Goal: Transaction & Acquisition: Obtain resource

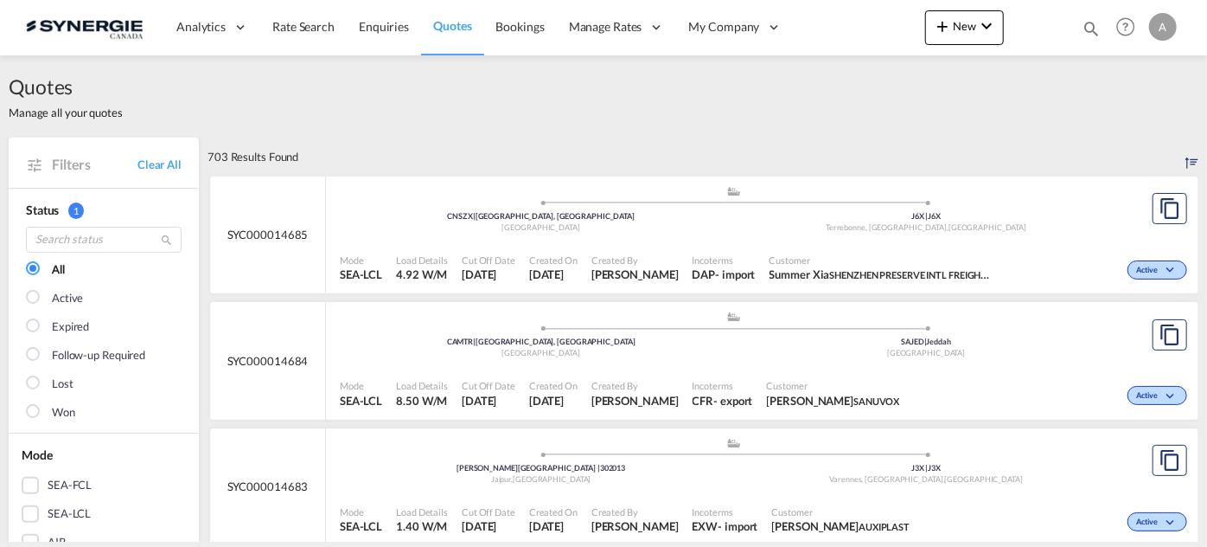
drag, startPoint x: 1085, startPoint y: 28, endPoint x: 1072, endPoint y: 28, distance: 13.0
click at [1088, 28] on md-icon "icon-magnify" at bounding box center [1091, 28] width 19 height 19
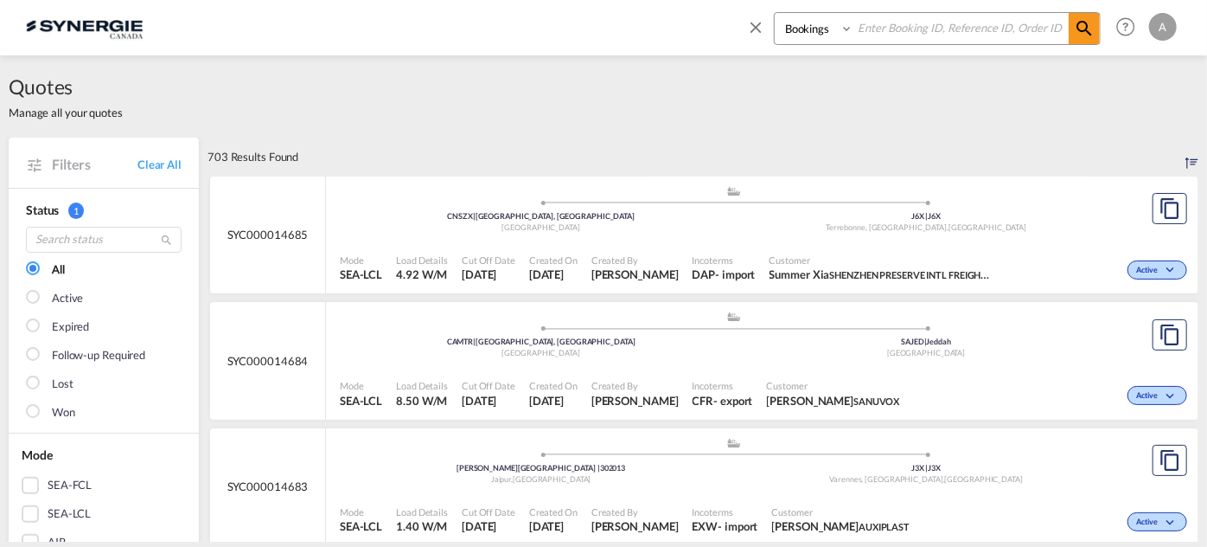
click at [800, 36] on select "Bookings Quotes Enquiries" at bounding box center [816, 28] width 82 height 31
select select "Quotes"
click at [775, 13] on select "Bookings Quotes Enquiries" at bounding box center [816, 28] width 82 height 31
click at [901, 17] on input at bounding box center [961, 28] width 215 height 30
type input "14202"
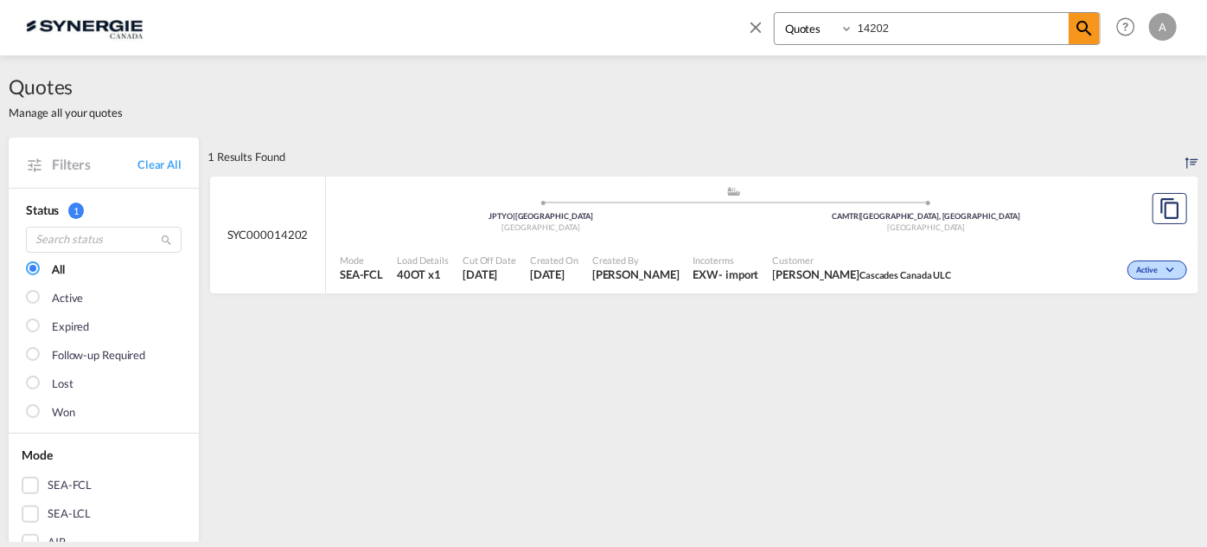
click at [766, 252] on div "Incoterms EXW - import" at bounding box center [727, 267] width 80 height 43
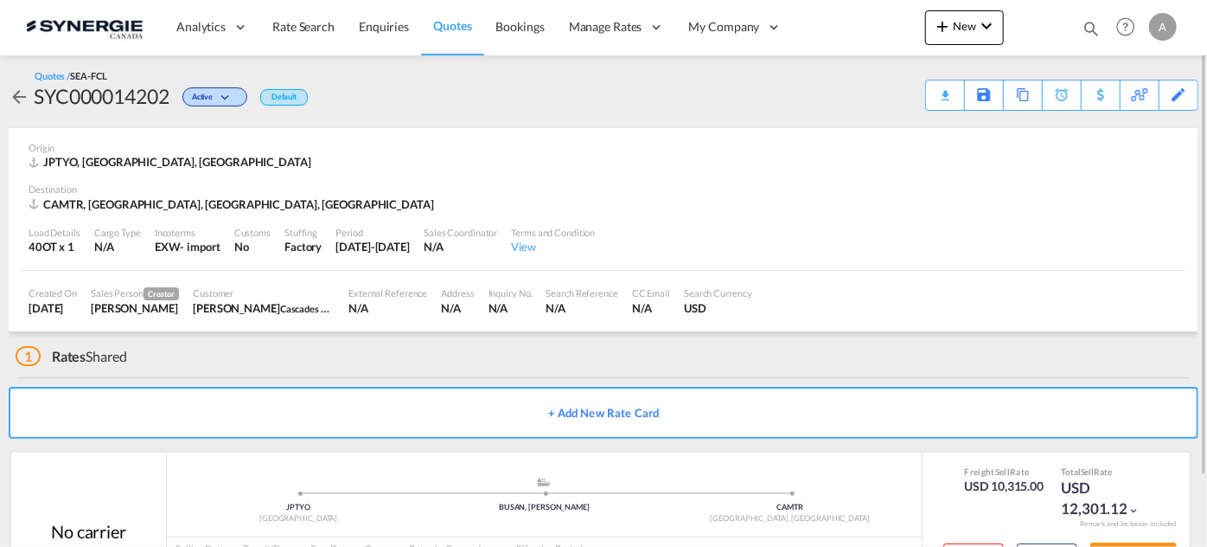
scroll to position [82, 0]
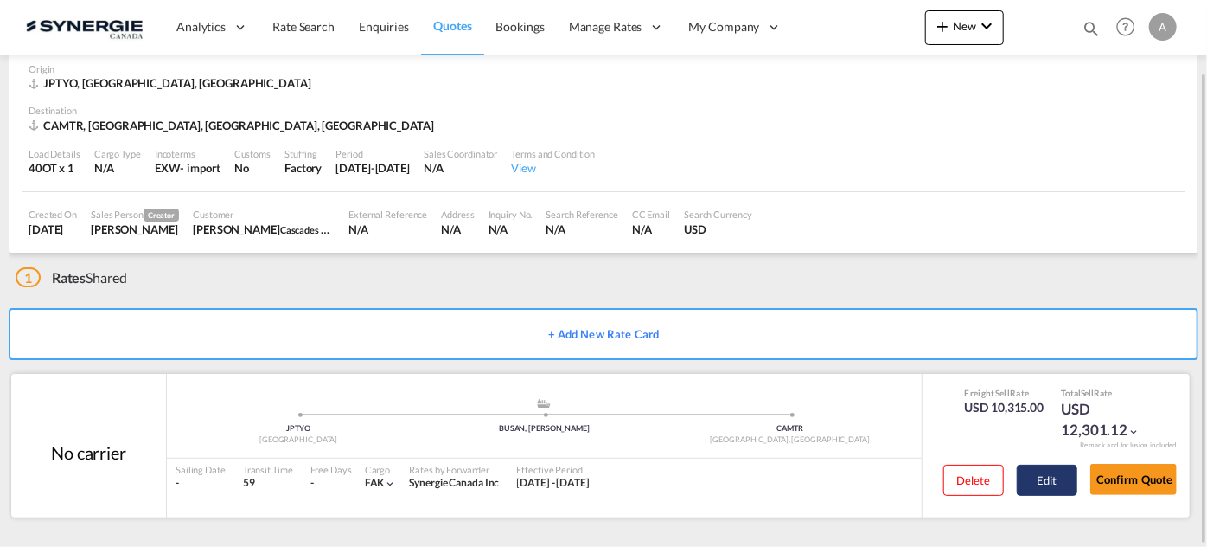
click at [1045, 488] on button "Edit" at bounding box center [1047, 479] width 61 height 31
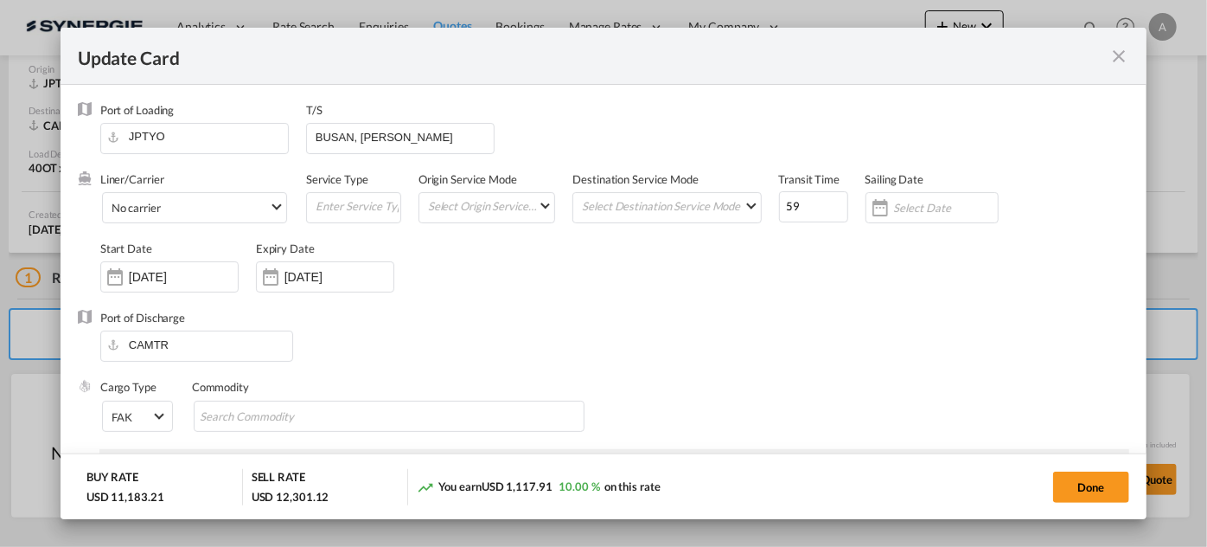
select select "per equipment"
select select "per B/L"
select select "per container"
select select "per shipment"
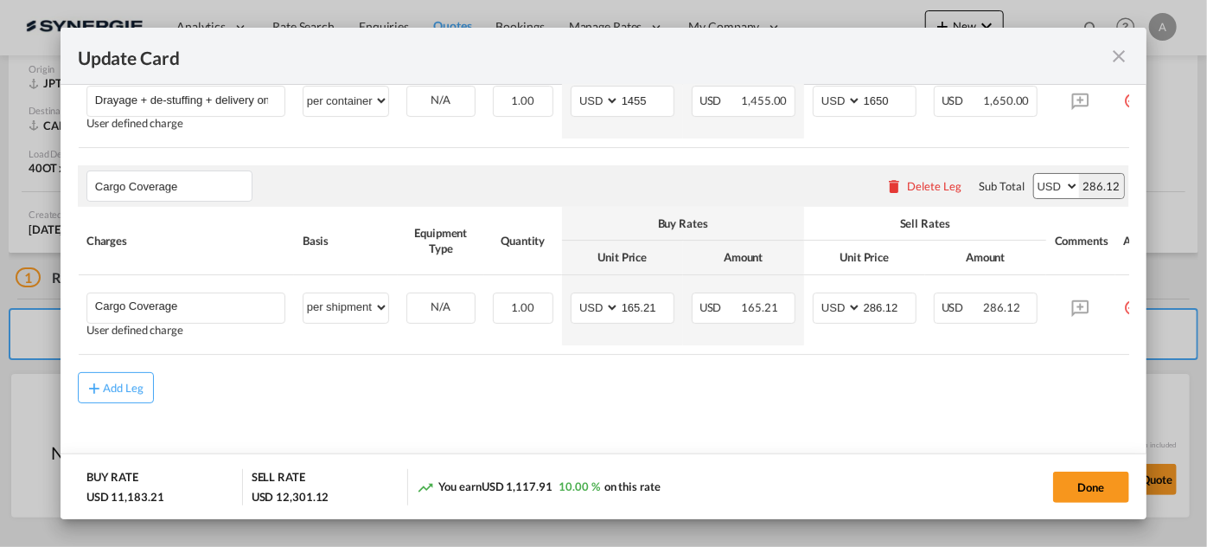
scroll to position [1016, 0]
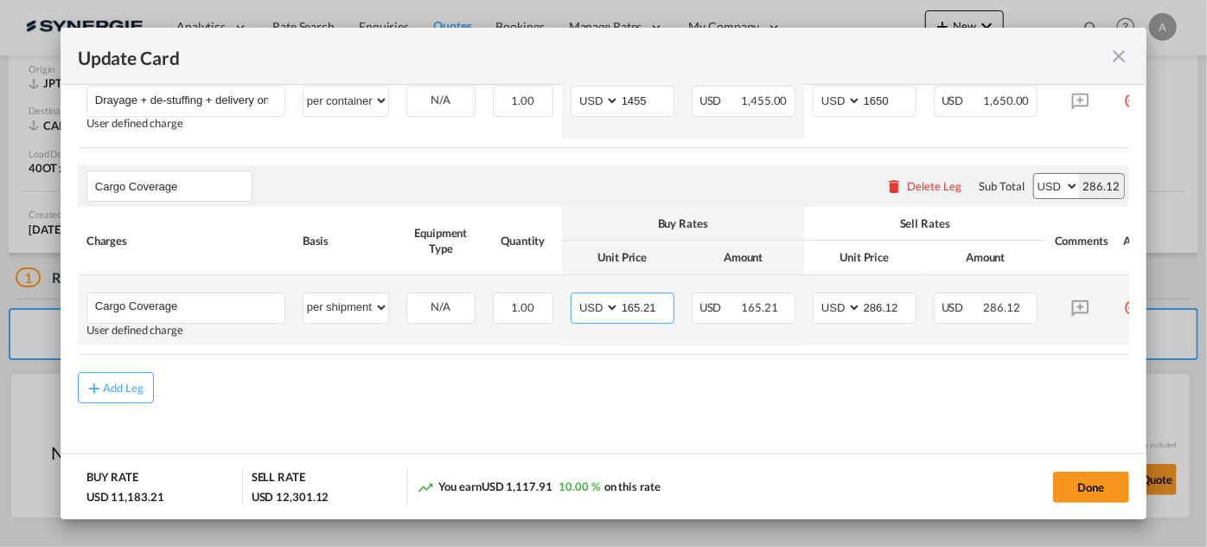
drag, startPoint x: 657, startPoint y: 308, endPoint x: 567, endPoint y: 308, distance: 89.9
click at [567, 308] on td "AED AFN ALL AMD ANG AOA ARS AUD AWG AZN BAM BBD BDT BGN BHD BIF BMD BND BOB BRL…" at bounding box center [622, 310] width 121 height 70
type input "0"
drag, startPoint x: 630, startPoint y: 302, endPoint x: 538, endPoint y: 310, distance: 92.0
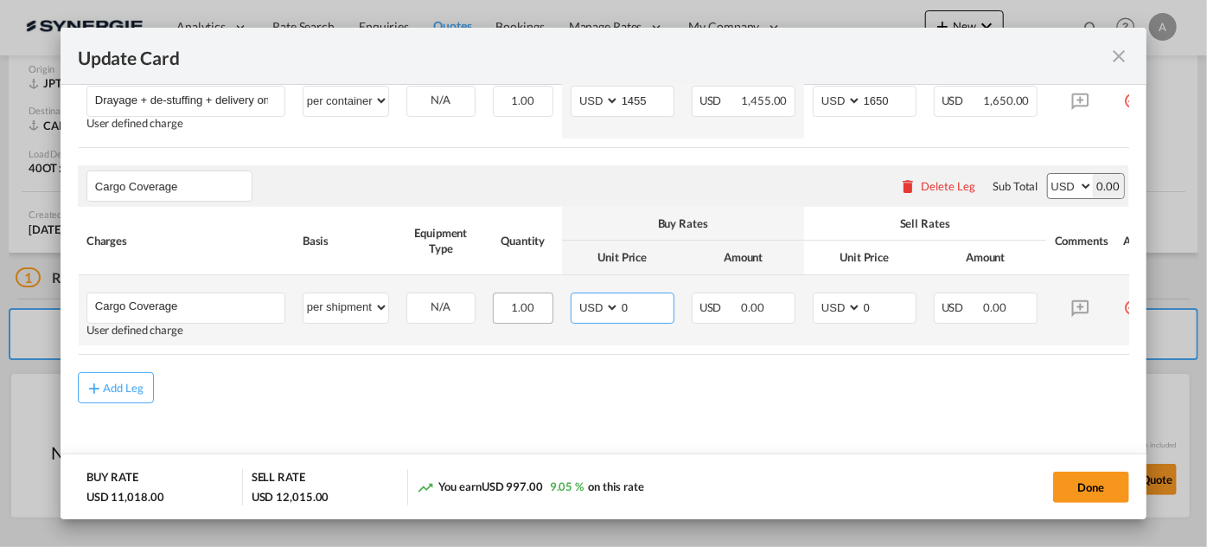
click at [547, 313] on tr "Cargo Coverage Please Enter User Defined Charges Cannot Be Published User defin…" at bounding box center [626, 310] width 1096 height 70
type input "1308.46"
type input "2266.12"
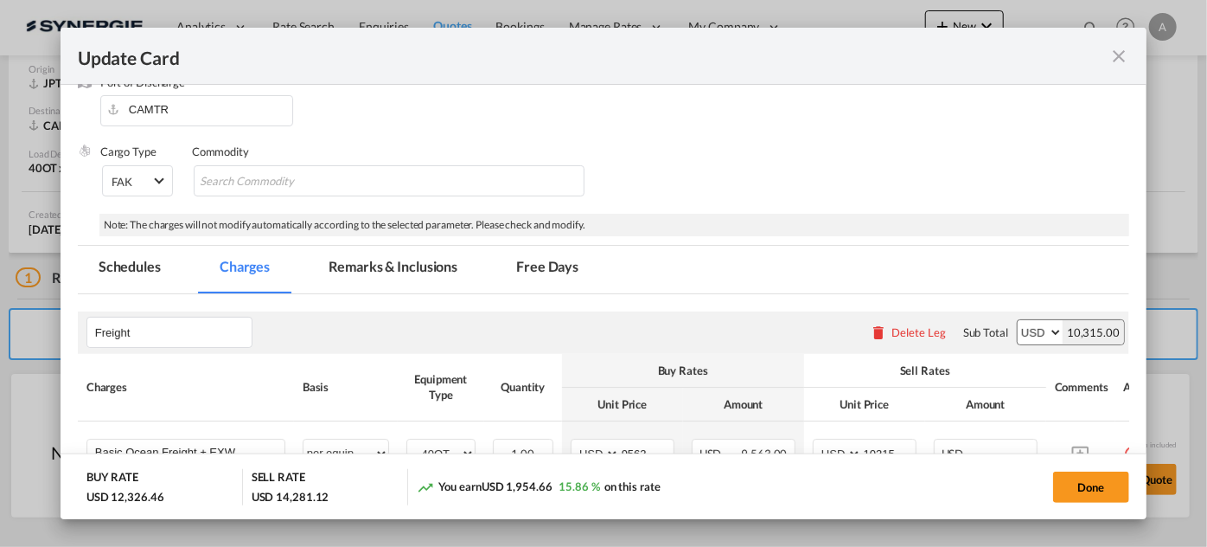
scroll to position [230, 0]
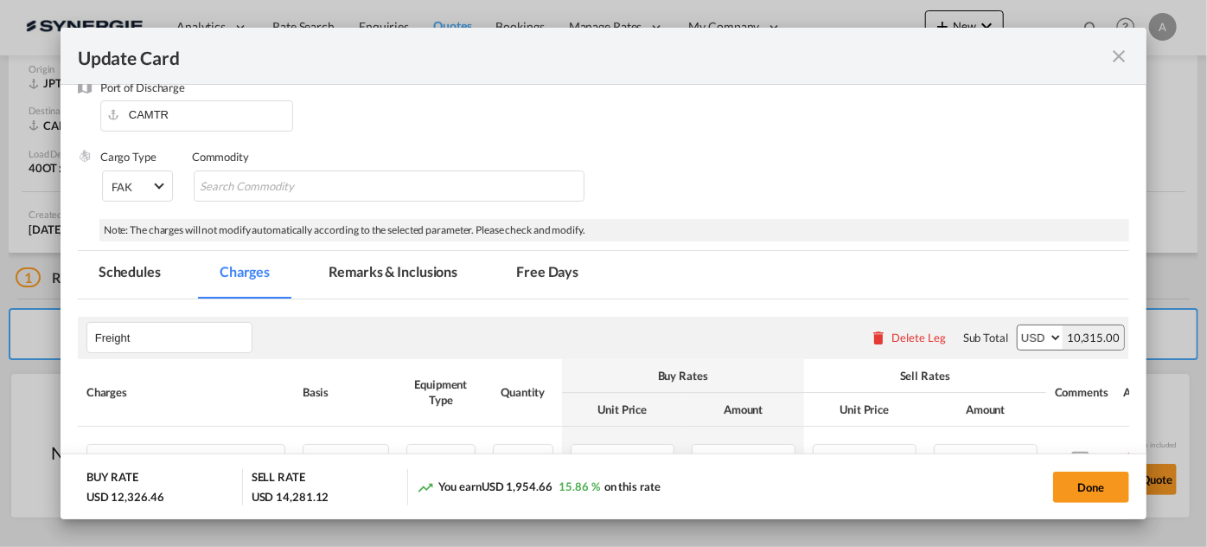
click at [373, 283] on md-tab-item "Remarks & Inclusions" at bounding box center [393, 275] width 170 height 48
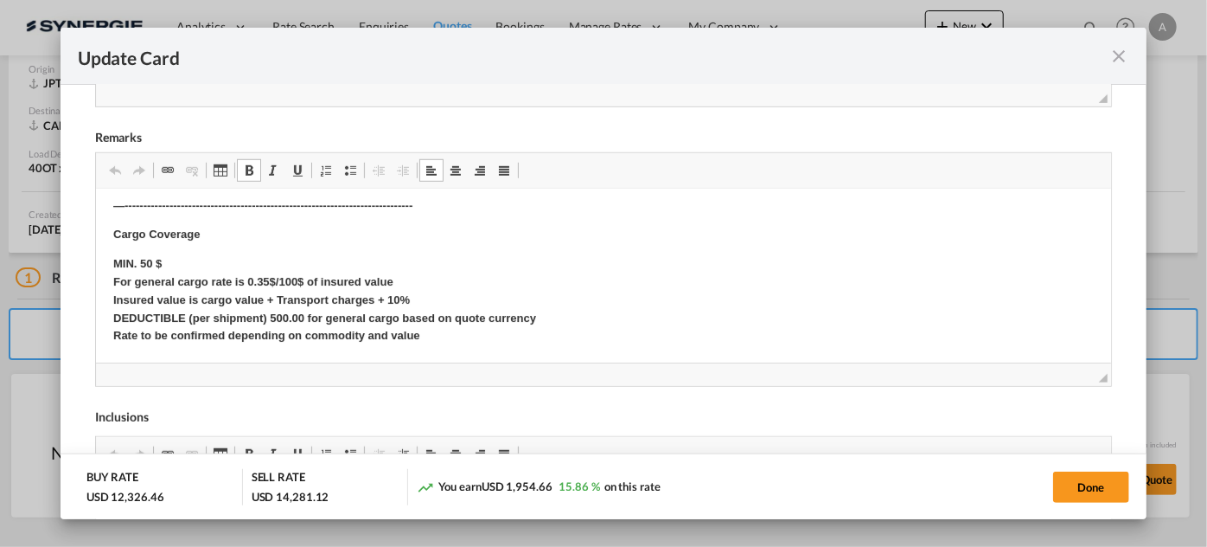
scroll to position [780, 0]
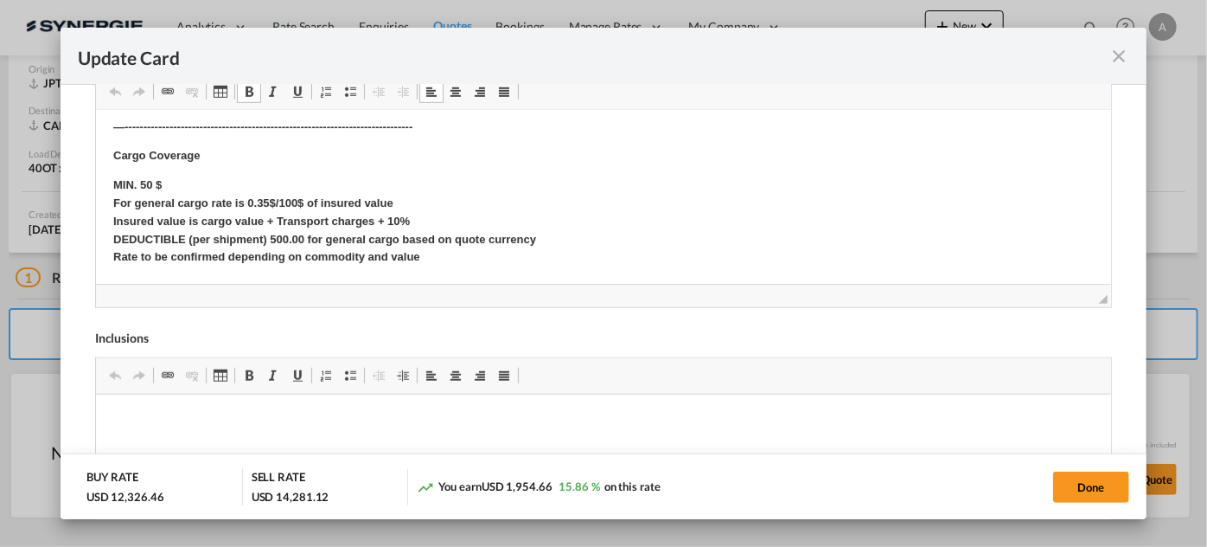
click at [198, 206] on strong "MIN. 50 $ For general cargo rate is 0.35$/100$ of insured value Insured value i…" at bounding box center [323, 220] width 423 height 85
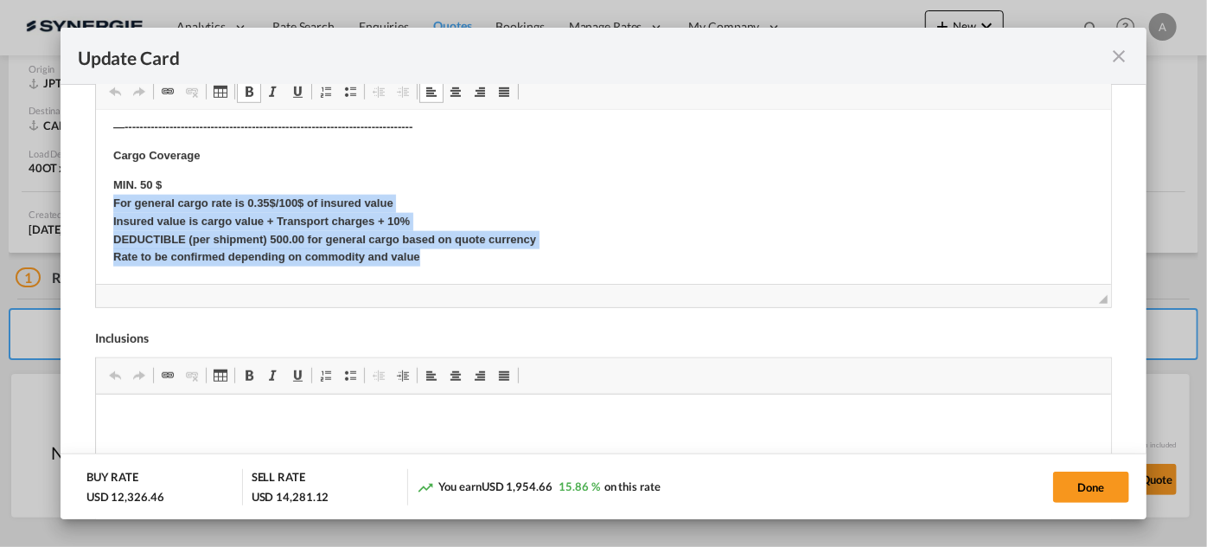
drag, startPoint x: 102, startPoint y: 204, endPoint x: 476, endPoint y: 258, distance: 377.5
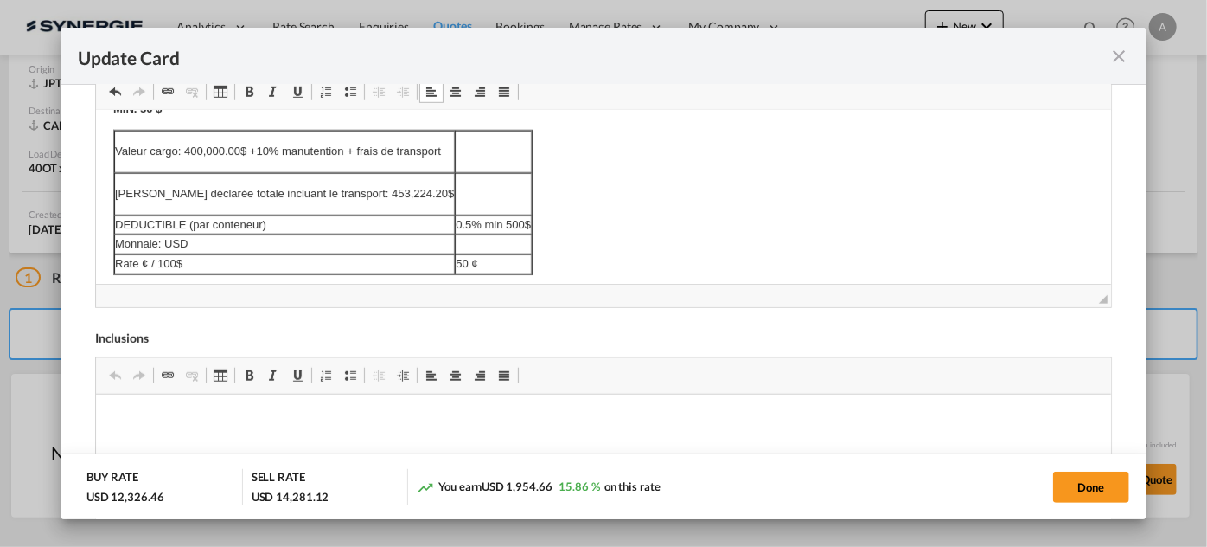
scroll to position [1098, 0]
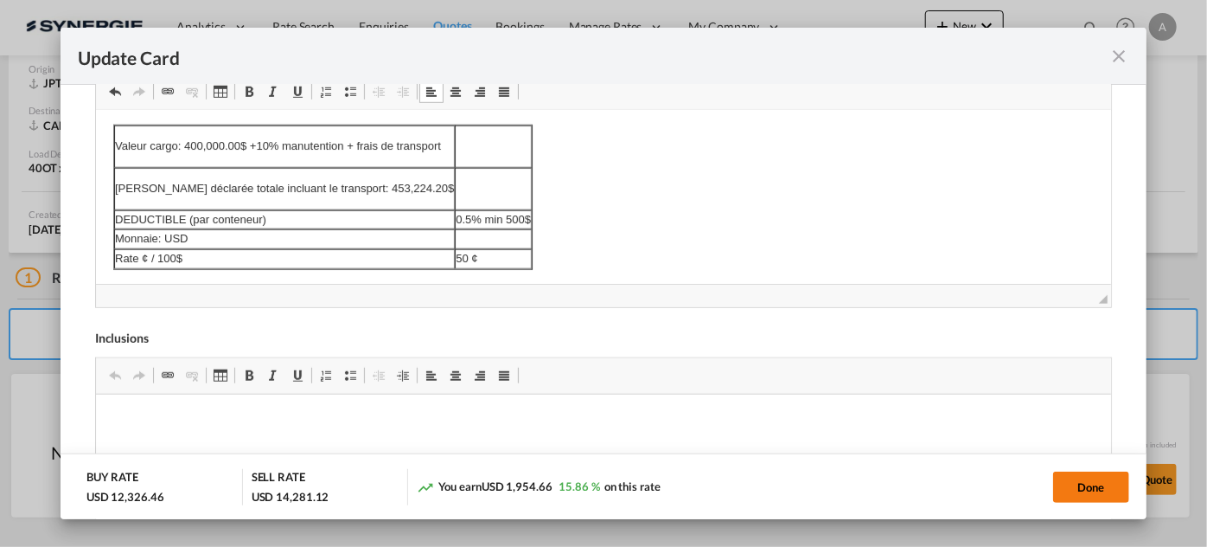
click at [1088, 488] on button "Done" at bounding box center [1091, 486] width 76 height 31
type input "08 Sep 2025"
type input "29 Sep 2025"
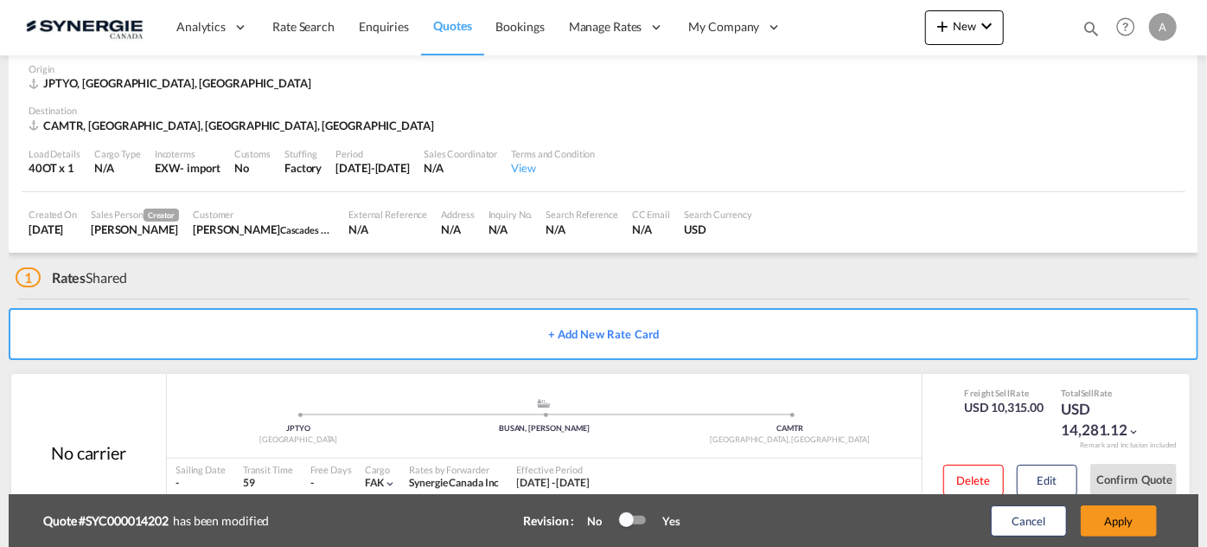
scroll to position [413, 0]
click at [1052, 480] on button "Edit" at bounding box center [1047, 479] width 61 height 31
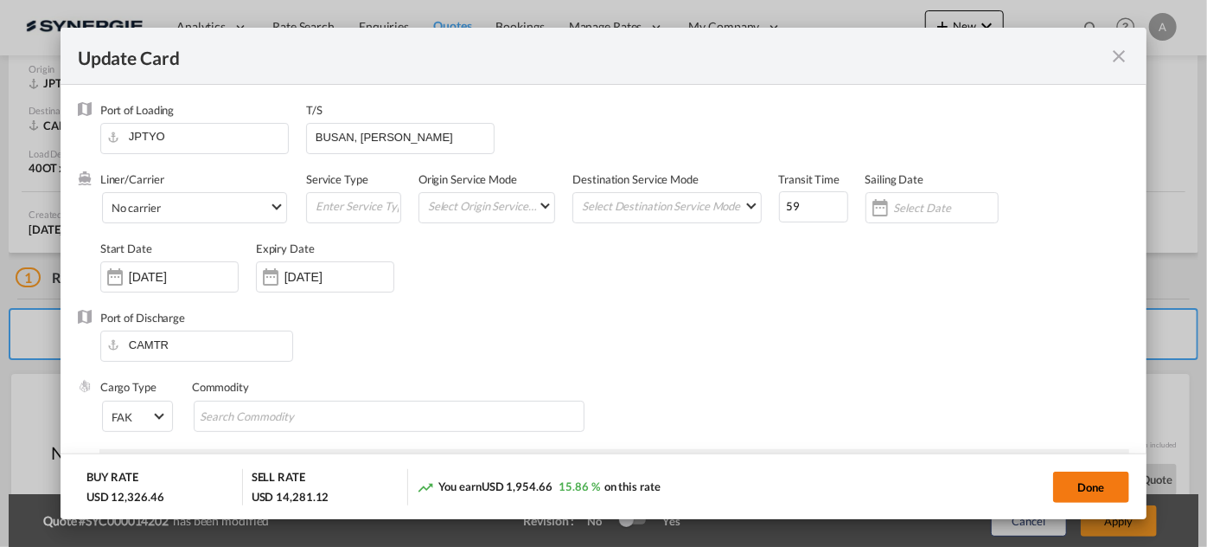
click at [1083, 479] on button "Done" at bounding box center [1091, 486] width 76 height 31
type input "08 Sep 2025"
type input "29 Sep 2025"
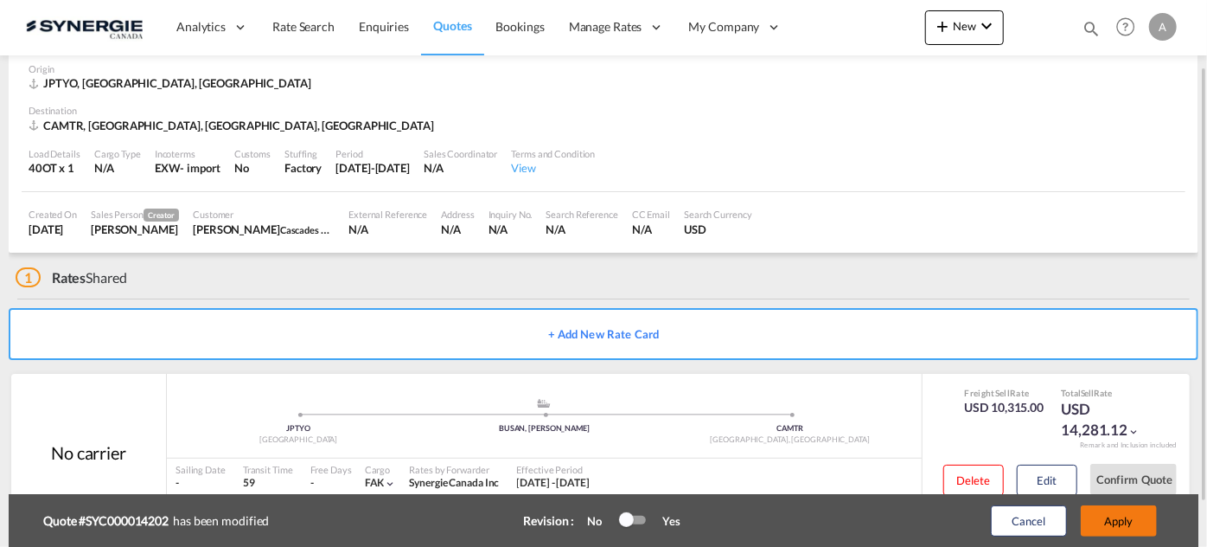
click at [1135, 518] on button "Apply" at bounding box center [1119, 520] width 76 height 31
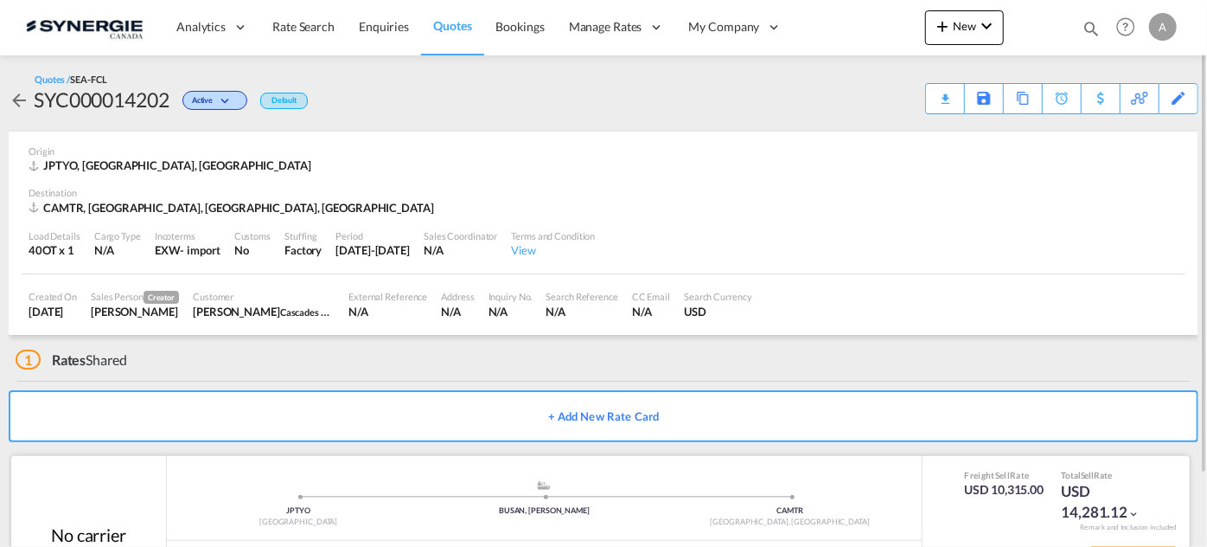
scroll to position [82, 0]
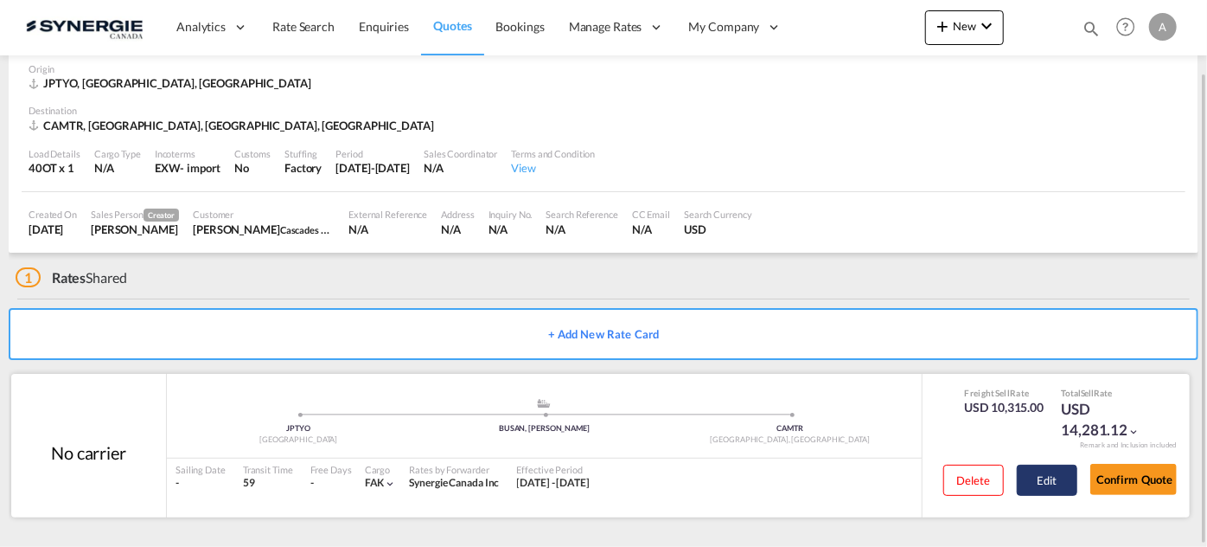
click at [1053, 483] on button "Edit" at bounding box center [1047, 479] width 61 height 31
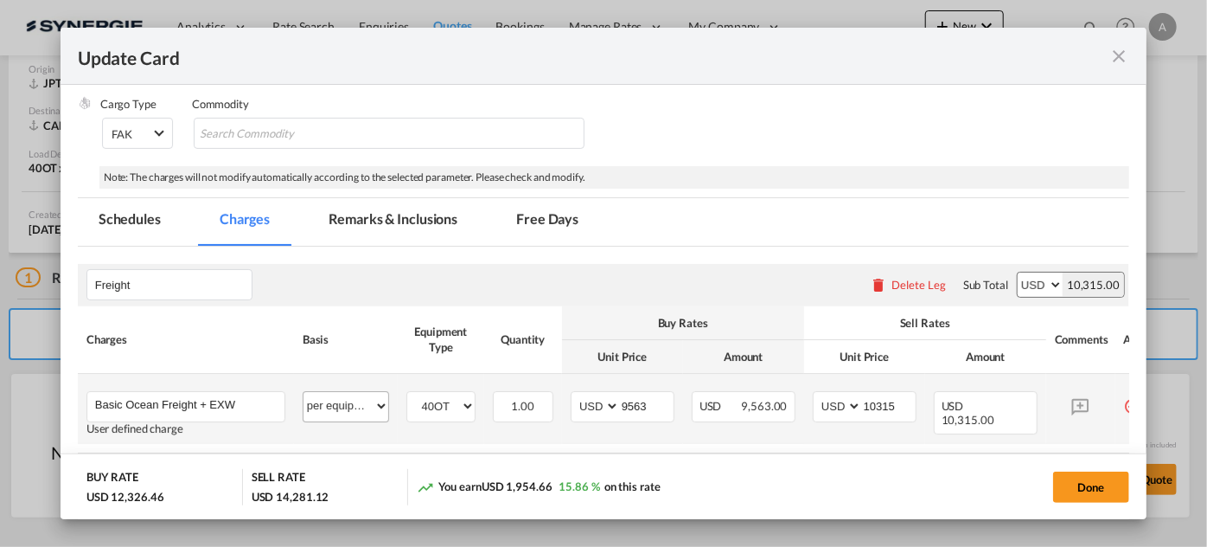
scroll to position [314, 0]
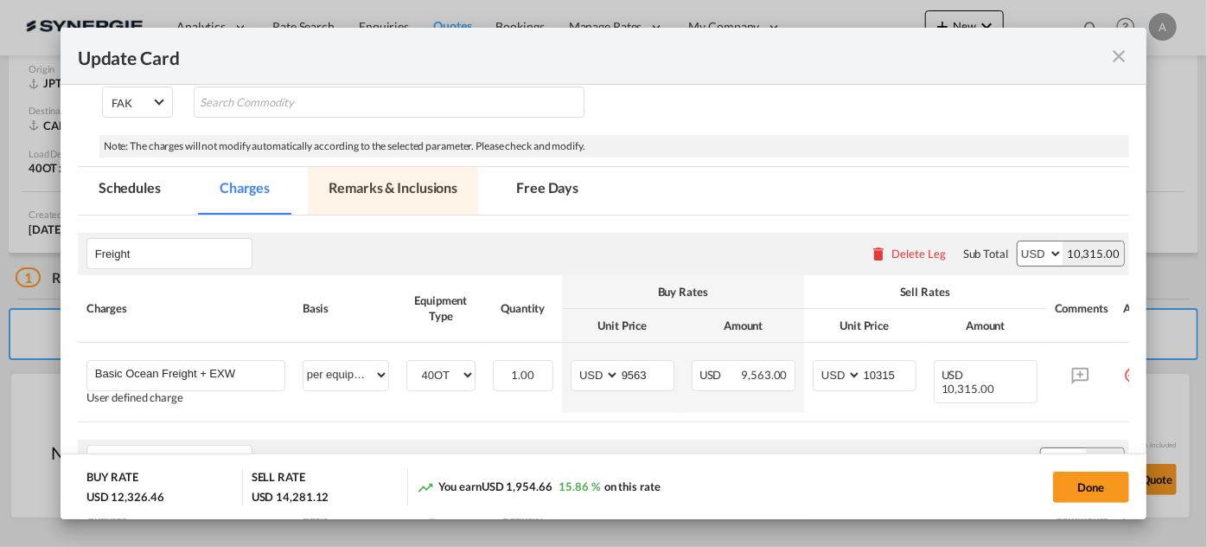
click at [408, 195] on md-tab-item "Remarks & Inclusions" at bounding box center [393, 191] width 170 height 48
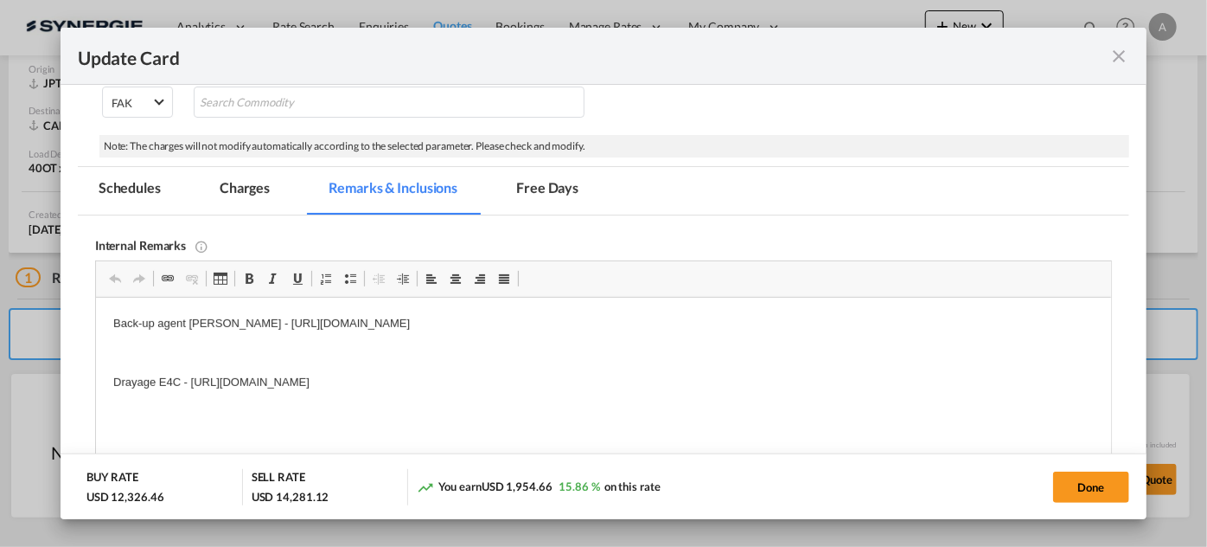
scroll to position [0, 0]
click at [682, 385] on p "Drayage E4C - https://app.frontapp.com/open/cnv_qdbd5an?key=uip3sr8I_fGuR968UiL…" at bounding box center [602, 383] width 981 height 18
drag, startPoint x: 250, startPoint y: 189, endPoint x: 706, endPoint y: 202, distance: 456.0
click at [250, 189] on md-tab-item "Charges" at bounding box center [245, 191] width 92 height 48
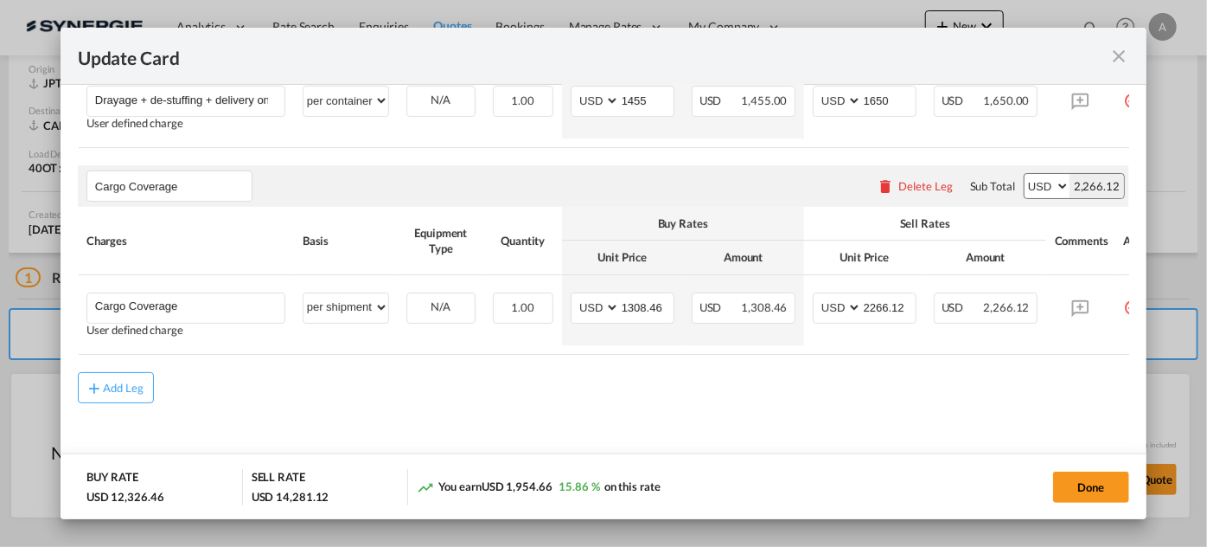
scroll to position [1016, 0]
click at [1072, 490] on button "Done" at bounding box center [1091, 486] width 76 height 31
type input "08 Sep 2025"
type input "29 Sep 2025"
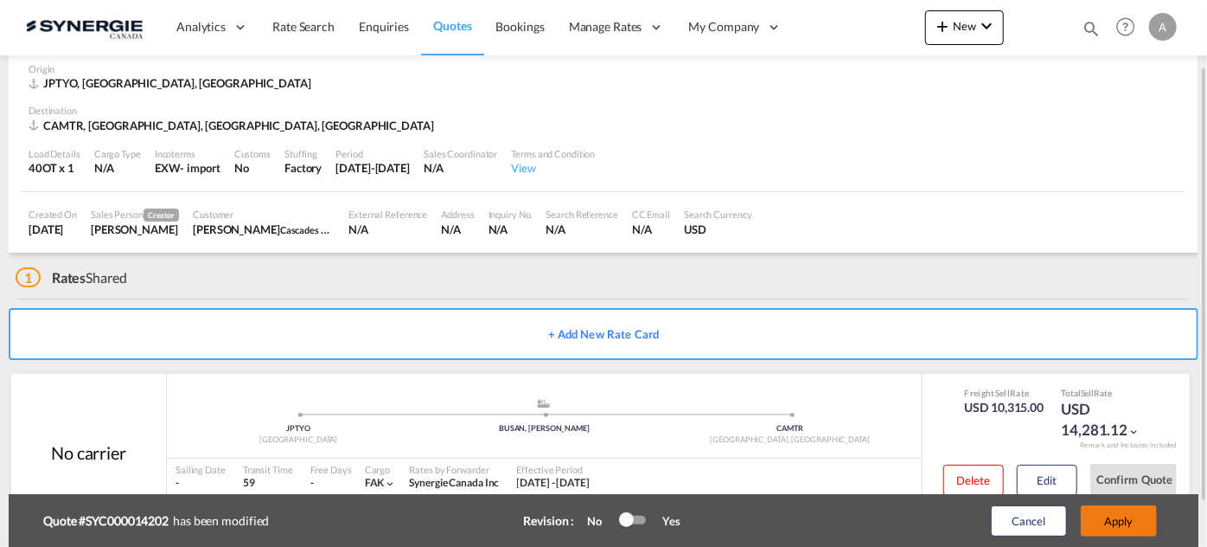
click at [1116, 522] on button "Apply" at bounding box center [1119, 520] width 76 height 31
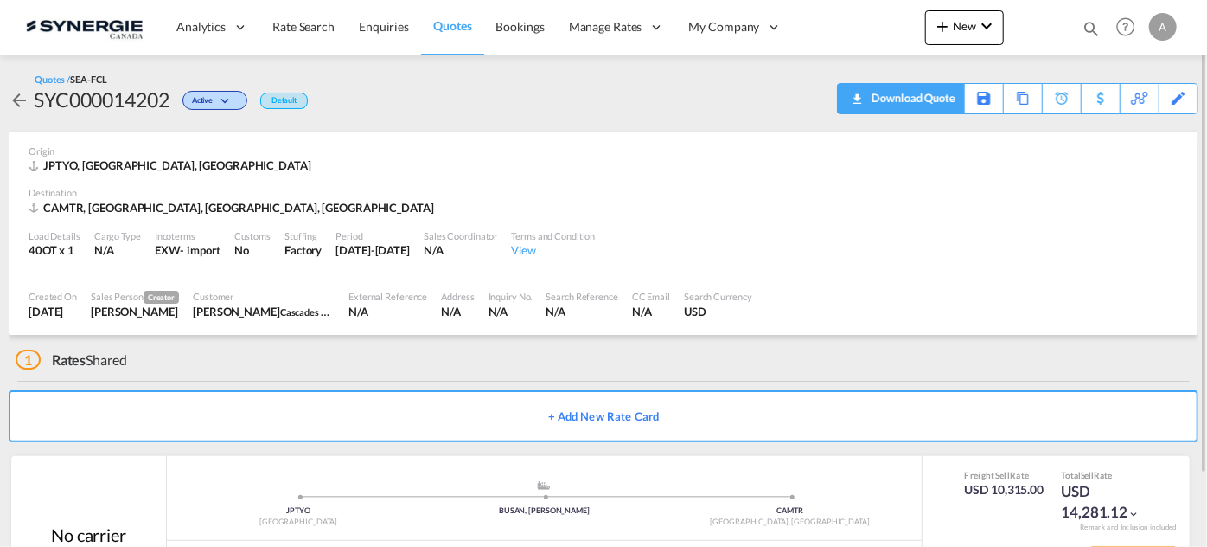
click at [932, 103] on div "Download Quote" at bounding box center [911, 98] width 88 height 28
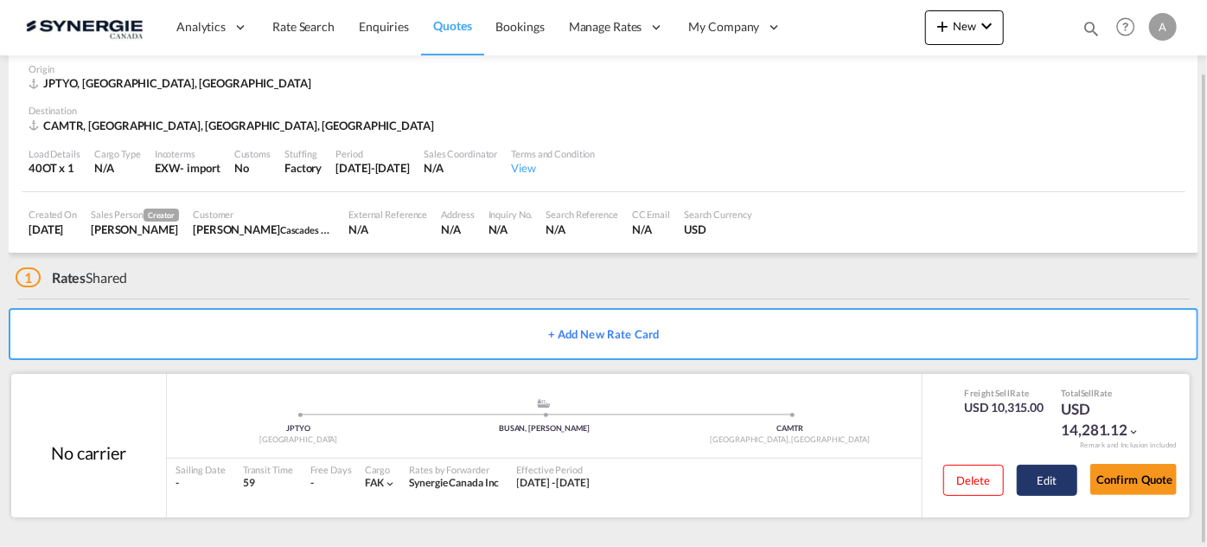
click at [1037, 469] on button "Edit" at bounding box center [1047, 479] width 61 height 31
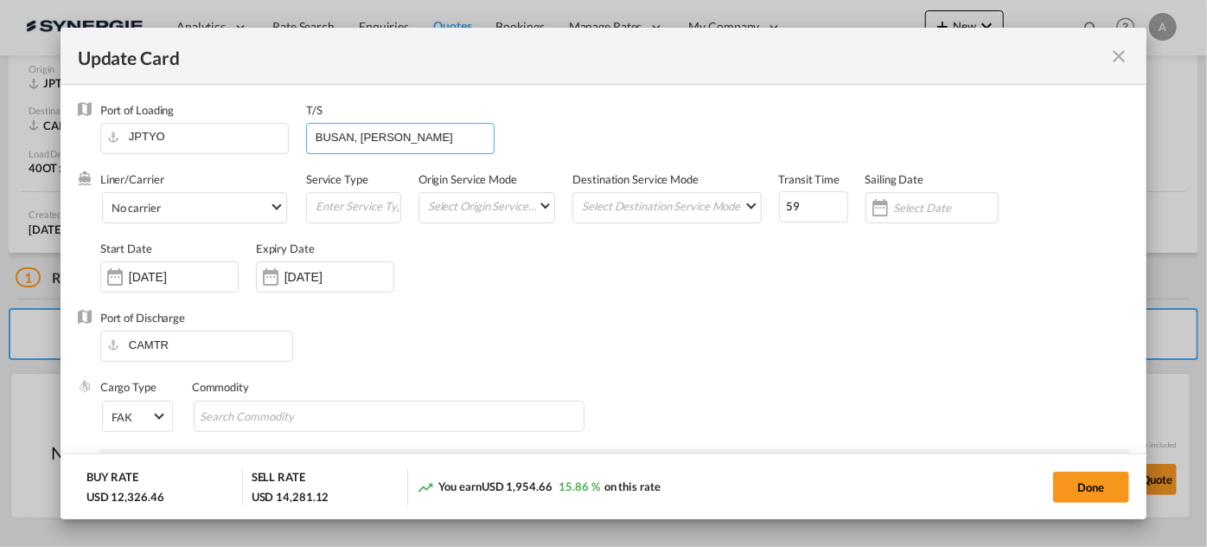
click at [420, 144] on input "BUSAN, SINES" at bounding box center [404, 137] width 180 height 26
drag, startPoint x: 297, startPoint y: 144, endPoint x: 124, endPoint y: 157, distance: 173.4
click at [132, 157] on div "Port of Loading JPTYO T/S BUSAN, SINES" at bounding box center [614, 136] width 1029 height 69
type input "[GEOGRAPHIC_DATA]"
click at [810, 205] on input "59" at bounding box center [813, 206] width 69 height 31
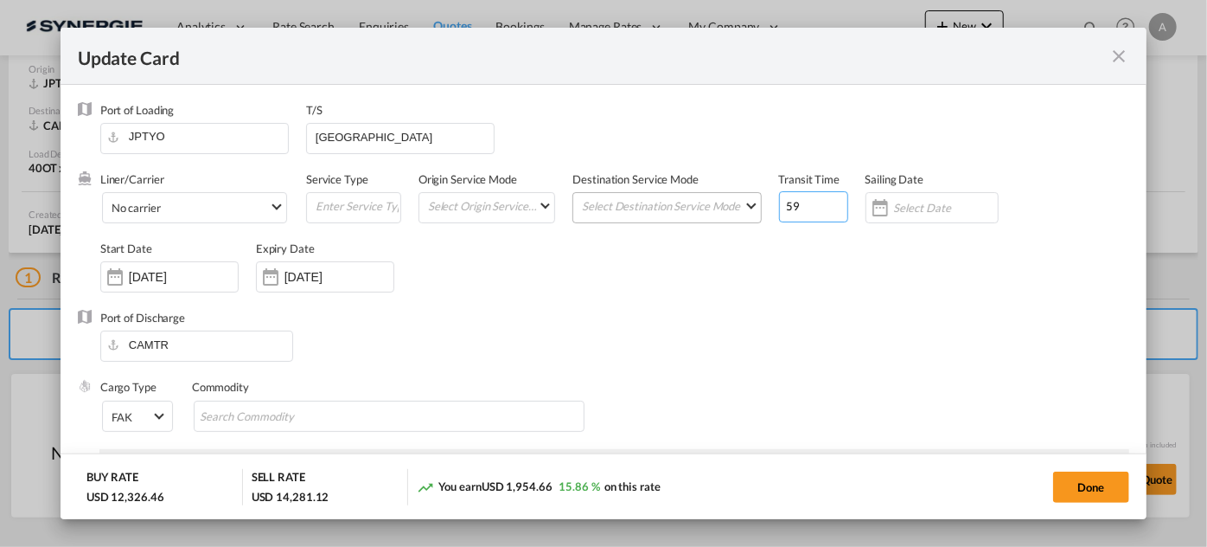
drag, startPoint x: 801, startPoint y: 208, endPoint x: 681, endPoint y: 199, distance: 120.6
click at [696, 209] on div "Liner/Carrier No carrier 2HM LOGISTICS D.O.O AAXL GLOBAL SHIPPING LINES LLC ABD…" at bounding box center [614, 240] width 1029 height 138
type input "40"
click at [1102, 484] on button "Done" at bounding box center [1091, 486] width 76 height 31
type input "08 Sep 2025"
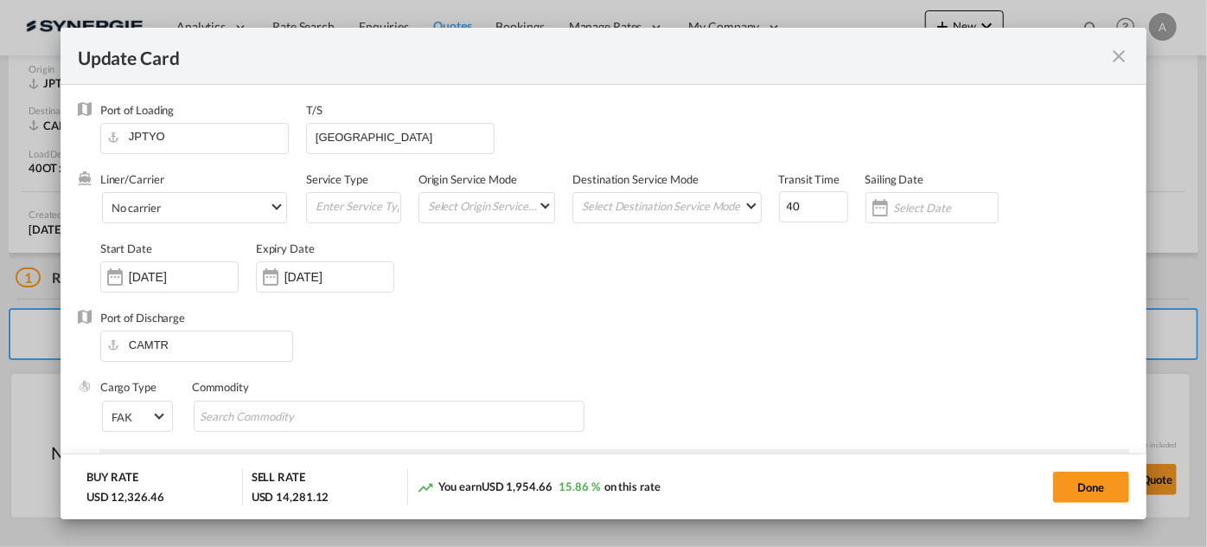
type input "29 Sep 2025"
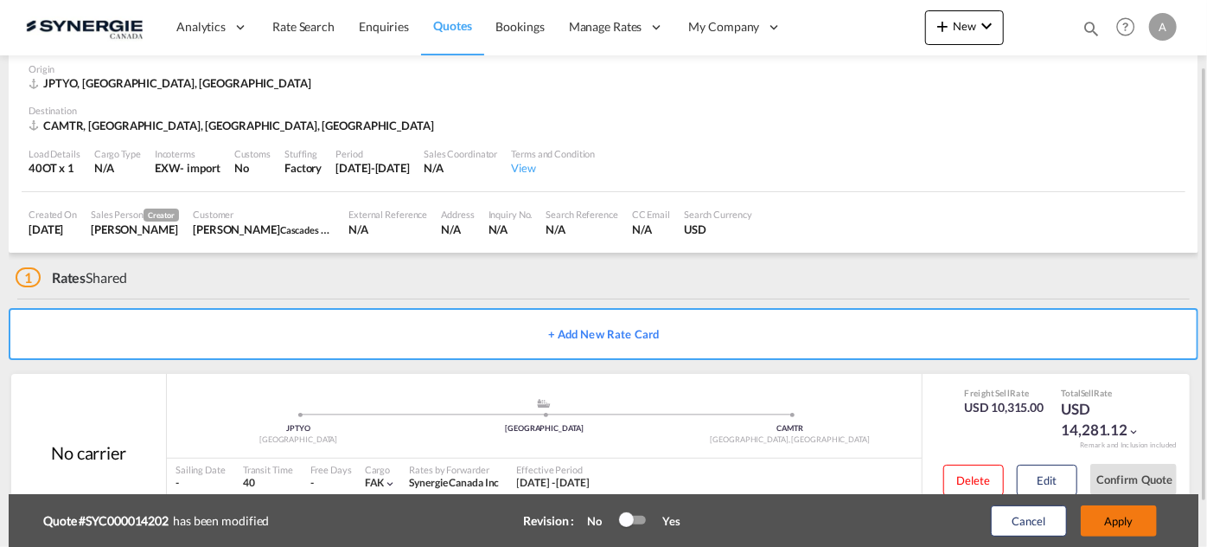
click at [1143, 520] on button "Apply" at bounding box center [1119, 520] width 76 height 31
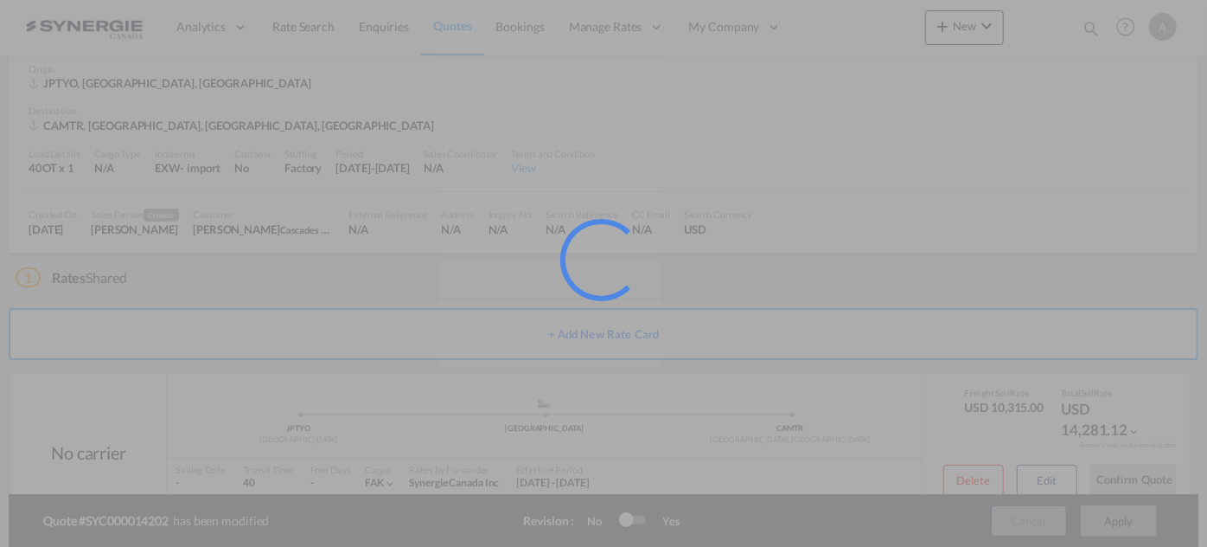
drag, startPoint x: 485, startPoint y: 268, endPoint x: 489, endPoint y: 278, distance: 10.1
click at [485, 268] on div at bounding box center [603, 273] width 1207 height 547
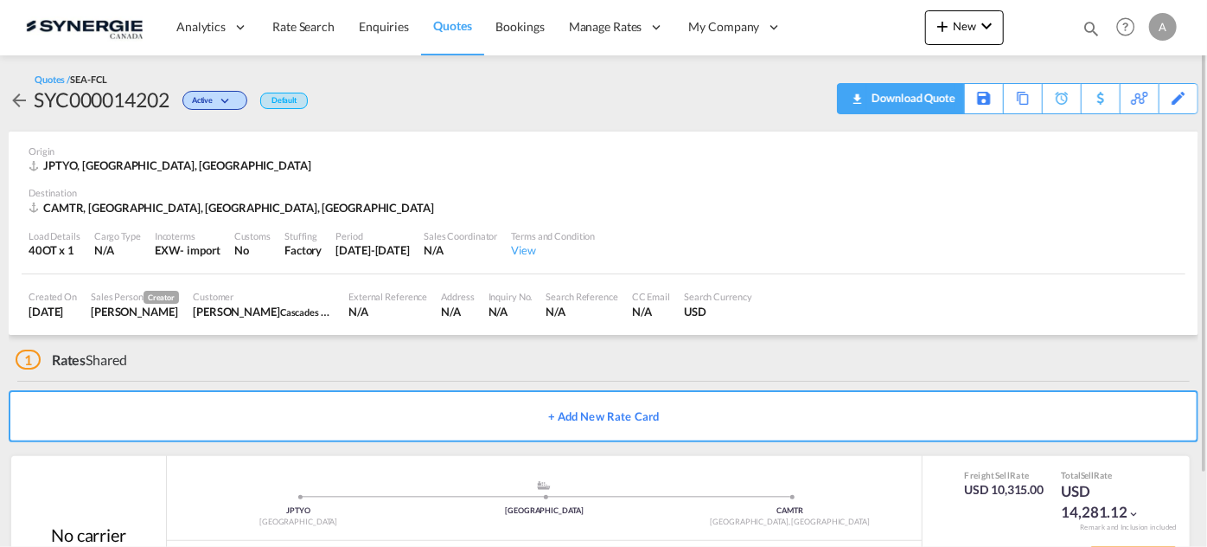
click at [936, 106] on div "Download Quote" at bounding box center [911, 98] width 88 height 28
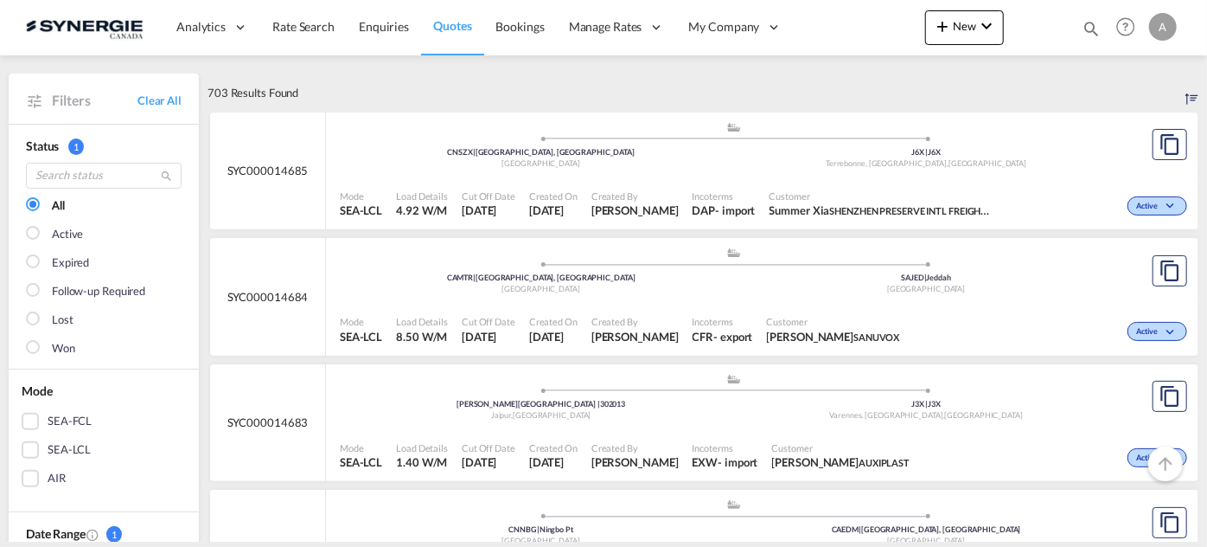
scroll to position [78, 0]
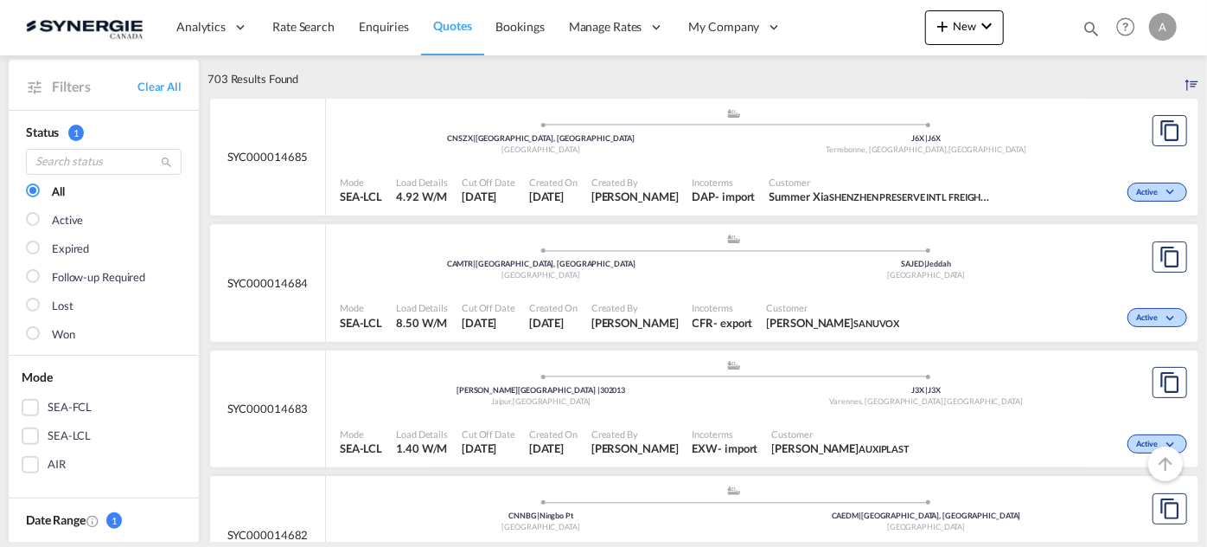
click at [602, 305] on div "Created By Adriana Groposila" at bounding box center [635, 315] width 101 height 43
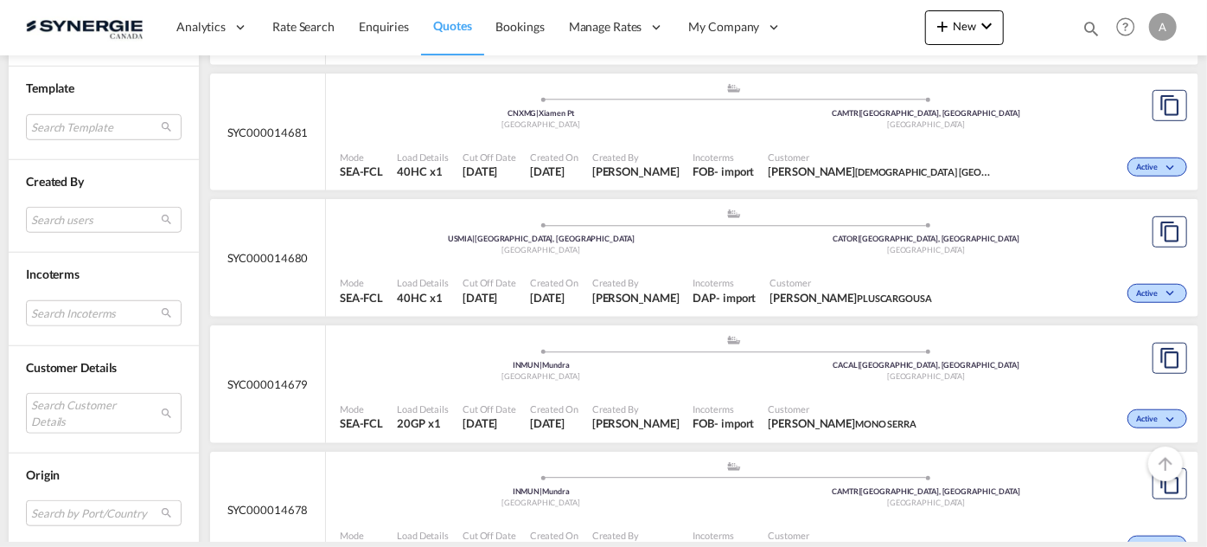
scroll to position [629, 0]
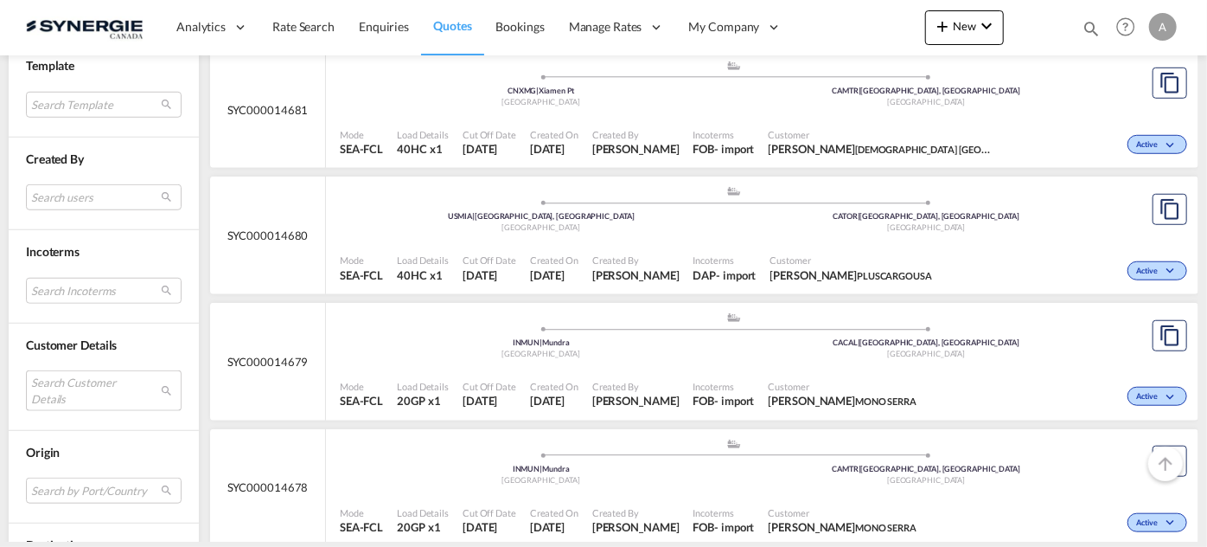
click at [79, 387] on md-select "Search Customer Details user name user diego PEREZ diego.perez@rlglobal.com | r…" at bounding box center [104, 390] width 156 height 40
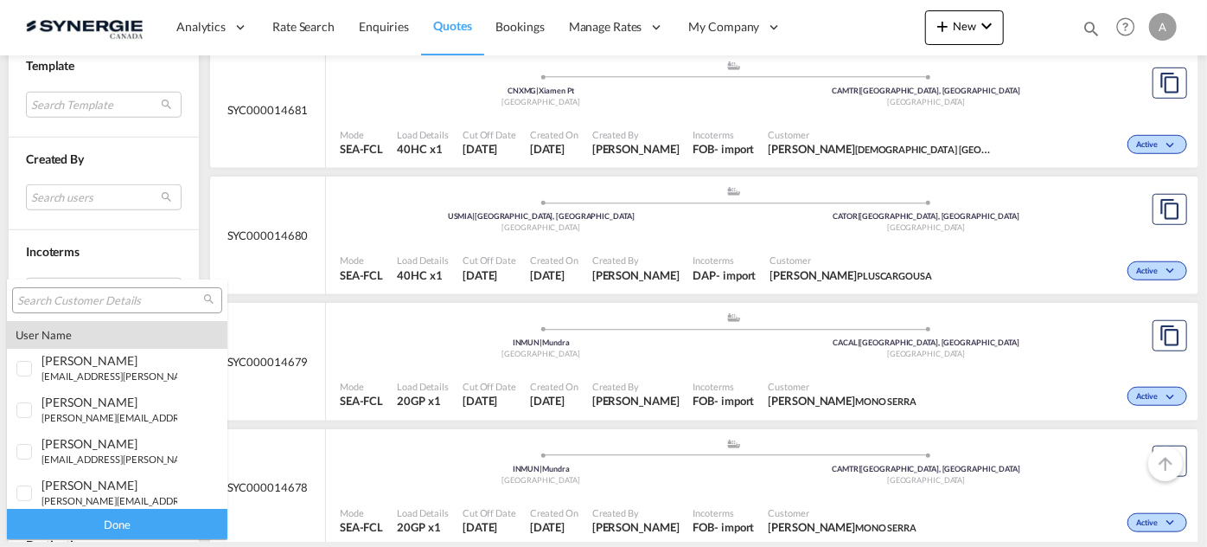
click at [88, 298] on input "search" at bounding box center [110, 301] width 186 height 16
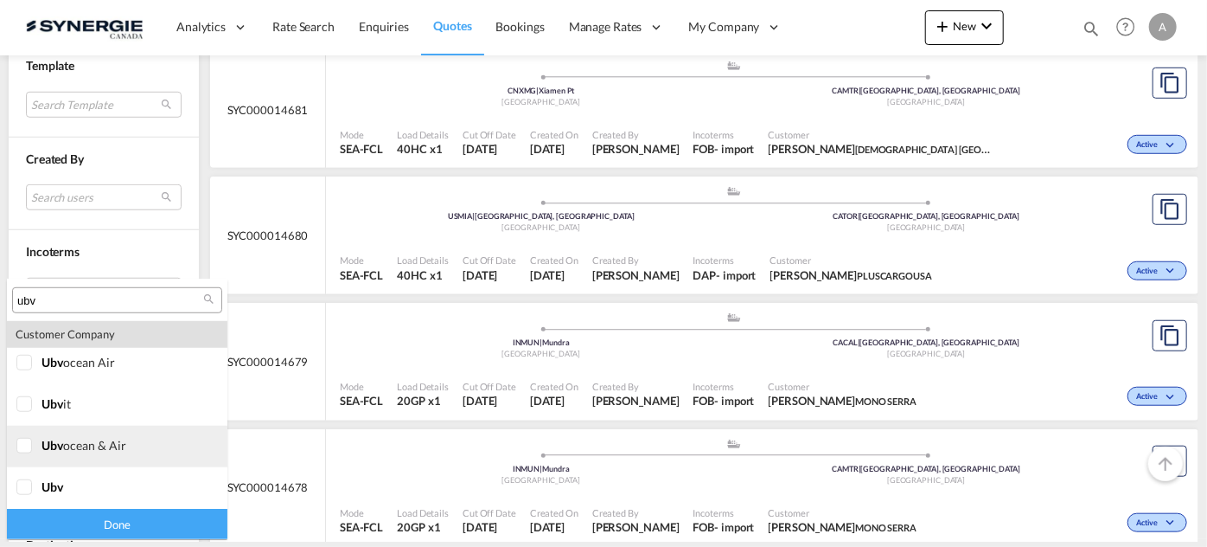
scroll to position [582, 0]
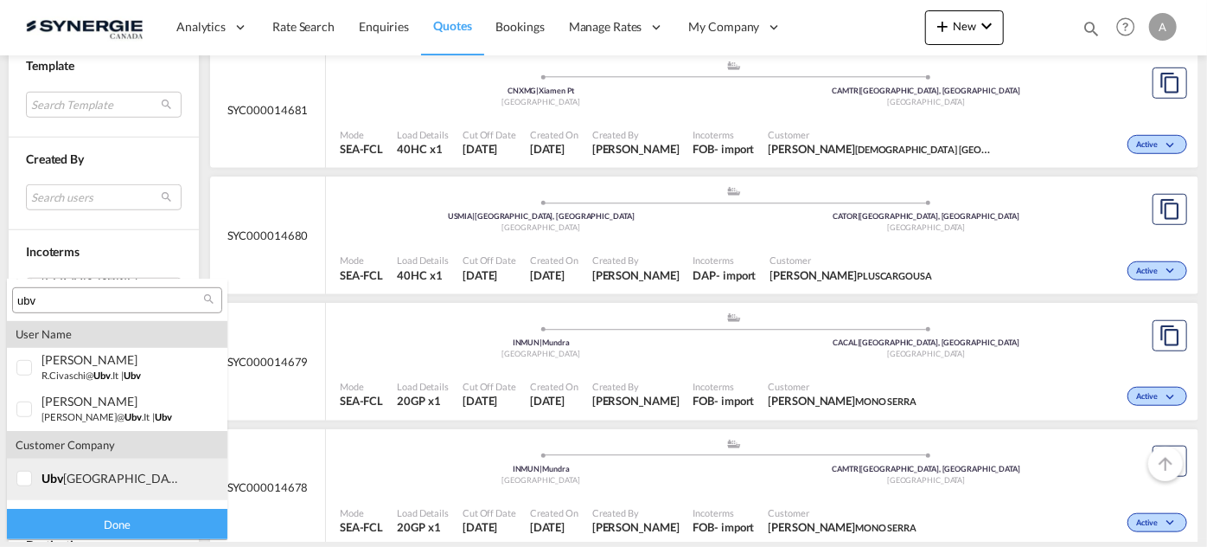
type input "ubv"
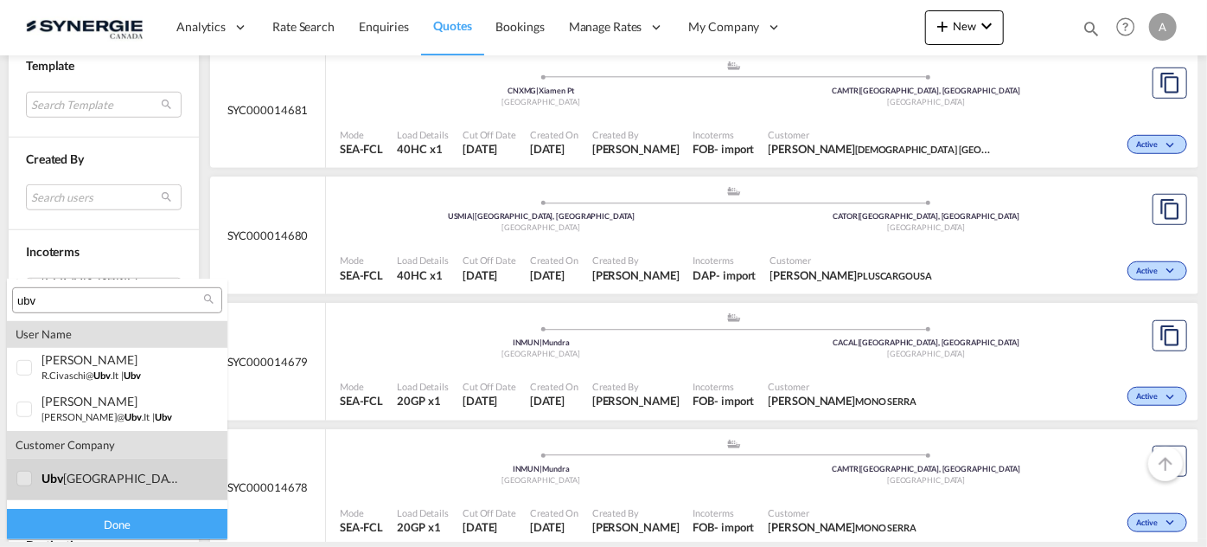
click at [29, 478] on div at bounding box center [24, 478] width 17 height 17
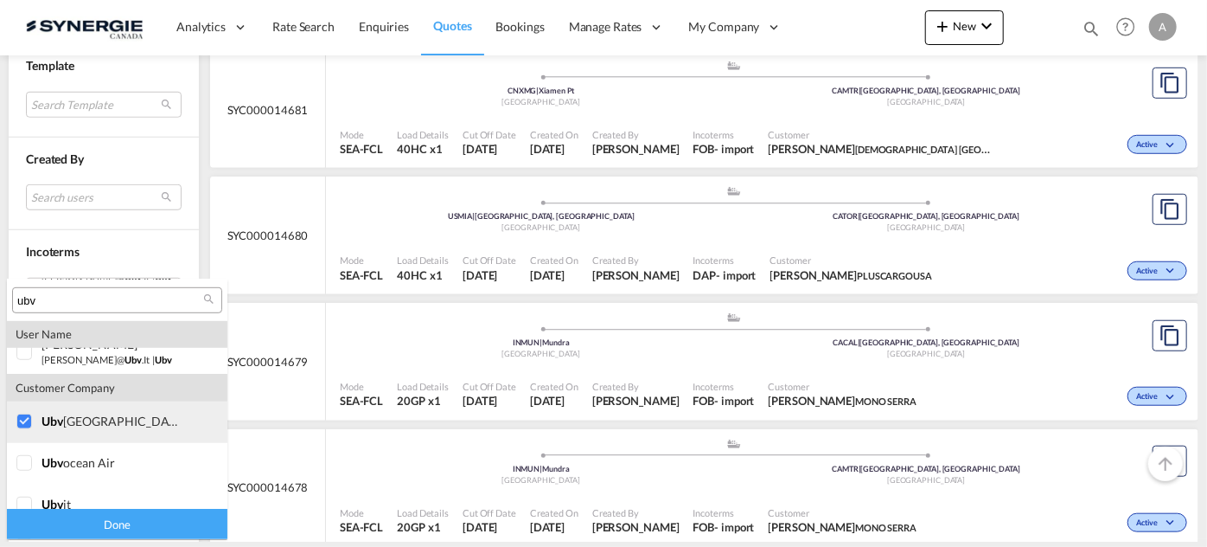
scroll to position [661, 0]
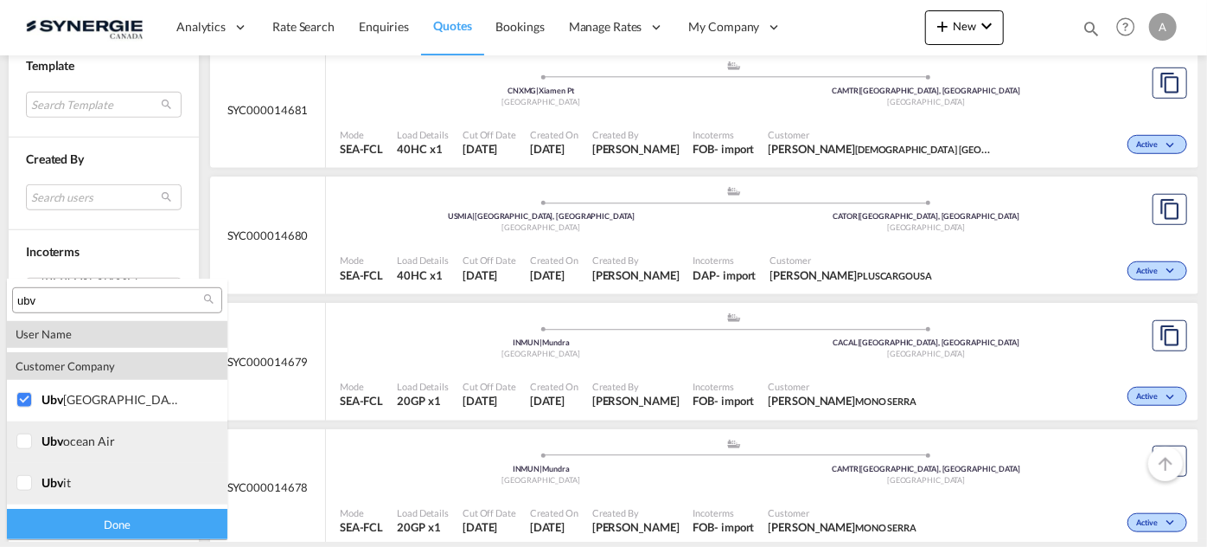
click at [20, 450] on div at bounding box center [24, 441] width 17 height 17
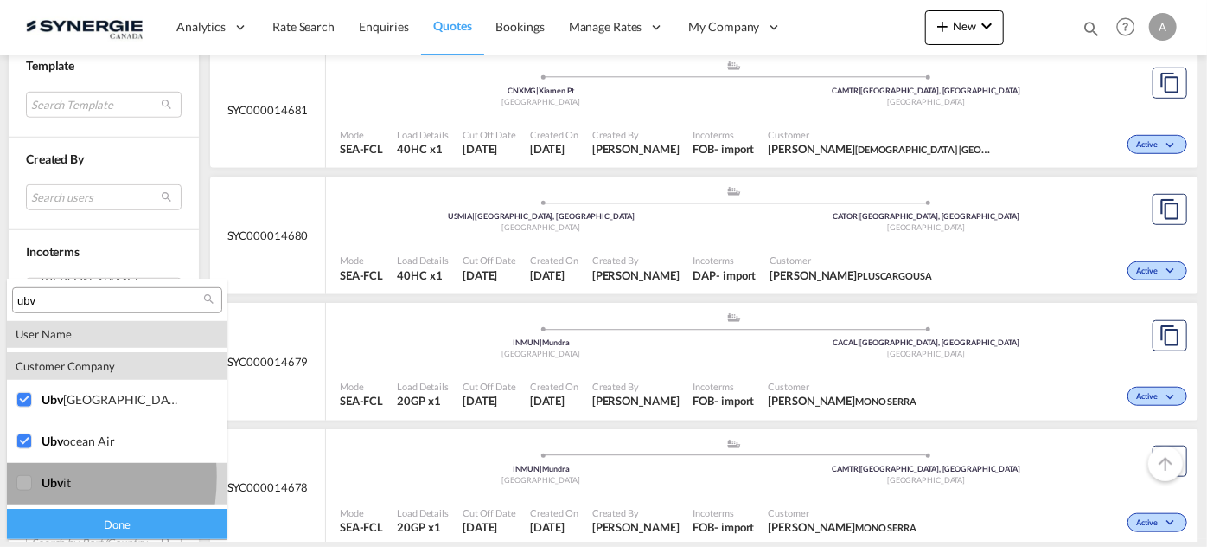
click at [18, 477] on div at bounding box center [24, 483] width 17 height 17
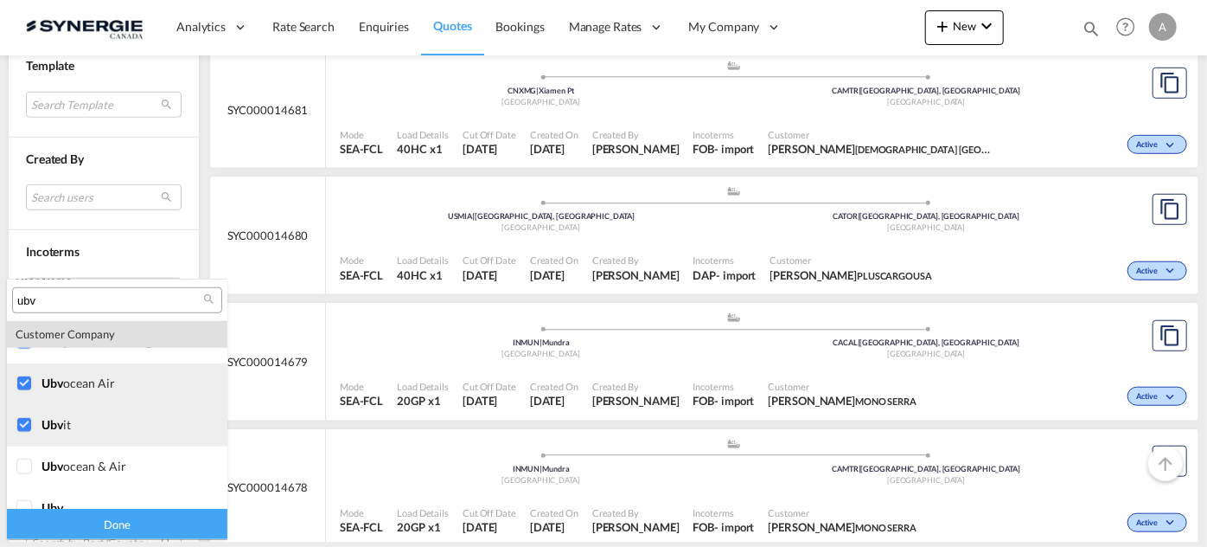
scroll to position [739, 0]
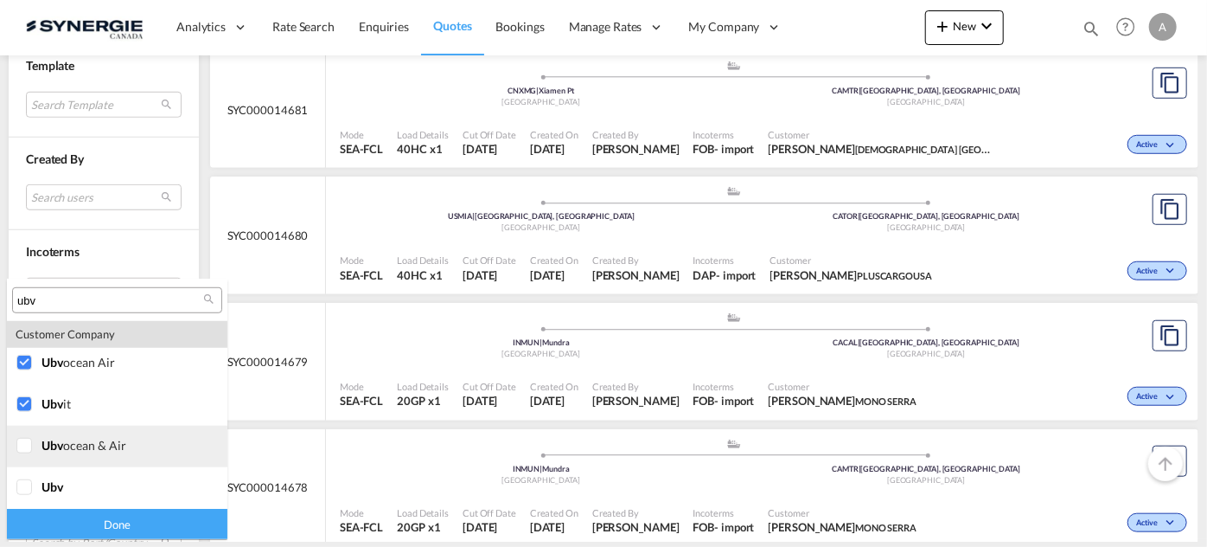
drag, startPoint x: 29, startPoint y: 445, endPoint x: 23, endPoint y: 464, distance: 20.6
click at [28, 445] on div at bounding box center [24, 446] width 17 height 17
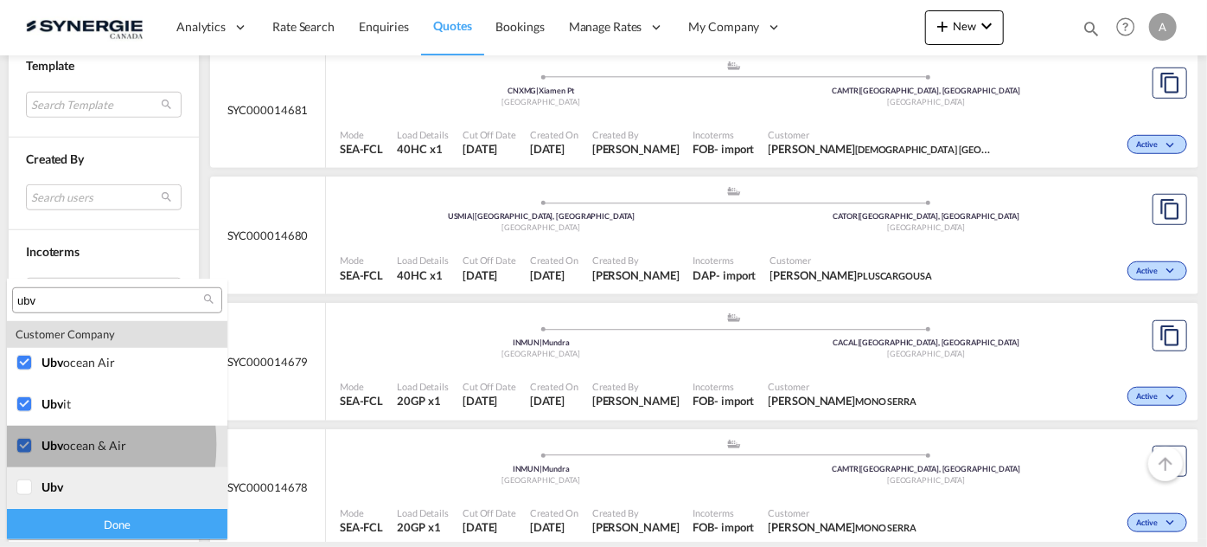
click at [18, 482] on div at bounding box center [24, 487] width 17 height 17
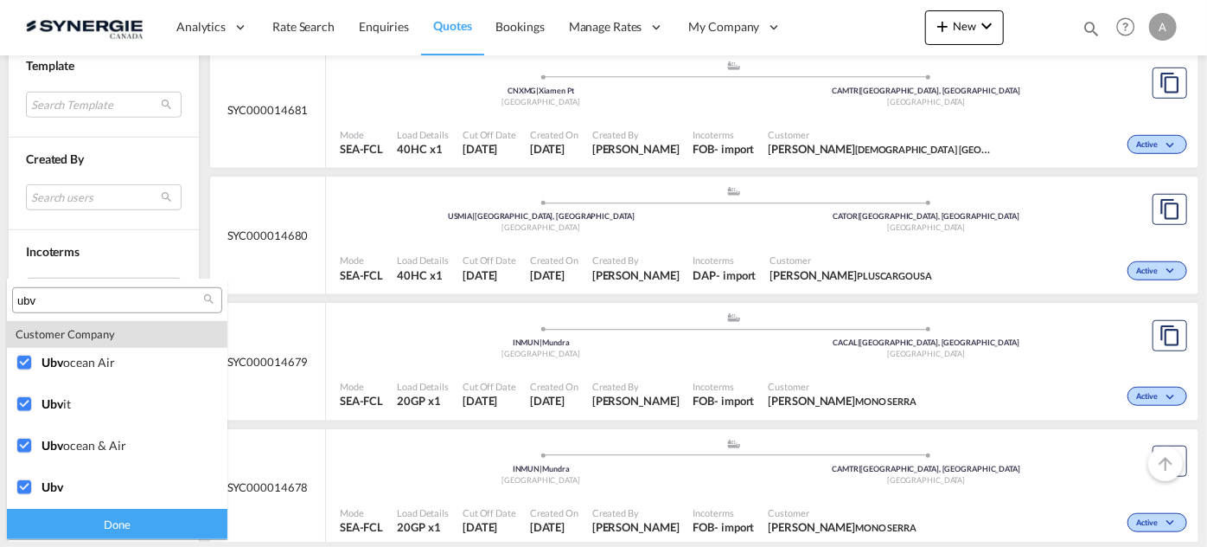
click at [55, 522] on div "Done" at bounding box center [117, 524] width 221 height 30
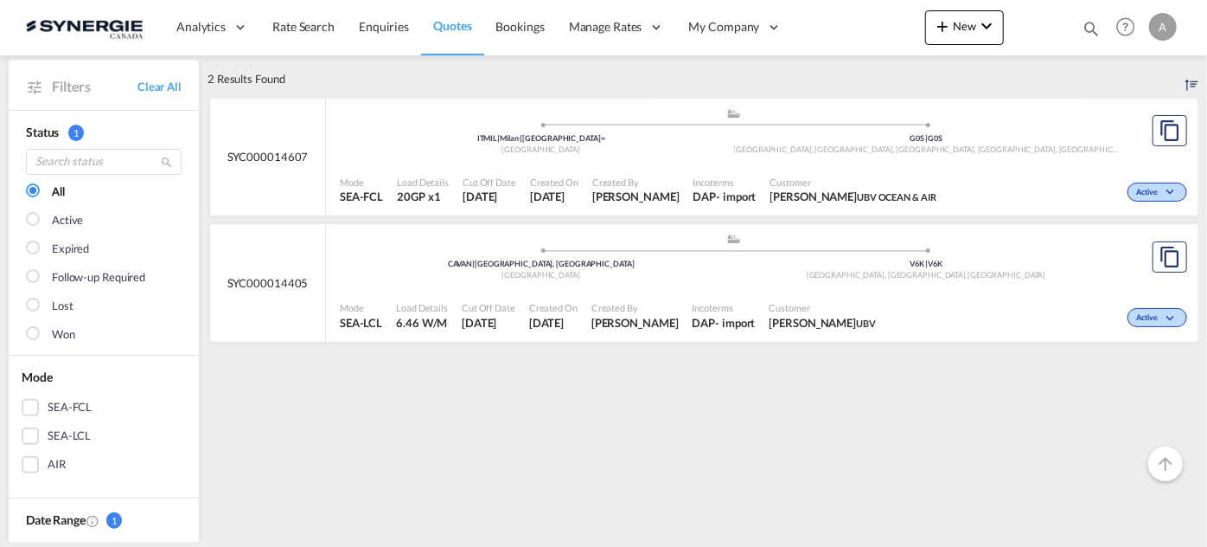
scroll to position [235, 0]
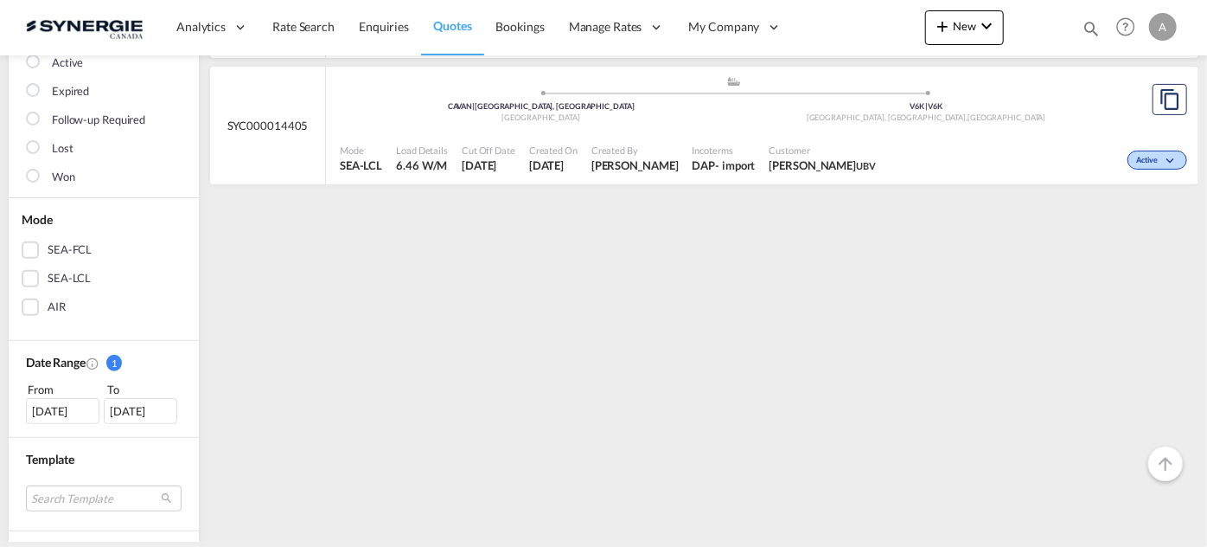
click at [71, 410] on div "11 Aug 2025" at bounding box center [63, 411] width 74 height 26
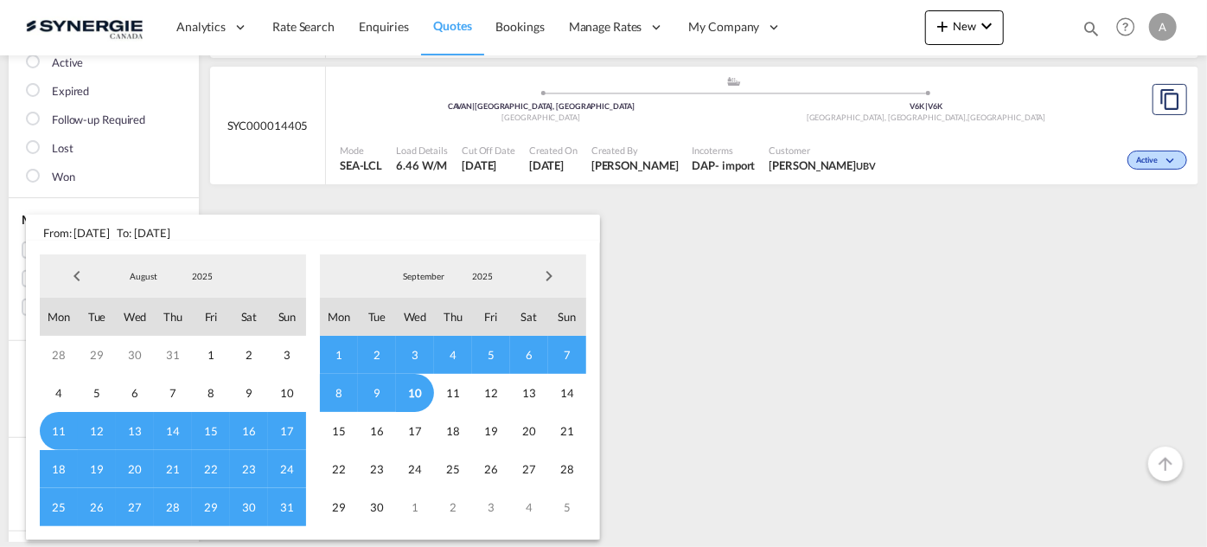
click at [201, 276] on span "2025" at bounding box center [202, 276] width 55 height 12
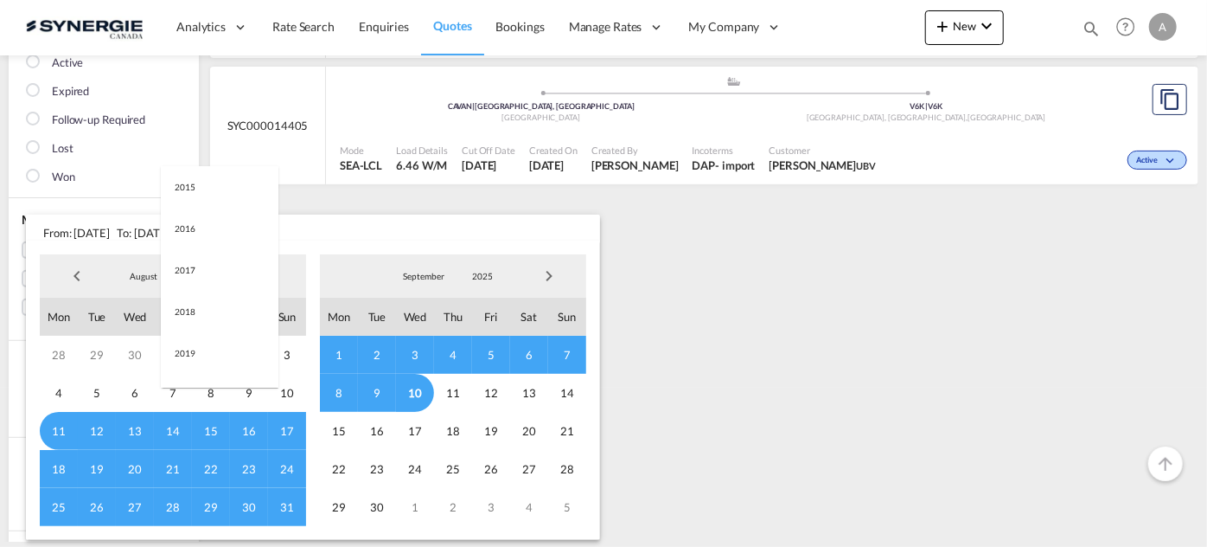
scroll to position [325, 0]
click at [201, 199] on md-option "2023" at bounding box center [220, 194] width 118 height 42
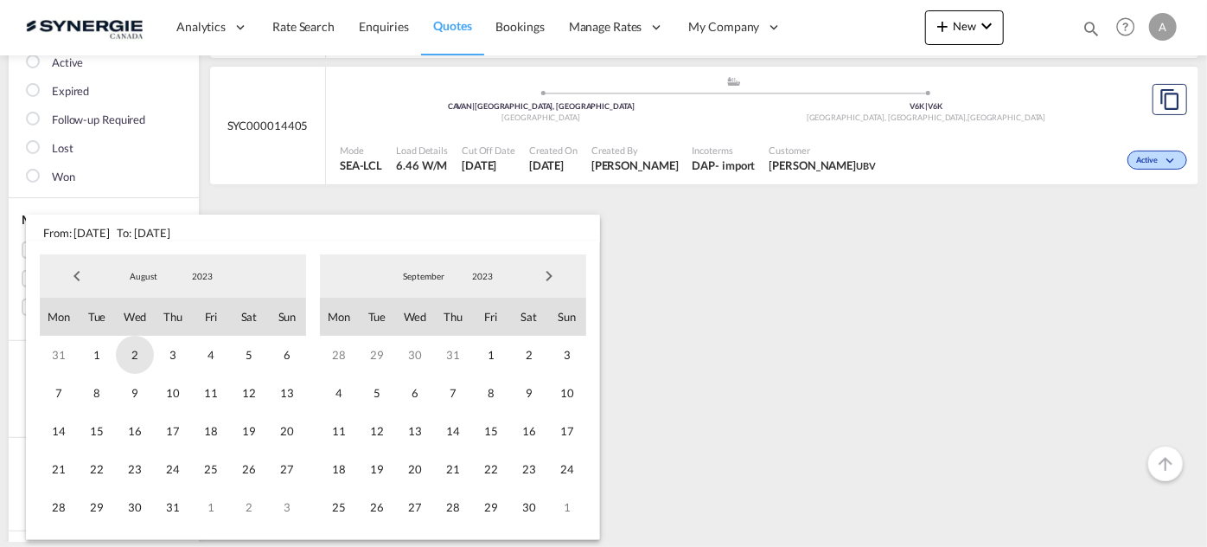
click at [93, 355] on span "1" at bounding box center [97, 355] width 38 height 38
click at [477, 274] on span "2023" at bounding box center [482, 276] width 55 height 12
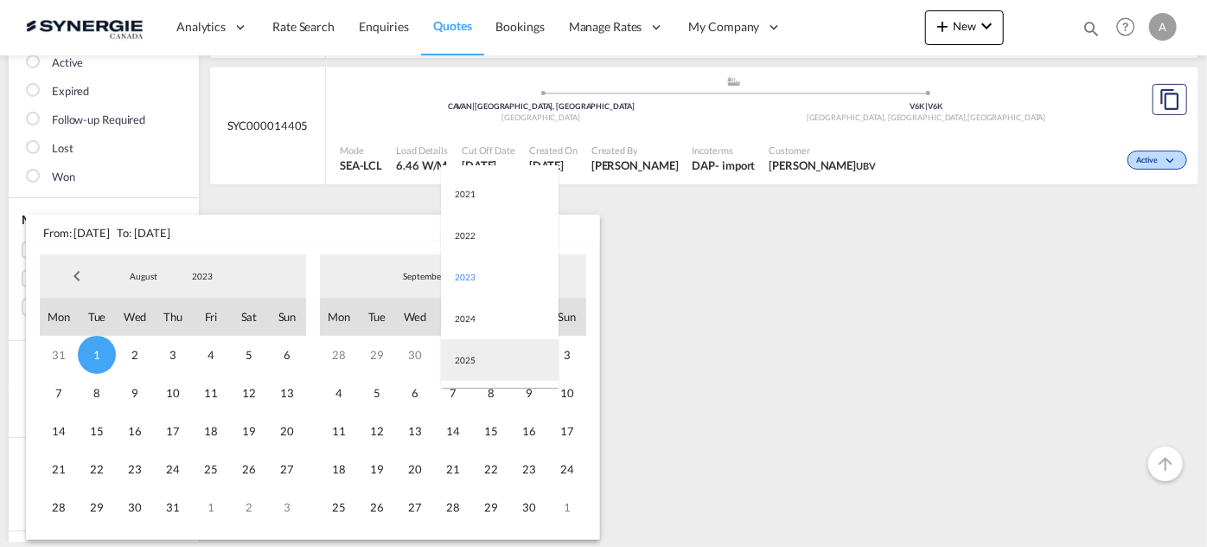
click at [473, 362] on md-option "2025" at bounding box center [500, 360] width 118 height 42
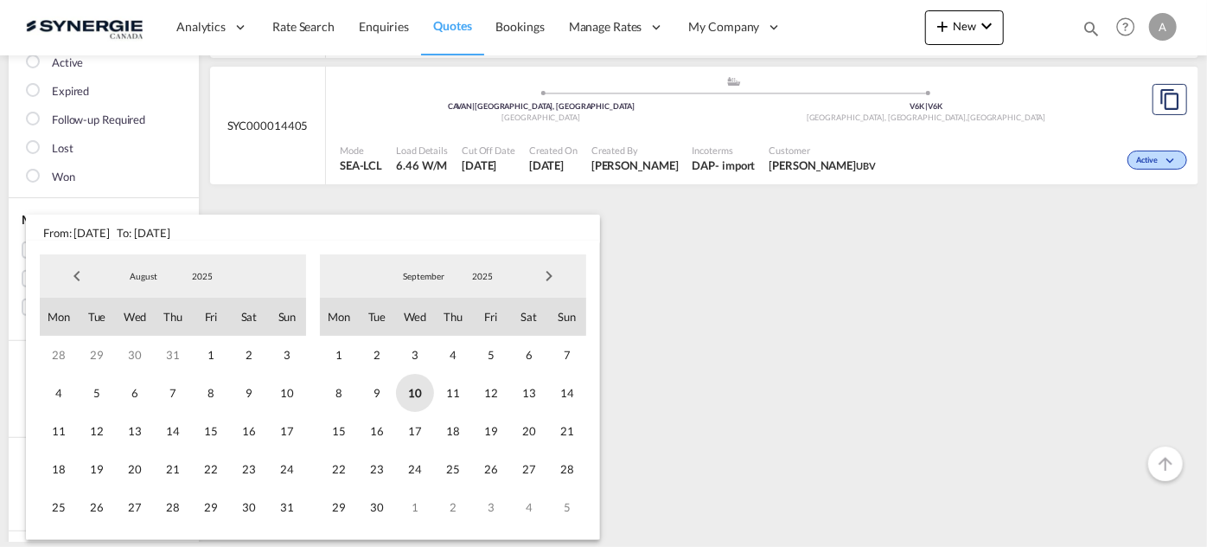
click at [415, 392] on span "10" at bounding box center [415, 393] width 38 height 38
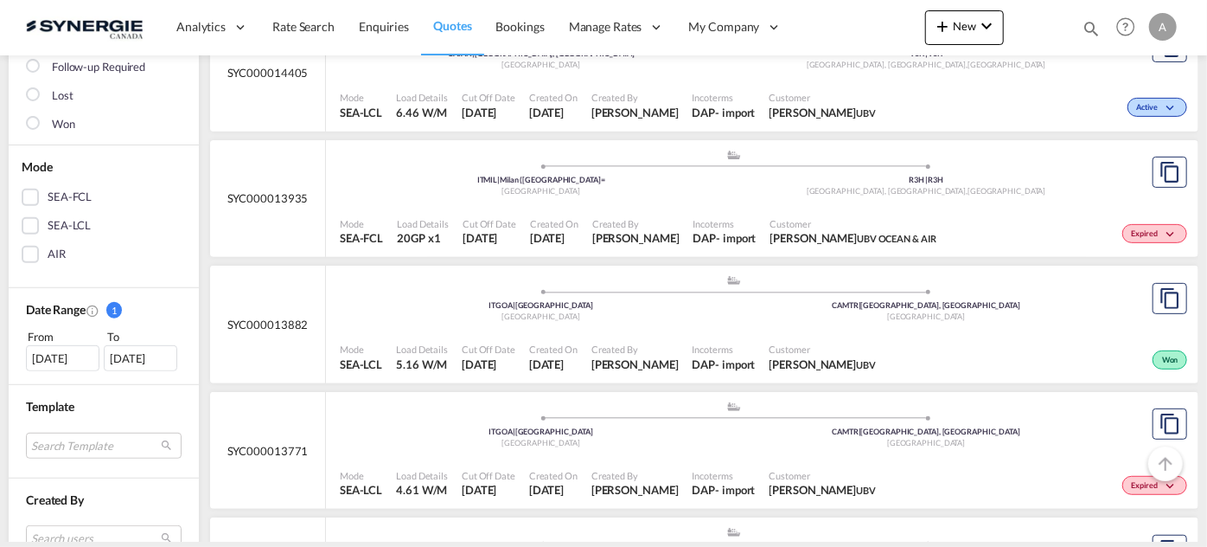
scroll to position [314, 0]
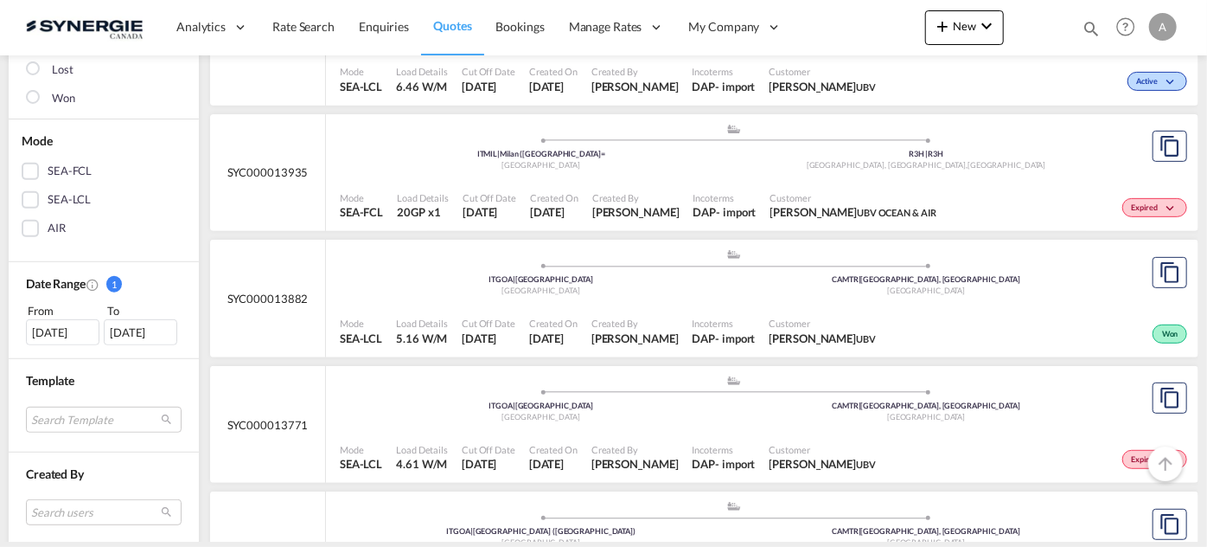
click at [634, 310] on div "Created By Pablo Gomez Saldarriaga" at bounding box center [635, 331] width 101 height 43
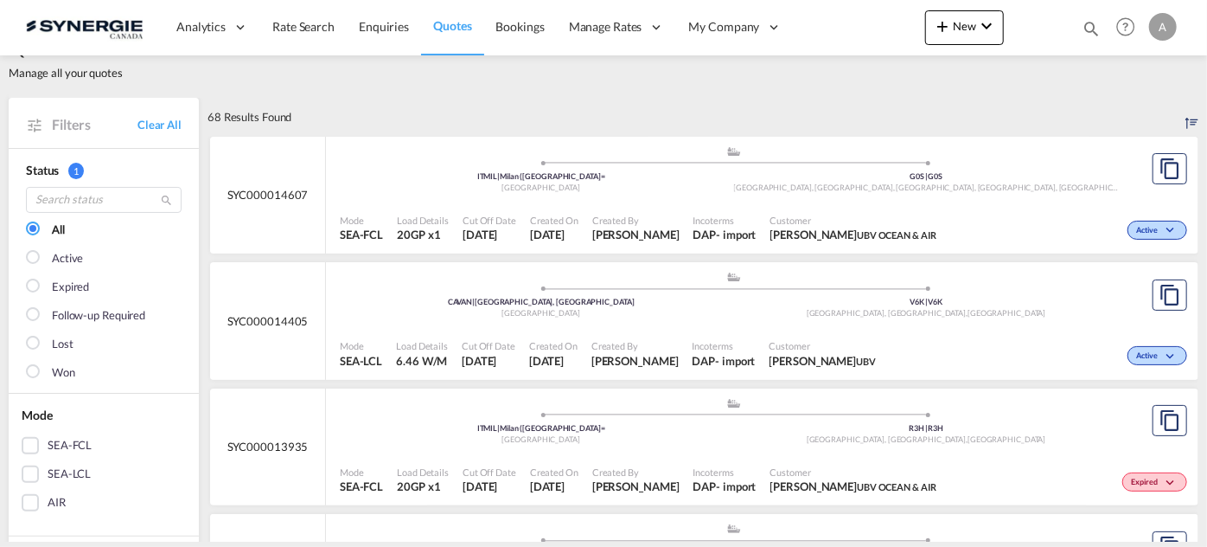
scroll to position [0, 0]
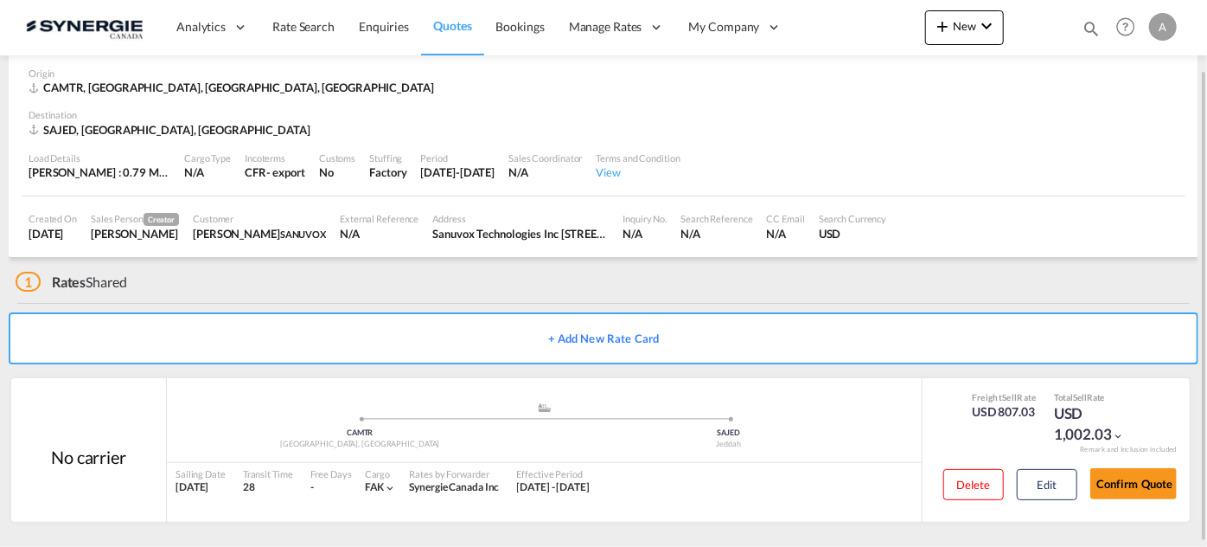
scroll to position [82, 0]
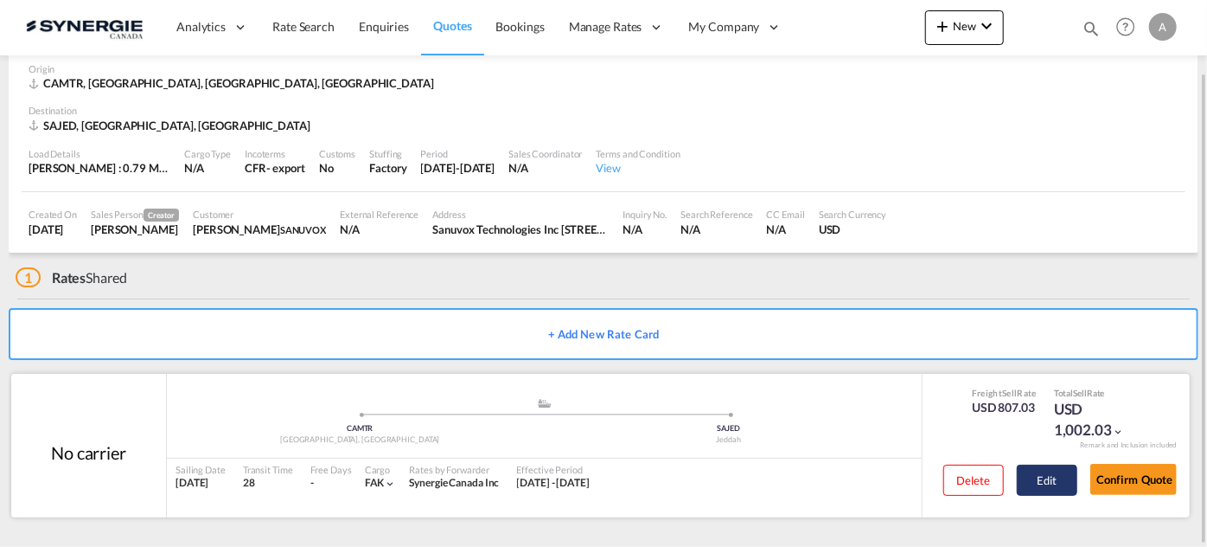
click at [1040, 486] on button "Edit" at bounding box center [1047, 479] width 61 height 31
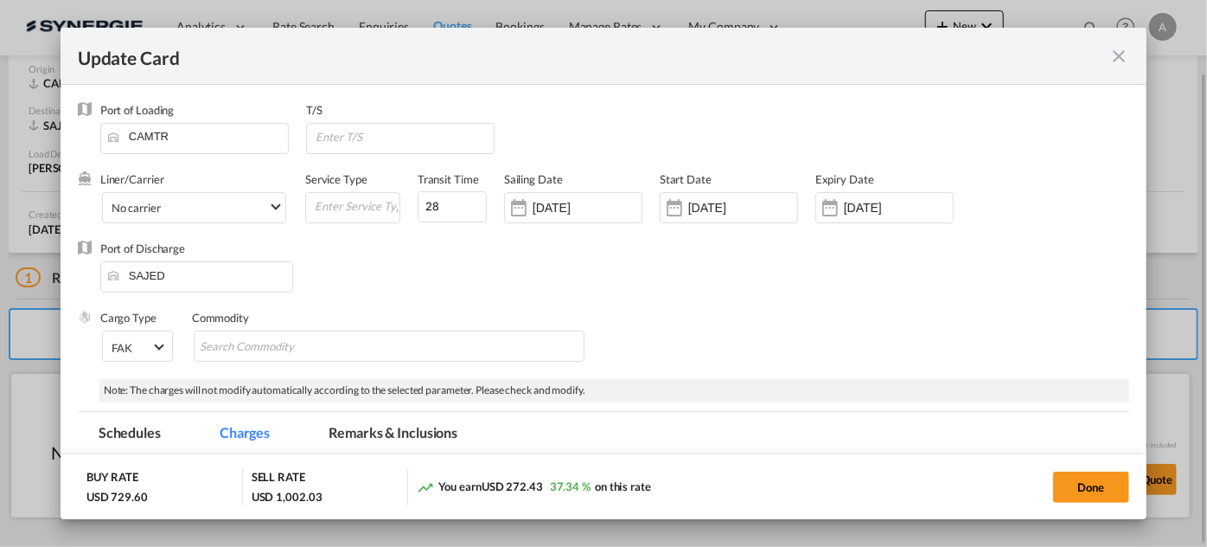
select select "per_w/m"
select select "per_bl"
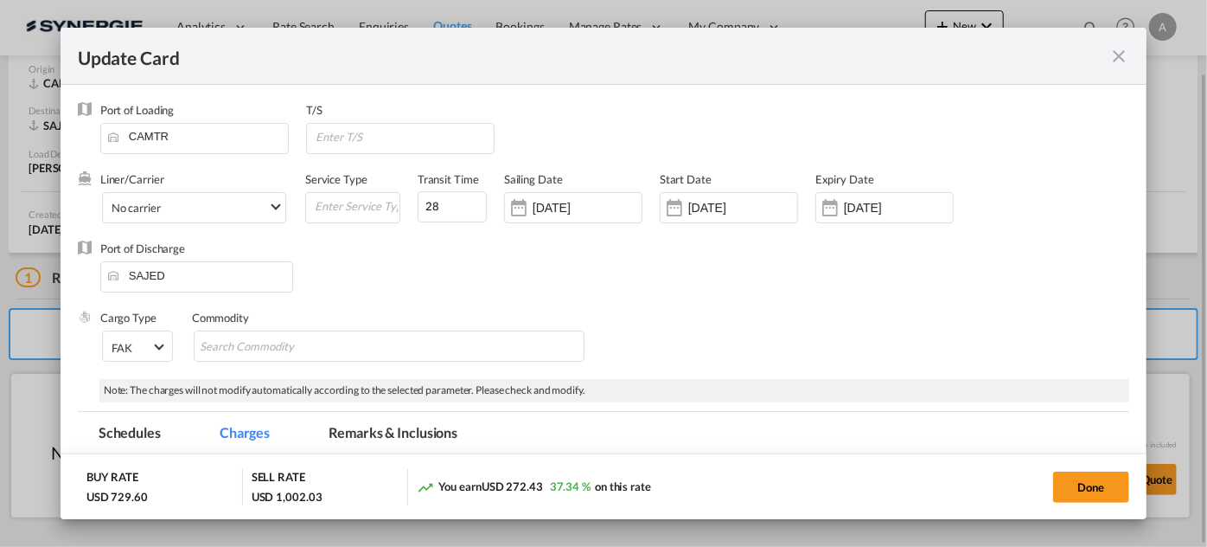
select select "per_bl"
click at [393, 133] on input "Update CardPort of ..." at bounding box center [404, 137] width 180 height 26
type input "DUBAI"
drag, startPoint x: 439, startPoint y: 207, endPoint x: 403, endPoint y: 212, distance: 36.7
click at [403, 211] on div "Liner/Carrier No carrier 2HM LOGISTICS D.O.O AAXL GLOBAL SHIPPING LINES LLC ABD…" at bounding box center [613, 205] width 1026 height 69
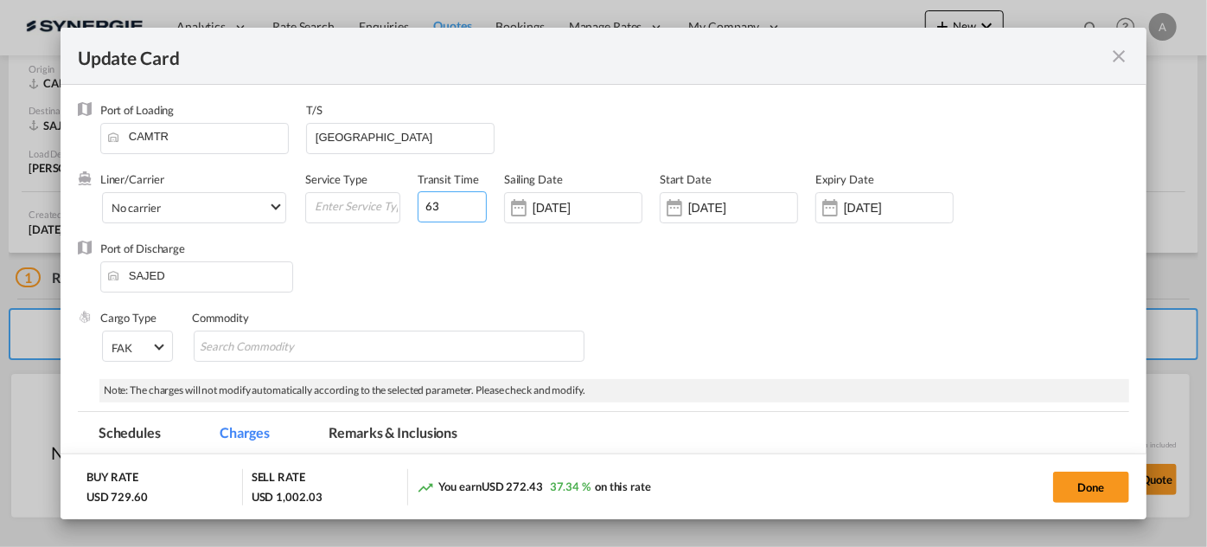
scroll to position [314, 0]
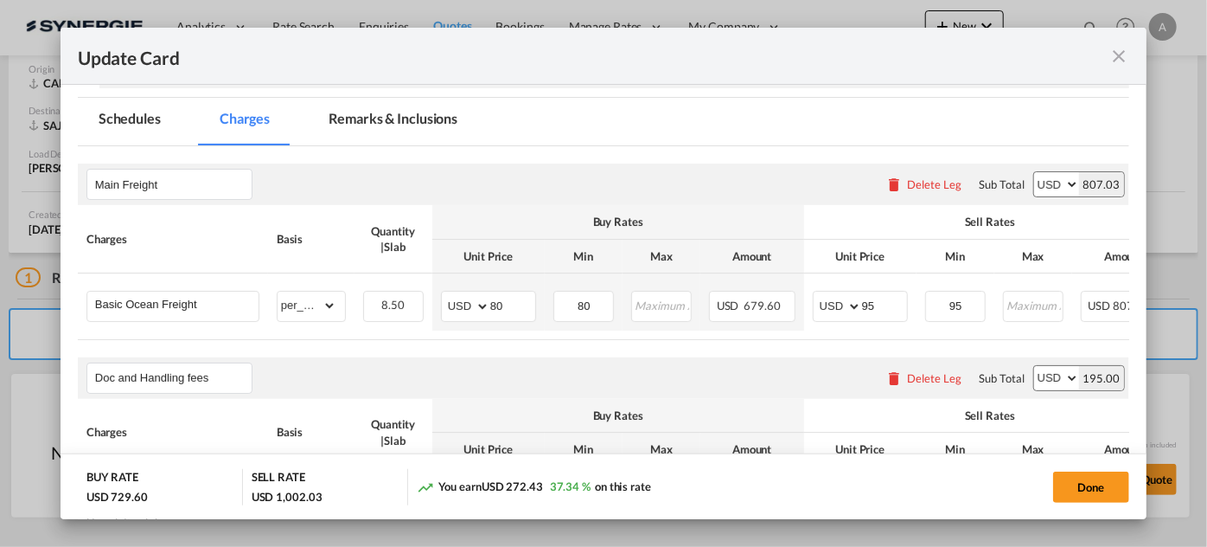
type input "63"
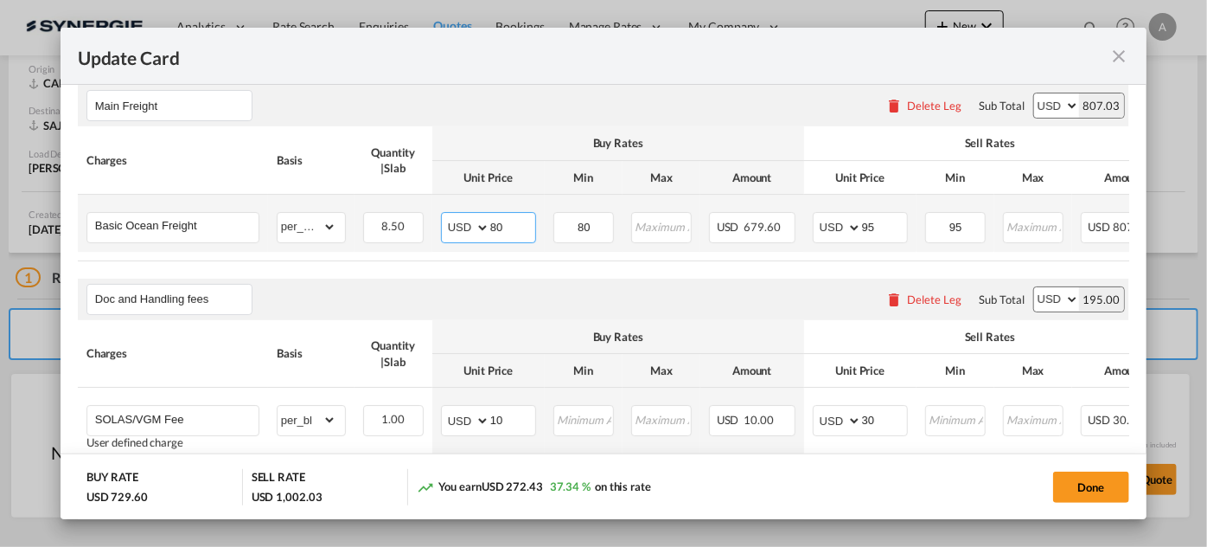
drag, startPoint x: 458, startPoint y: 227, endPoint x: 438, endPoint y: 227, distance: 20.8
click at [438, 227] on td "AED AFN ALL AMD ANG AOA ARS AUD AWG AZN BAM BBD BDT BGN BHD BIF BMD BND BOB BRL…" at bounding box center [488, 223] width 112 height 57
type input "90"
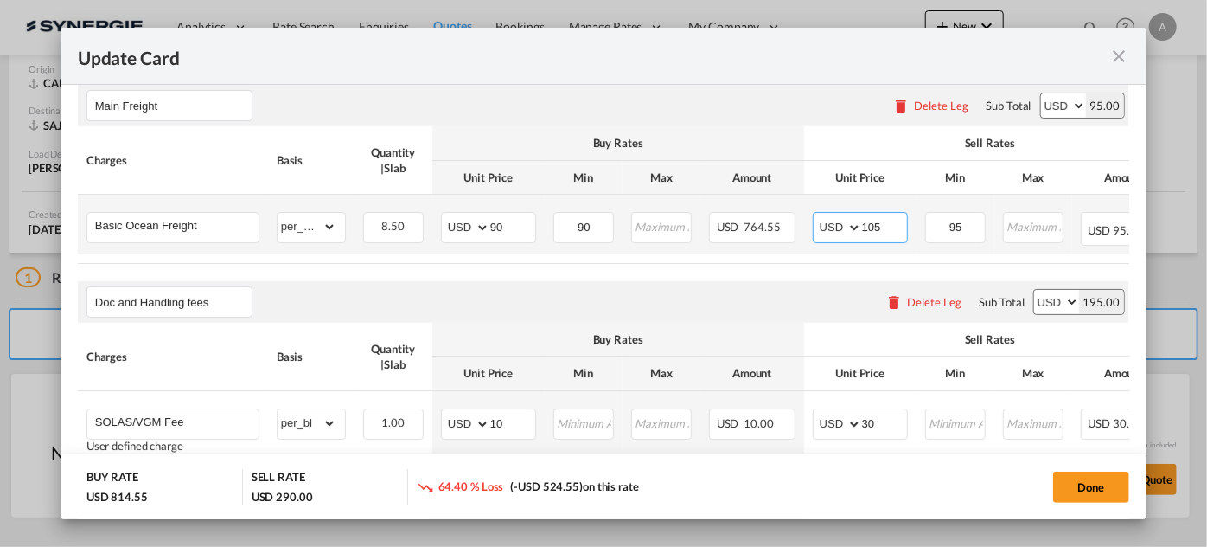
type input "105"
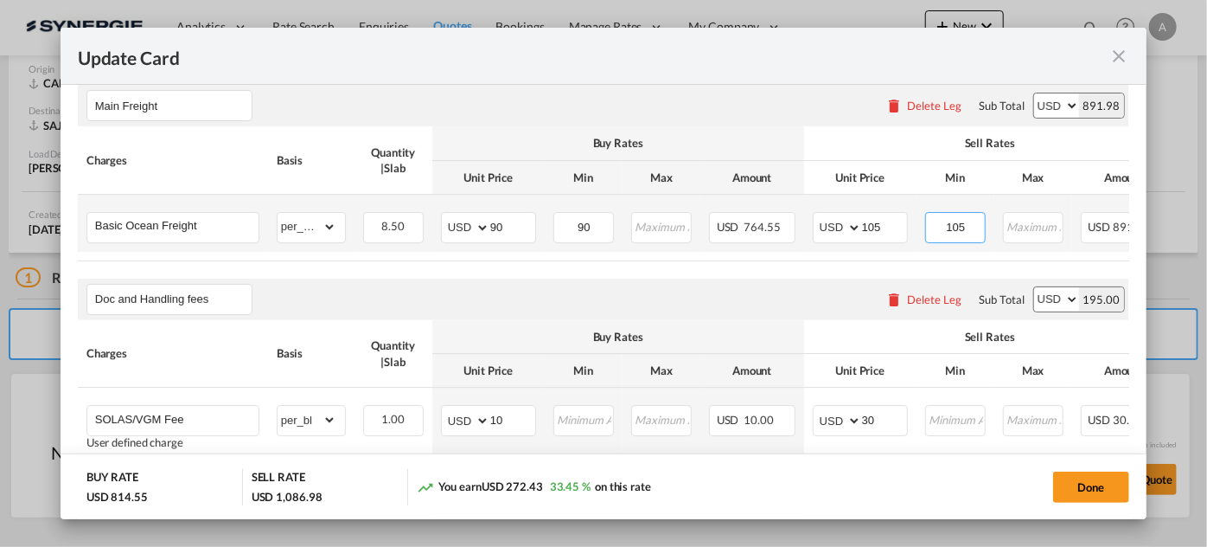
type input "105"
click at [945, 258] on table "Charges Basis Quantity | Slab Buy Rates Sell Rates Comments Action Unit Price M…" at bounding box center [691, 193] width 1226 height 134
drag, startPoint x: 945, startPoint y: 258, endPoint x: 1093, endPoint y: 227, distance: 151.0
click at [1057, 255] on table "Charges Basis Quantity | Slab Buy Rates Sell Rates Comments Action Unit Price M…" at bounding box center [691, 193] width 1226 height 134
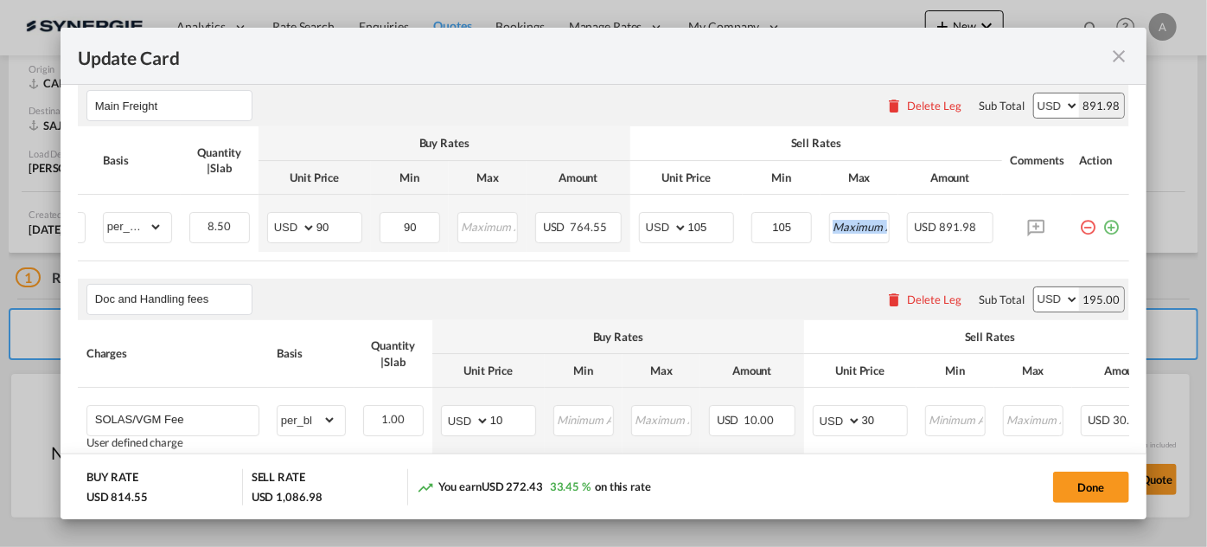
scroll to position [0, 184]
click at [1104, 225] on md-icon "icon-plus-circle-outline green-400-fg" at bounding box center [1112, 220] width 17 height 17
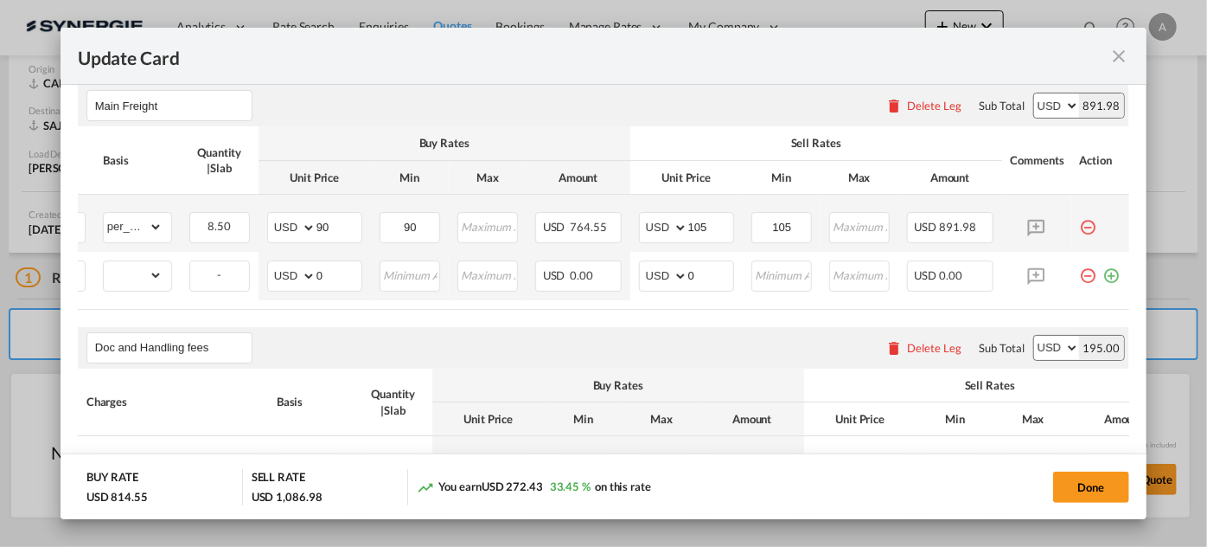
scroll to position [0, 0]
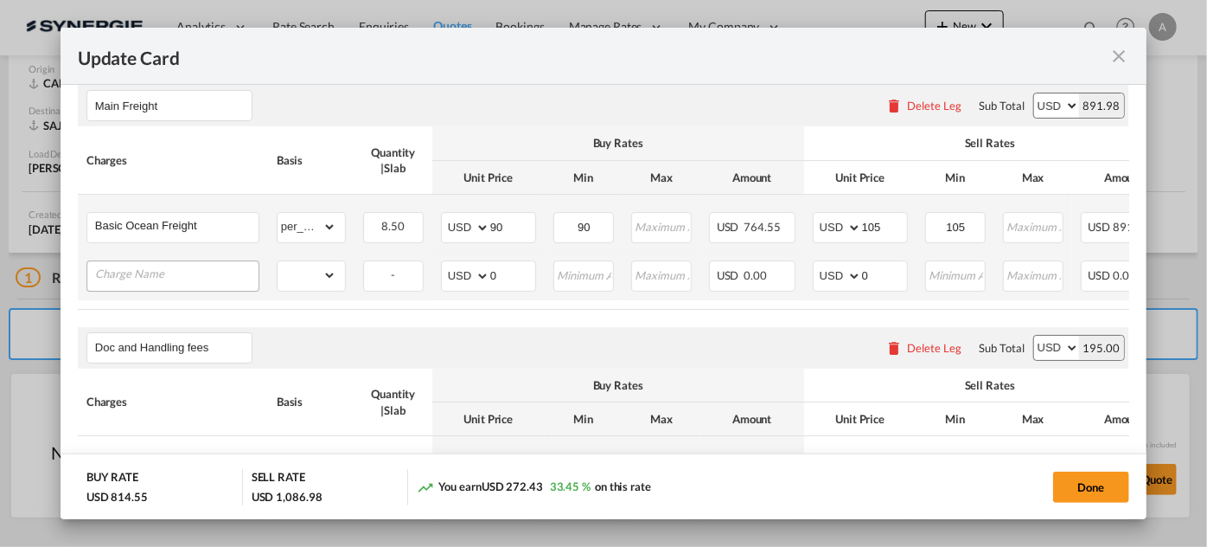
click at [206, 270] on input "Charge Name" at bounding box center [176, 274] width 163 height 26
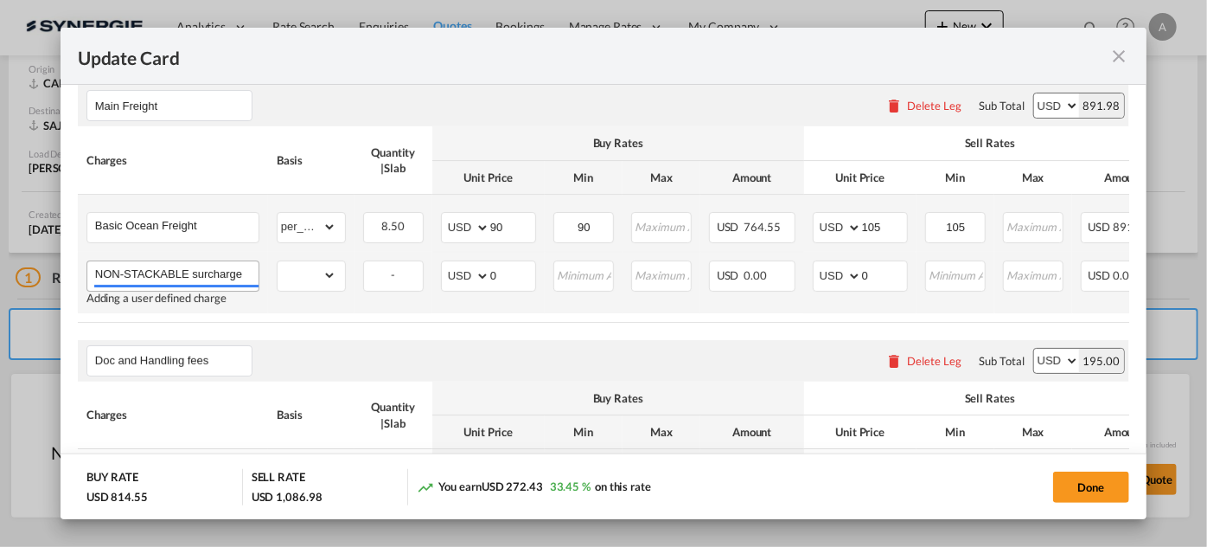
type input "NON-STACKABLE surcharge"
drag, startPoint x: 319, startPoint y: 276, endPoint x: 313, endPoint y: 259, distance: 17.5
click at [319, 276] on select "gross_weight volumetric_weight per_shipment per_bl per_km per_hawb per_kg flat …" at bounding box center [307, 275] width 59 height 28
click at [310, 270] on select "gross_weight volumetric_weight per_shipment per_bl per_km per_hawb per_kg flat …" at bounding box center [307, 275] width 59 height 28
select select "per_shipment"
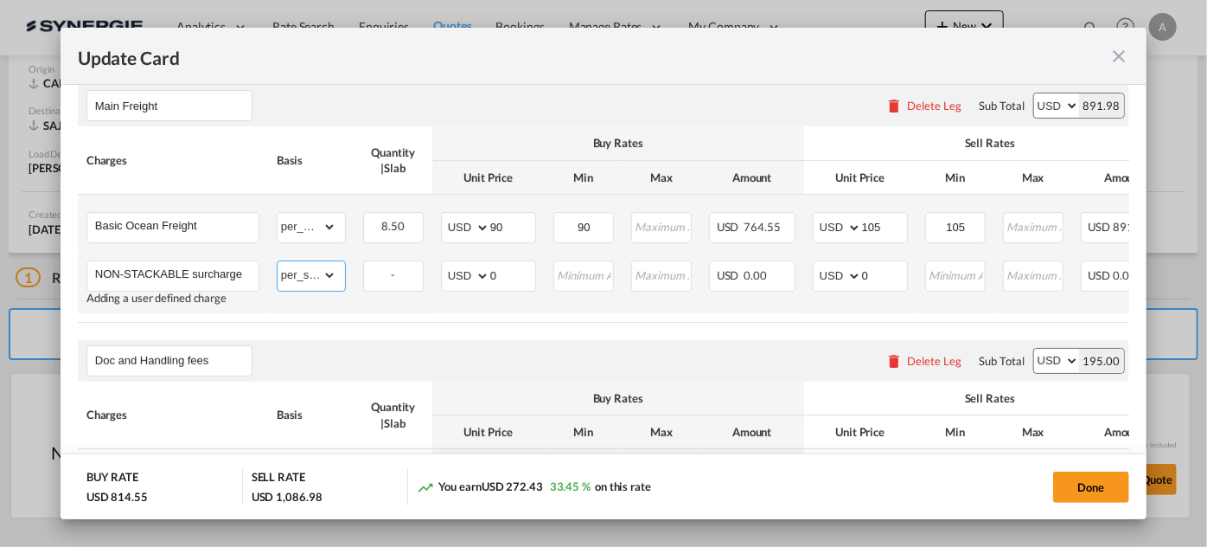
click at [278, 261] on select "gross_weight volumetric_weight per_shipment per_bl per_km per_hawb per_kg flat …" at bounding box center [307, 275] width 59 height 28
drag, startPoint x: 509, startPoint y: 278, endPoint x: 410, endPoint y: 272, distance: 99.6
click at [437, 275] on td "AED AFN ALL AMD ANG AOA ARS AUD AWG AZN BAM BBD BDT BGN BHD BIF BMD BND BOB BRL…" at bounding box center [488, 282] width 112 height 61
type input "50"
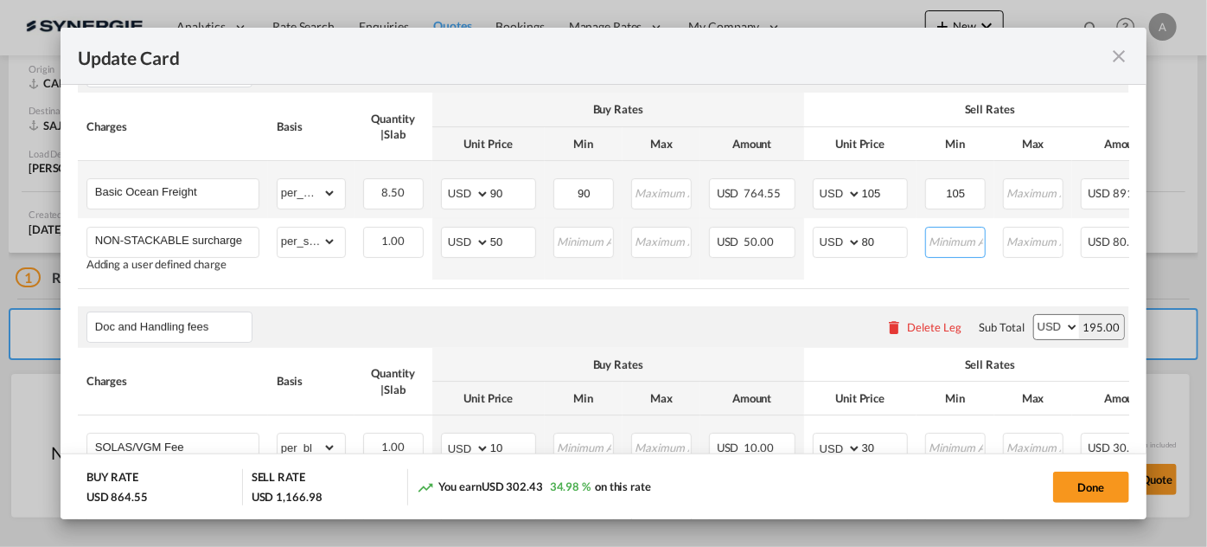
scroll to position [270, 0]
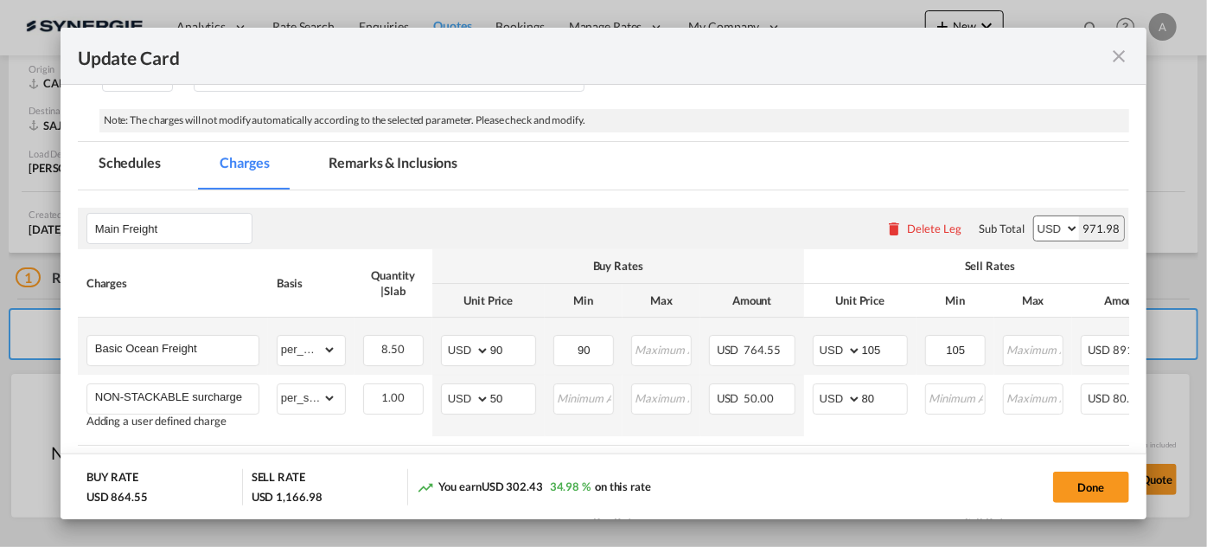
click at [377, 168] on md-tab-item "Remarks & Inclusions" at bounding box center [393, 166] width 170 height 48
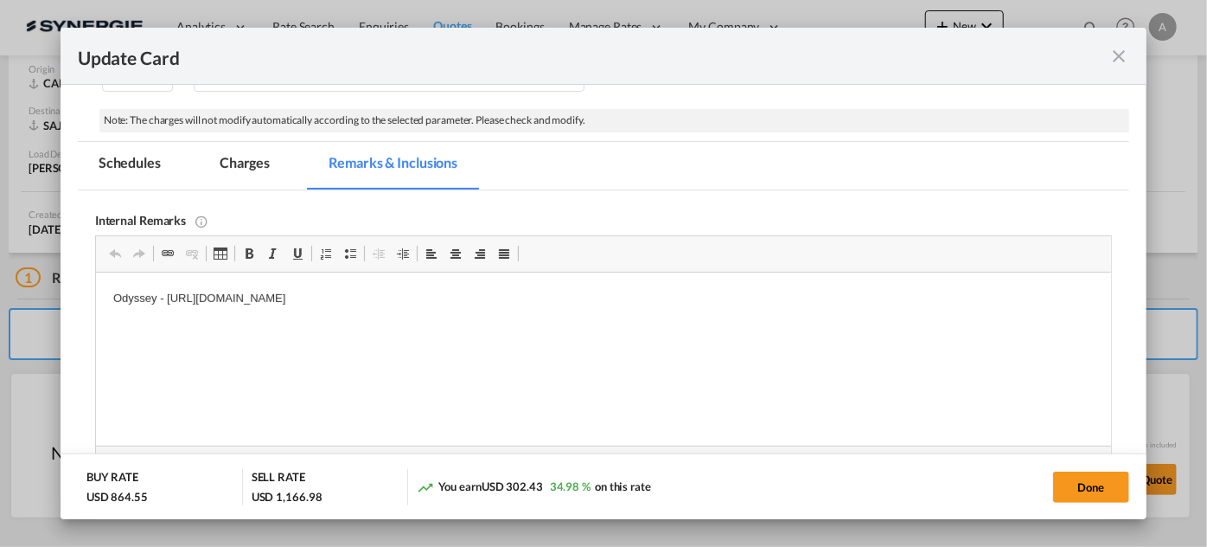
drag, startPoint x: 245, startPoint y: 157, endPoint x: 428, endPoint y: 216, distance: 192.6
click at [245, 161] on md-tab-item "Charges" at bounding box center [245, 166] width 92 height 48
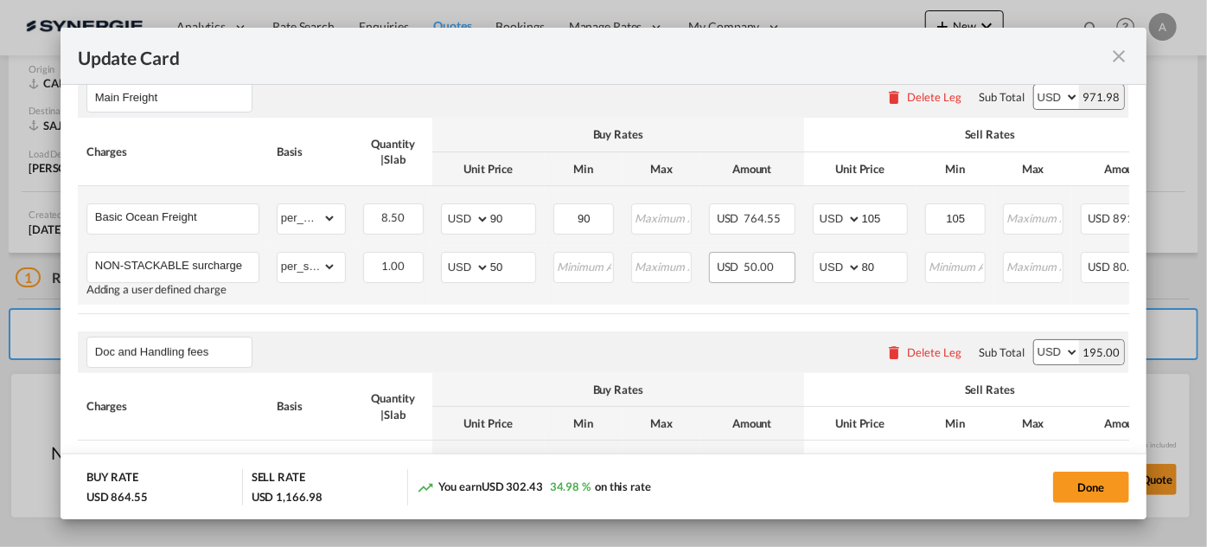
scroll to position [426, 0]
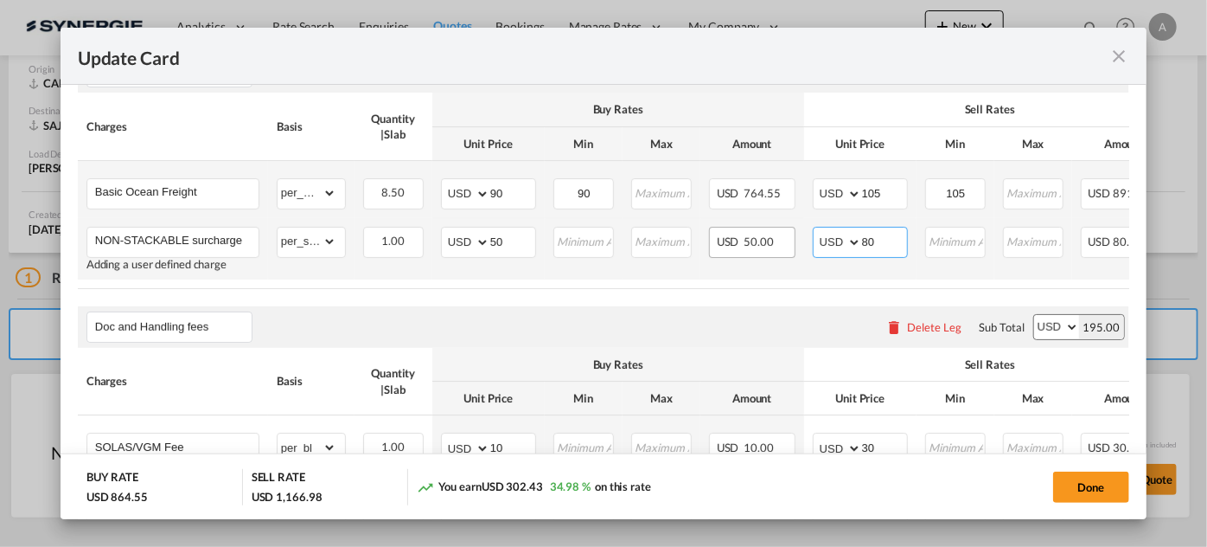
drag, startPoint x: 880, startPoint y: 240, endPoint x: 731, endPoint y: 237, distance: 148.8
click at [758, 244] on tr "NON-STACKABLE surcharge Adding a user defined charge Please Enter Already Exist…" at bounding box center [691, 248] width 1226 height 61
type input "100"
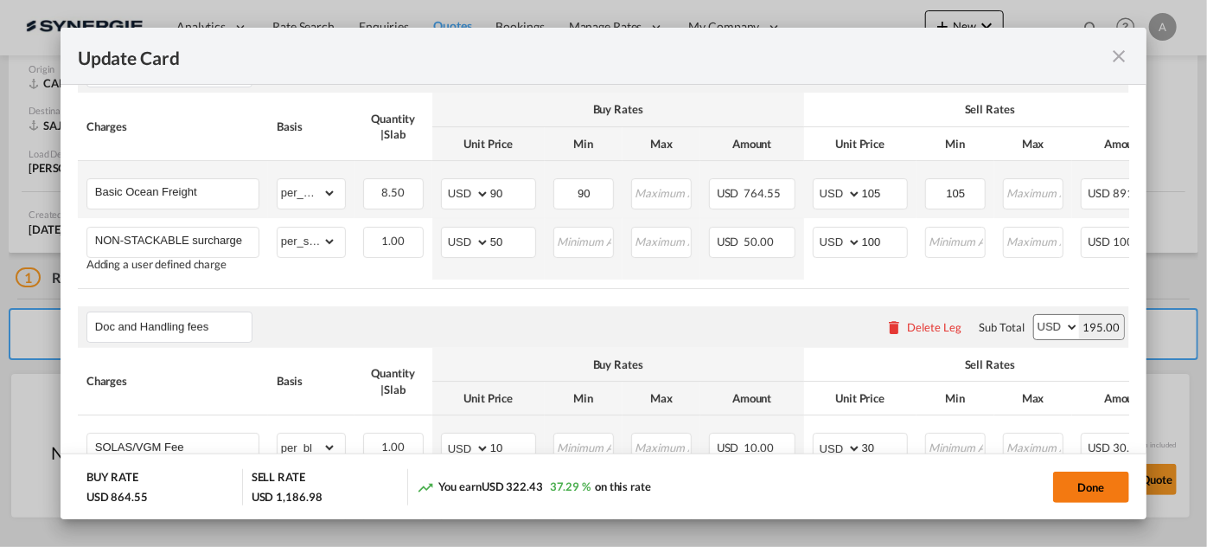
click at [1102, 481] on button "Done" at bounding box center [1091, 486] width 76 height 31
type input "06 Jul 2025"
type input "02 Jul 2025"
type input "09 Oct 2025"
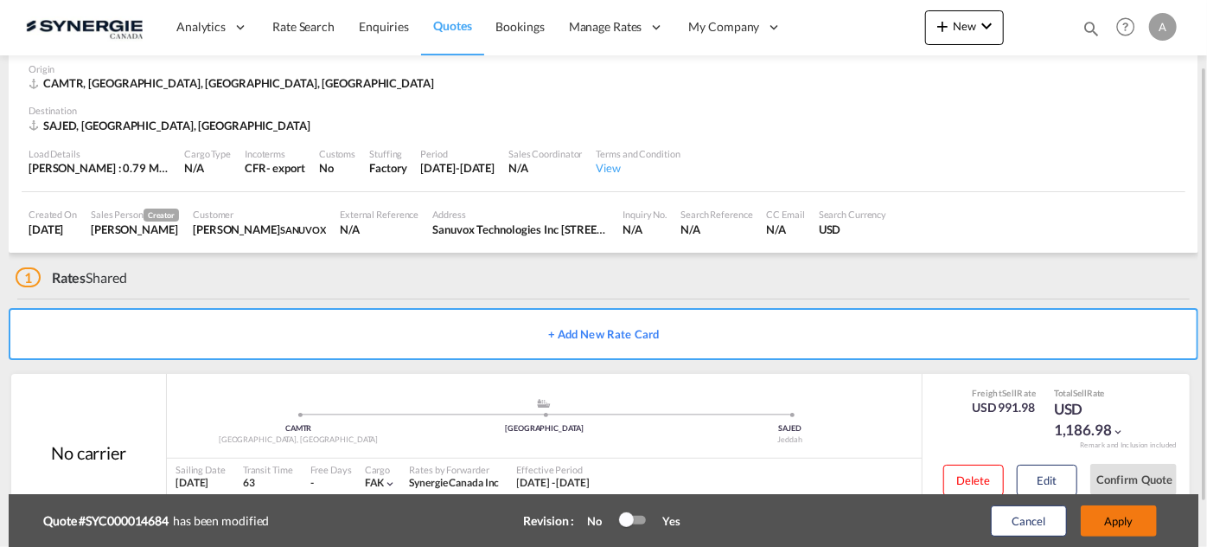
click at [1118, 522] on button "Apply" at bounding box center [1119, 520] width 76 height 31
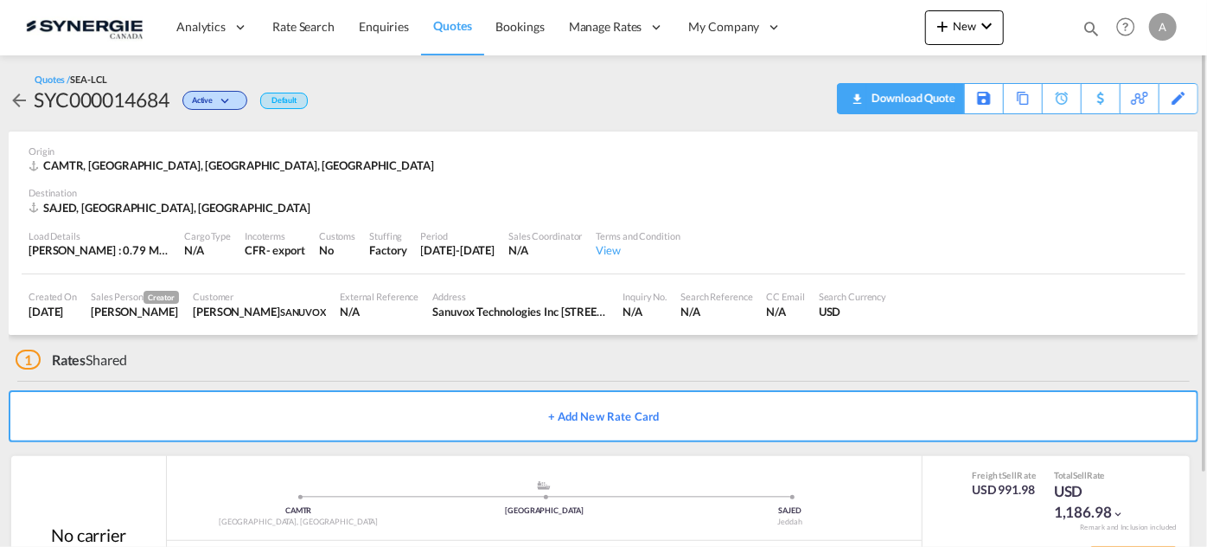
click at [911, 107] on div "Download Quote" at bounding box center [911, 98] width 88 height 28
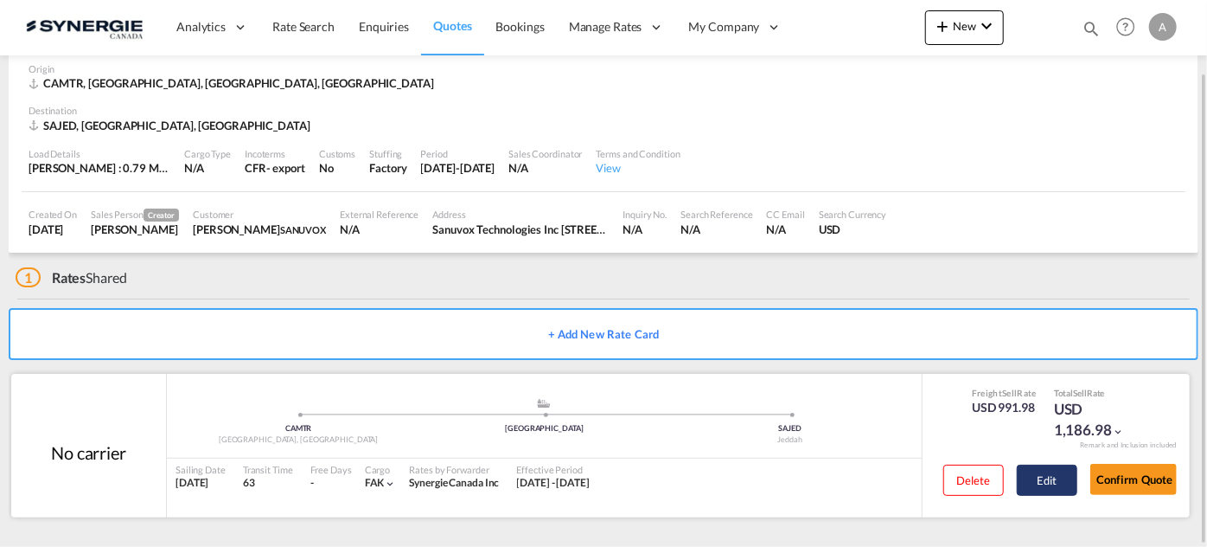
click at [1035, 479] on button "Edit" at bounding box center [1047, 479] width 61 height 31
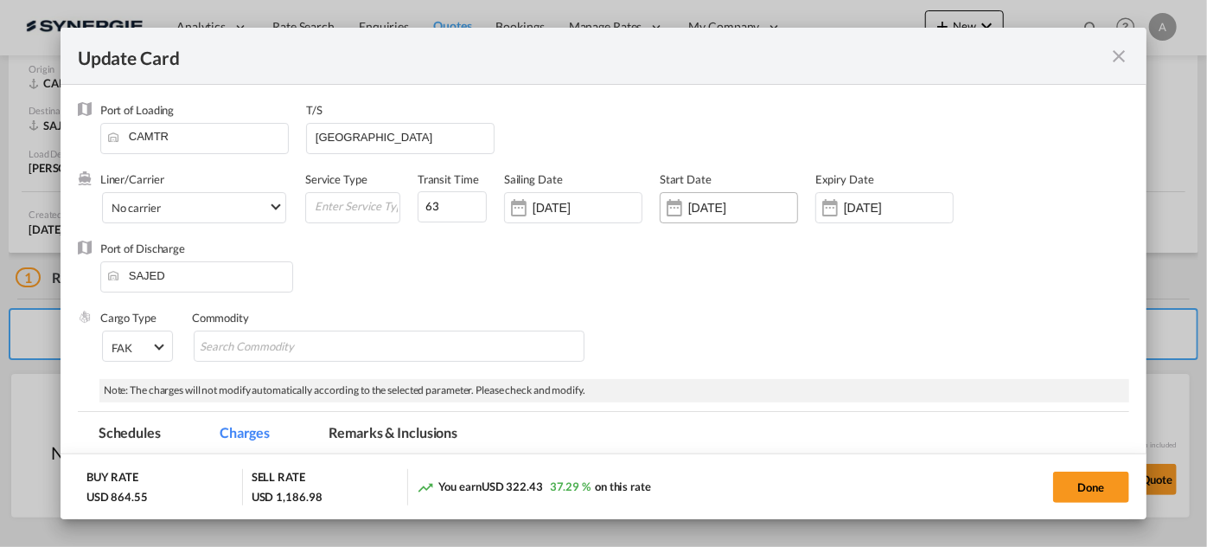
click at [710, 195] on div "03 Jul 2025" at bounding box center [729, 207] width 138 height 31
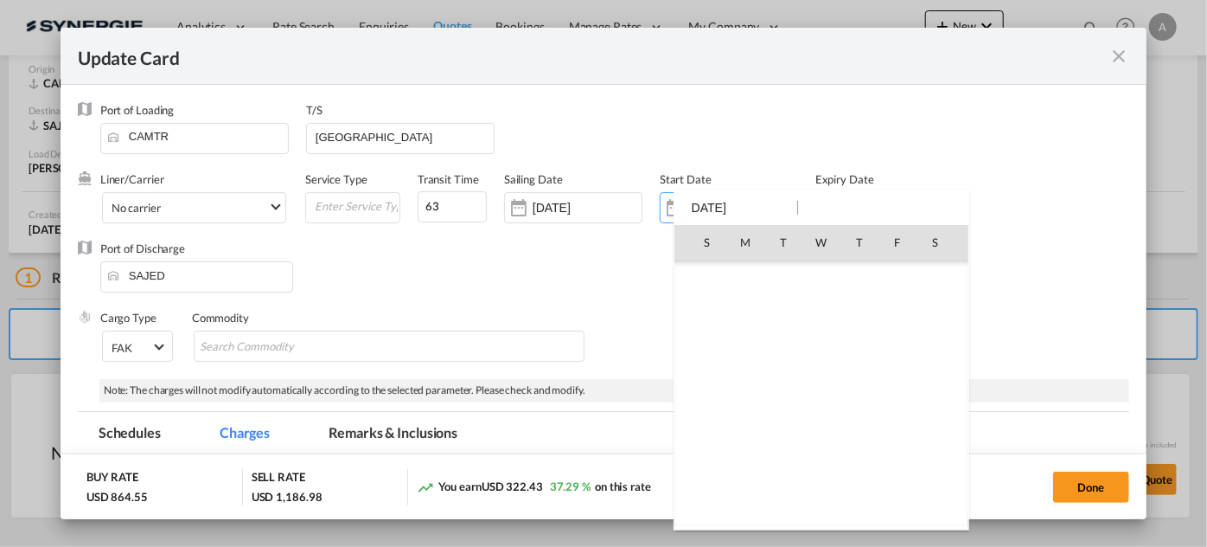
scroll to position [400169, 0]
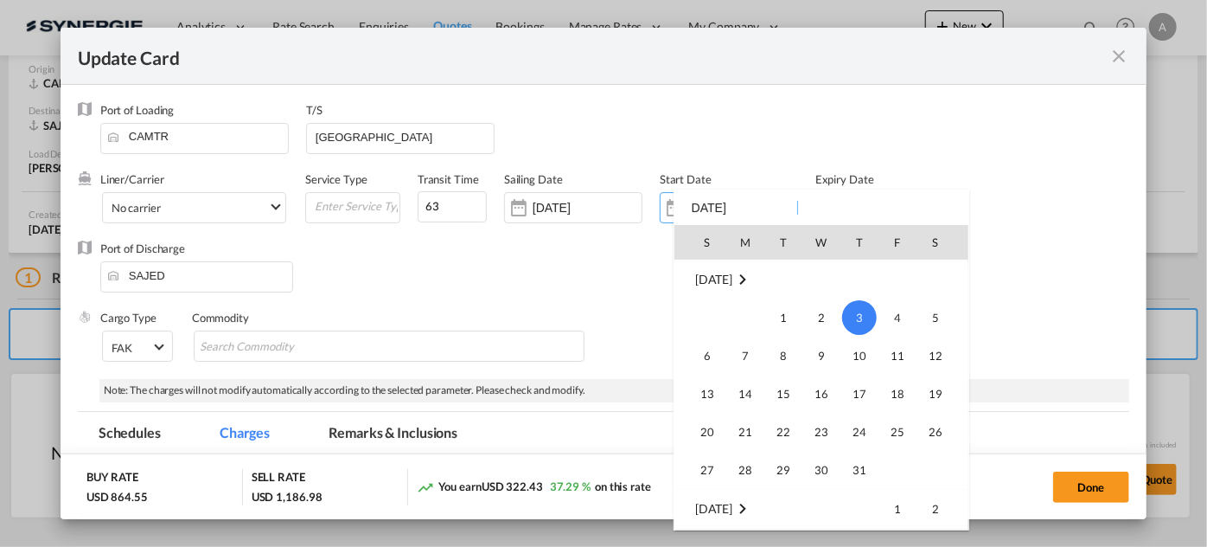
click at [721, 205] on div "S M T W T F S Apr 2025 1 2 3 4 5 6 7 8 9 10 11 12 13 14 15 16 17 18 19 20 21 22…" at bounding box center [822, 359] width 296 height 341
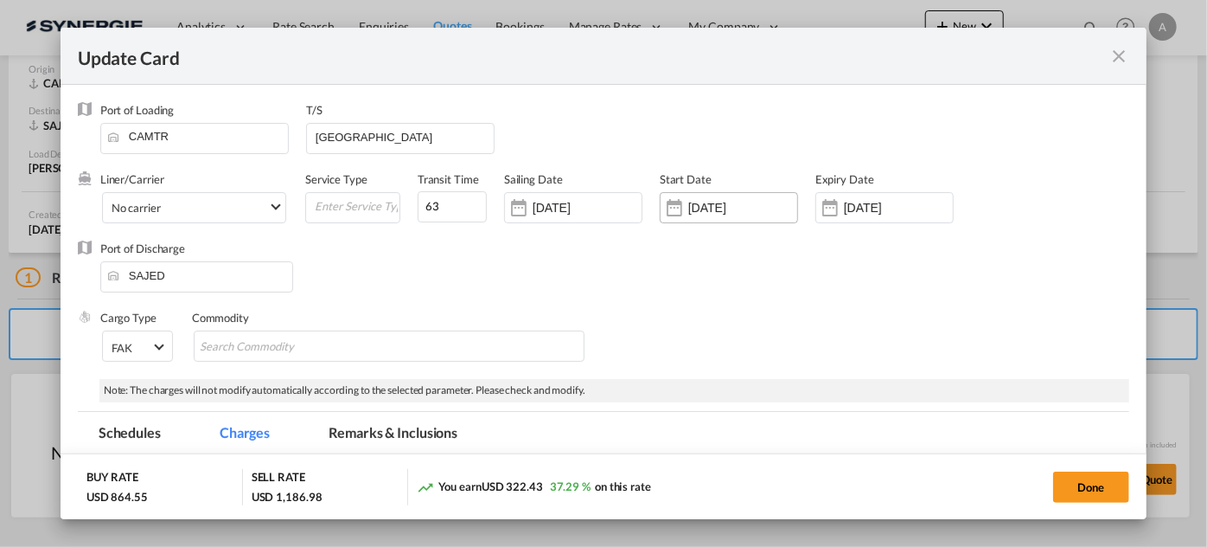
click at [736, 205] on input "03 Jul 2025" at bounding box center [742, 208] width 109 height 14
click at [744, 208] on input "03 Jul 2025" at bounding box center [742, 208] width 109 height 14
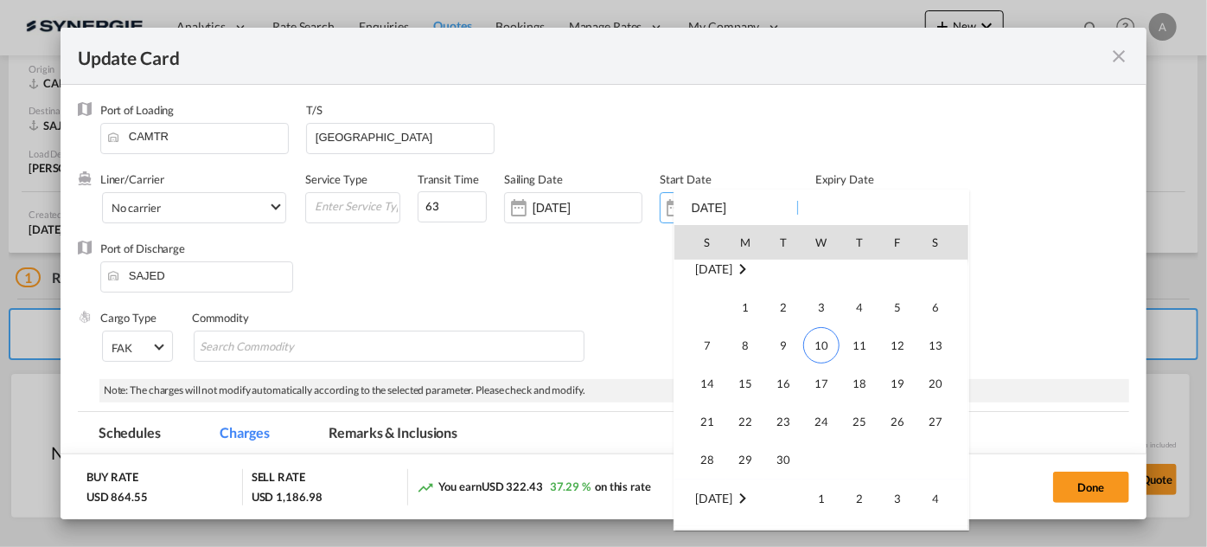
scroll to position [400640, 0]
click at [811, 350] on span "10" at bounding box center [821, 342] width 36 height 36
type input "10 Sep 2025"
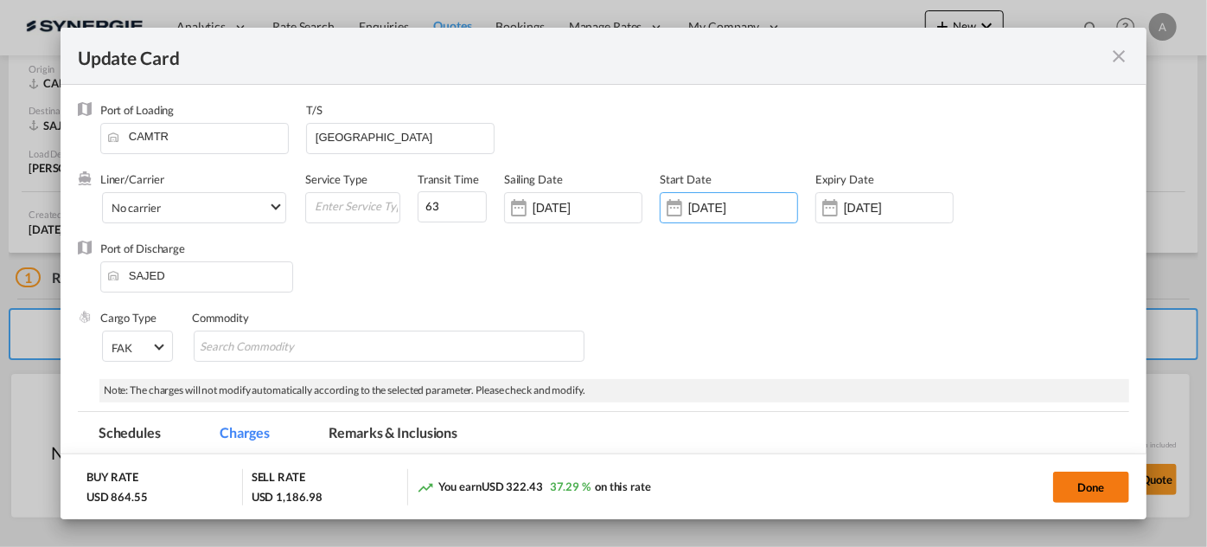
click at [1079, 493] on button "Done" at bounding box center [1091, 486] width 76 height 31
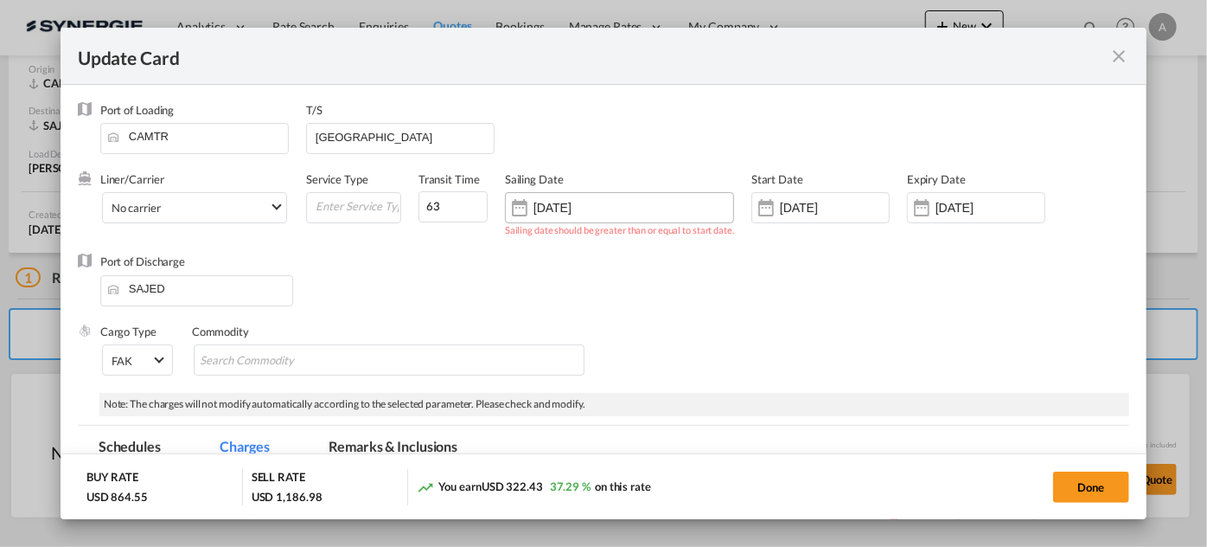
click at [618, 203] on input "07 Jul 2025" at bounding box center [588, 208] width 109 height 14
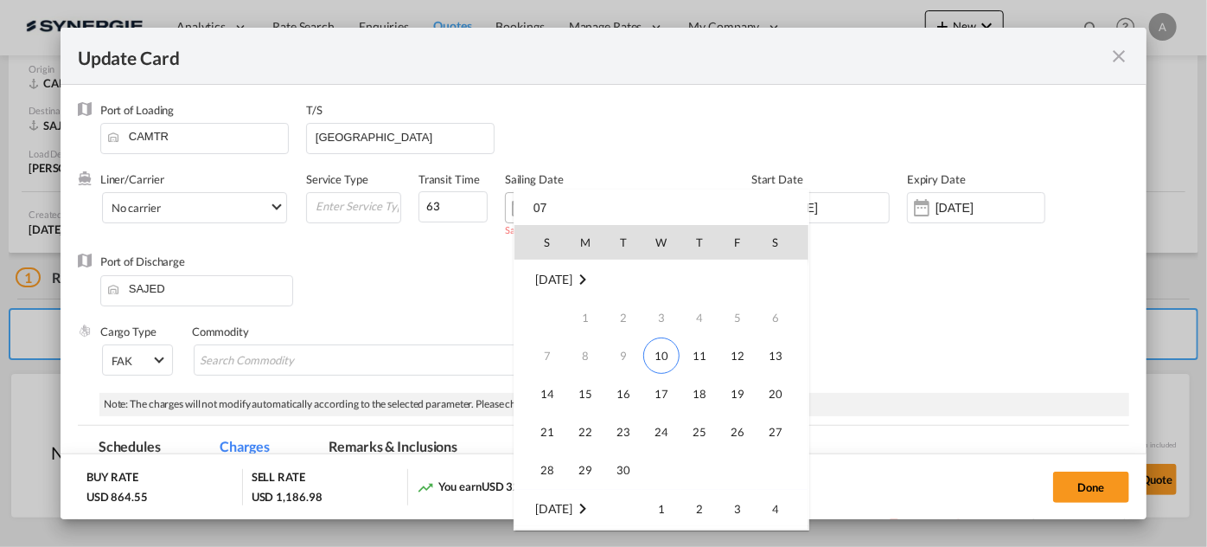
type input "0"
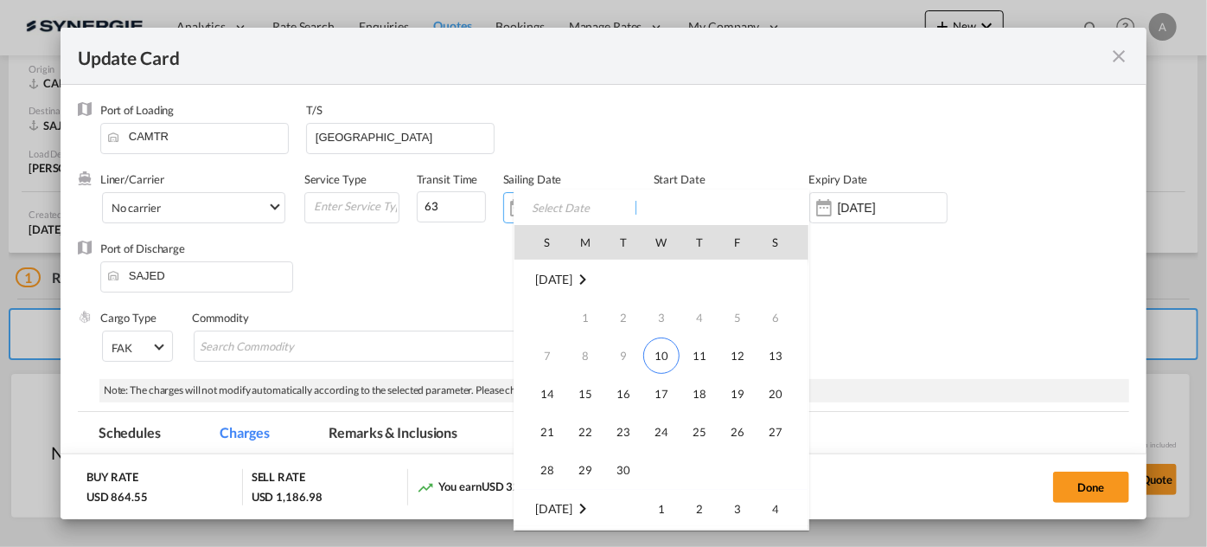
click at [872, 325] on div at bounding box center [603, 273] width 1207 height 547
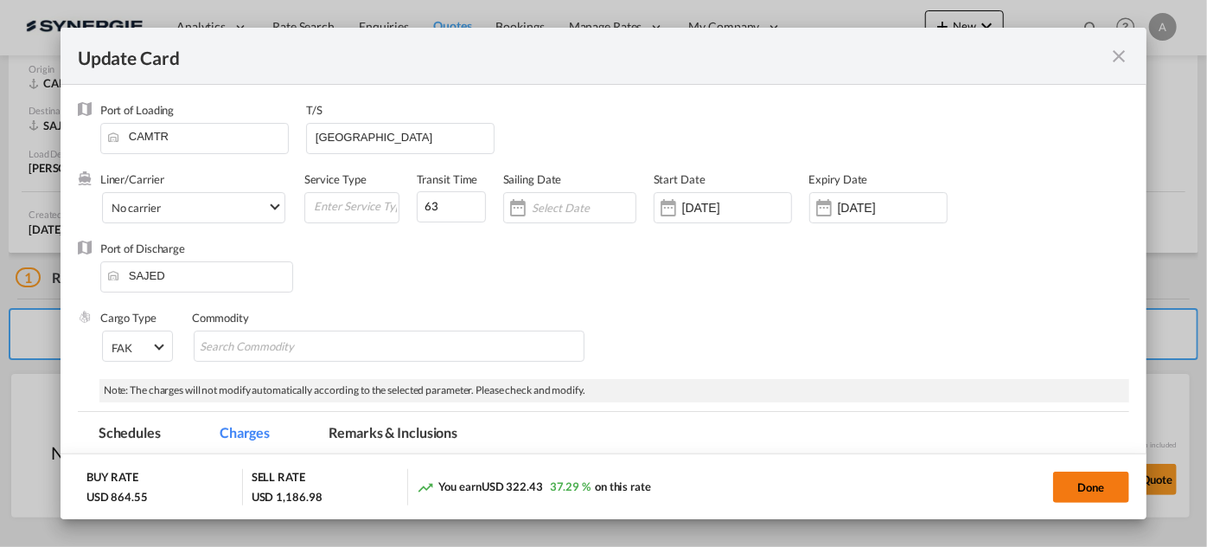
click at [1107, 480] on button "Done" at bounding box center [1091, 486] width 76 height 31
type input "09 Sep 2025"
type input "09 Oct 2025"
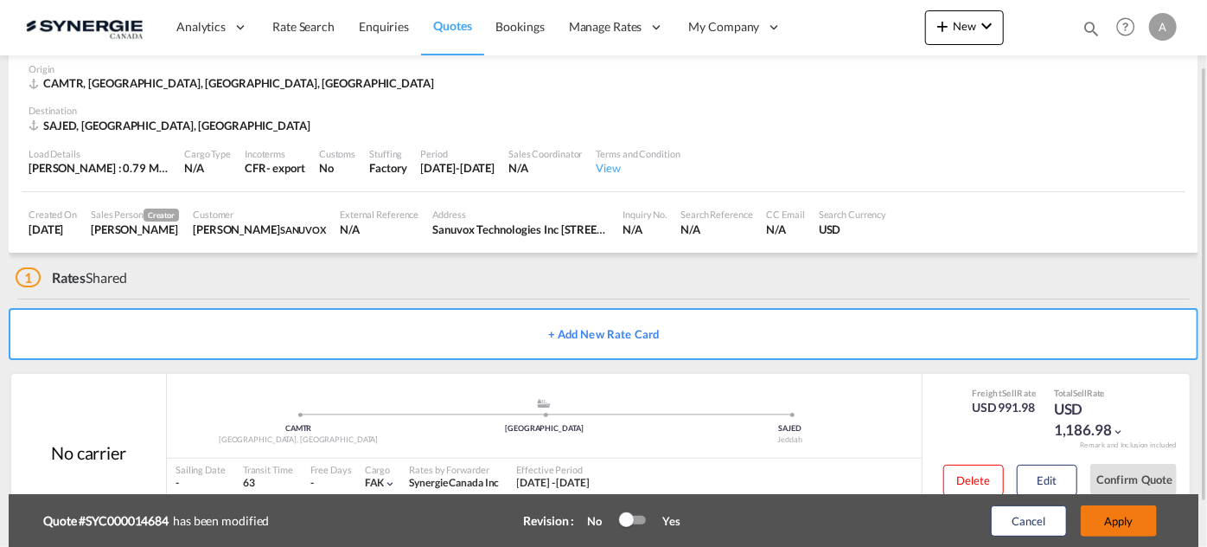
click at [1132, 519] on button "Apply" at bounding box center [1119, 520] width 76 height 31
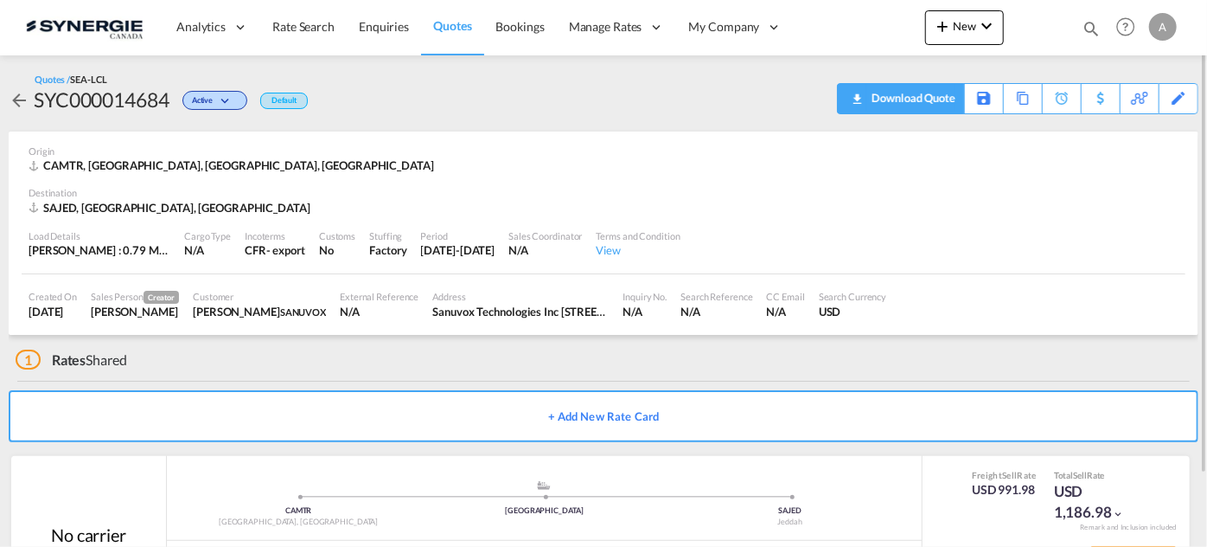
click at [938, 100] on div "Download Quote" at bounding box center [911, 98] width 88 height 28
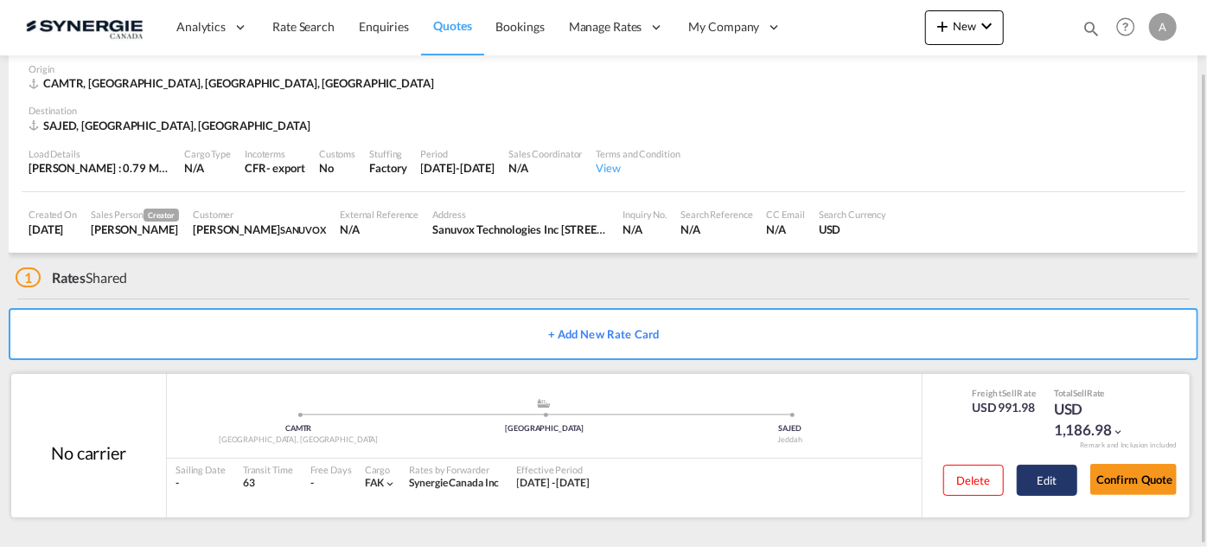
click at [1023, 483] on button "Edit" at bounding box center [1047, 479] width 61 height 31
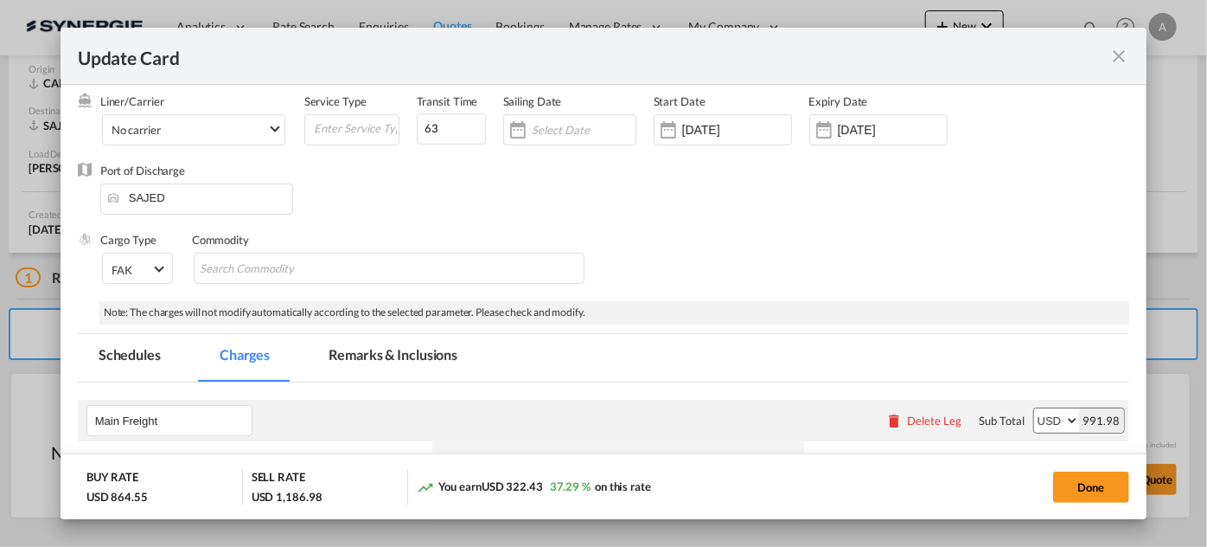
click at [392, 368] on md-tab-item "Remarks & Inclusions" at bounding box center [393, 358] width 170 height 48
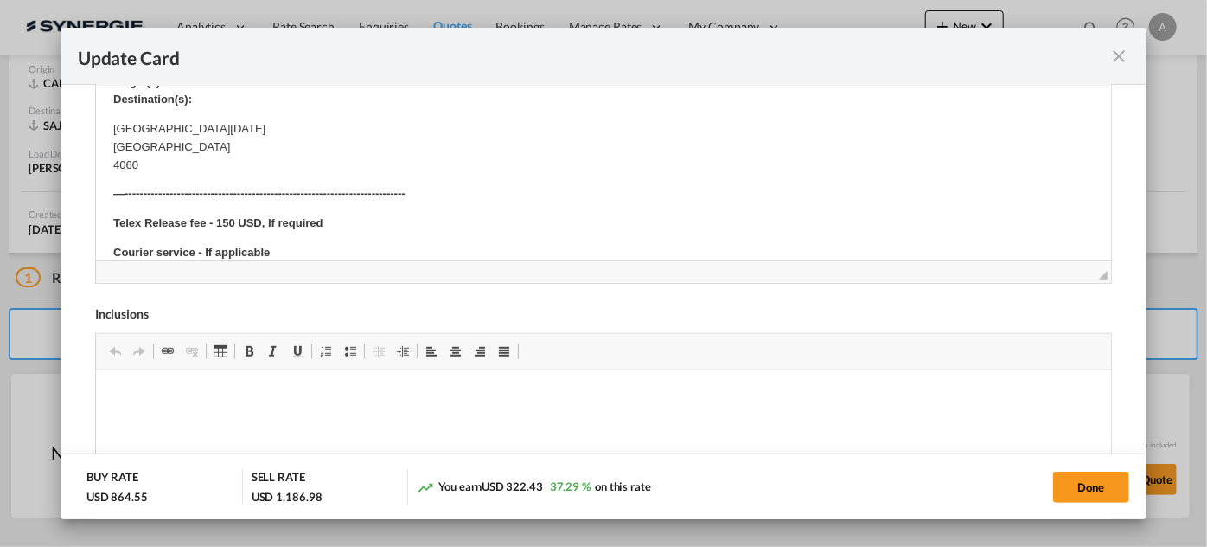
scroll to position [786, 0]
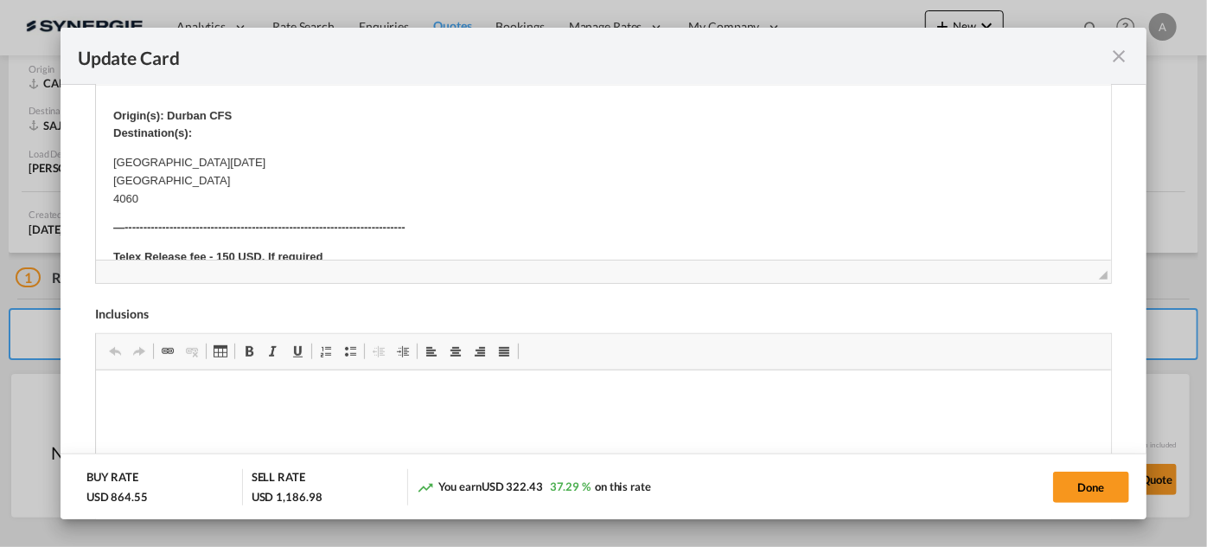
click at [138, 159] on p "KwaZulu-Natal AFRIQUE DU SUD 4060" at bounding box center [602, 181] width 981 height 54
drag, startPoint x: 108, startPoint y: 162, endPoint x: 206, endPoint y: 206, distance: 107.2
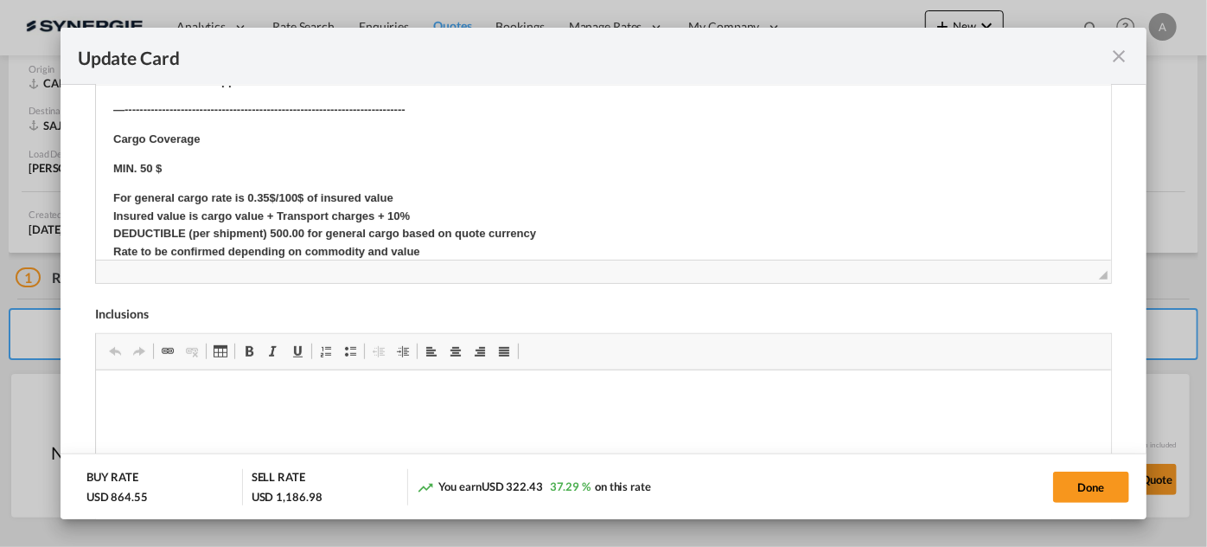
scroll to position [945, 0]
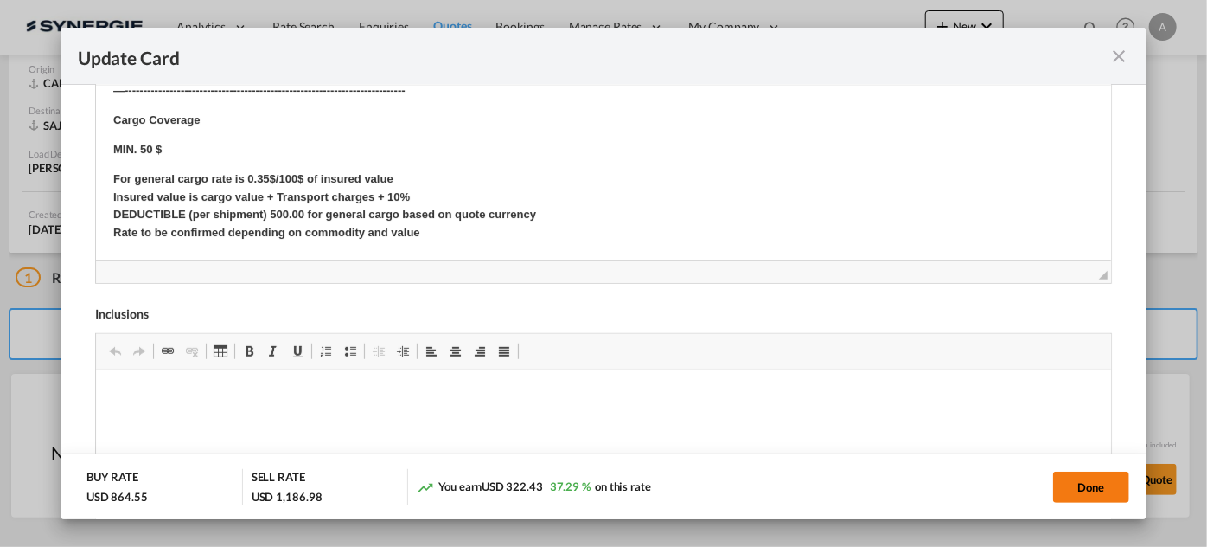
click at [1077, 490] on button "Done" at bounding box center [1091, 486] width 76 height 31
type input "09 Sep 2025"
type input "09 Oct 2025"
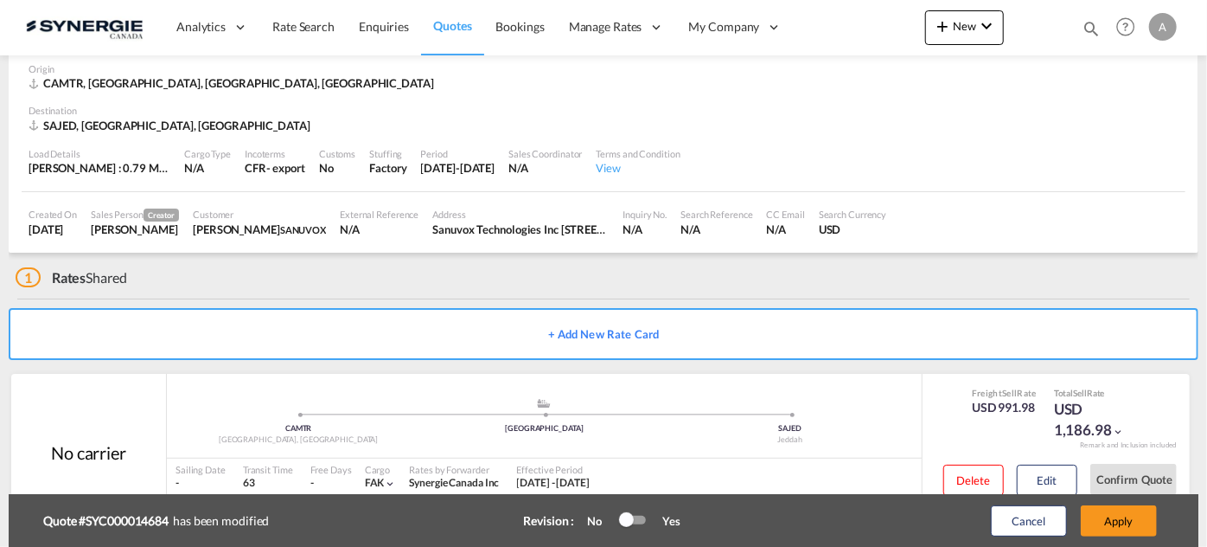
scroll to position [343, 0]
click at [1144, 513] on button "Apply" at bounding box center [1119, 520] width 76 height 31
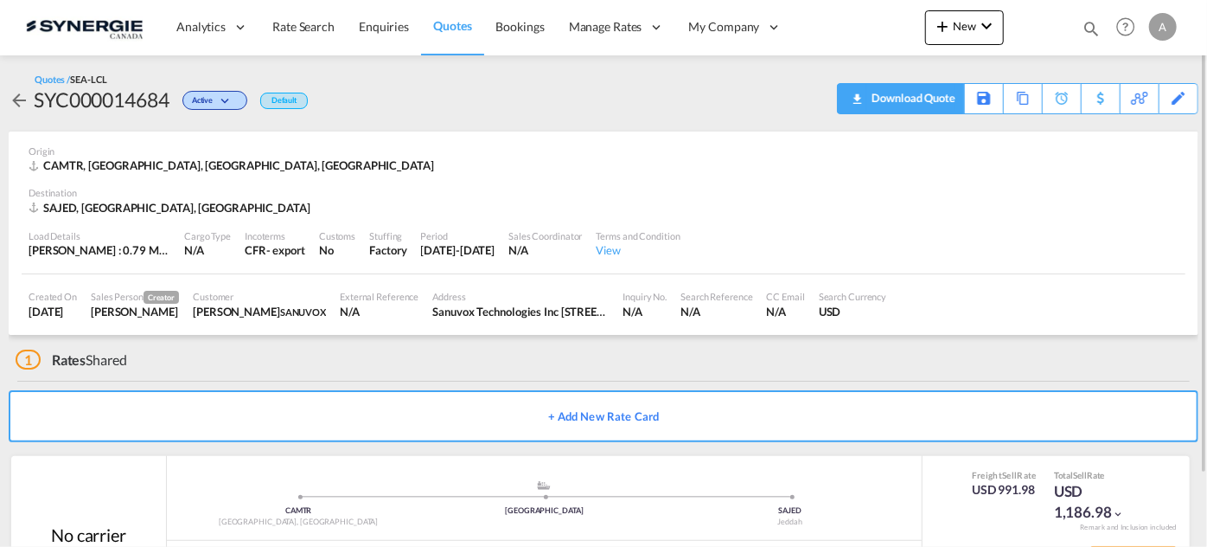
click at [931, 103] on div "Download Quote" at bounding box center [911, 98] width 88 height 28
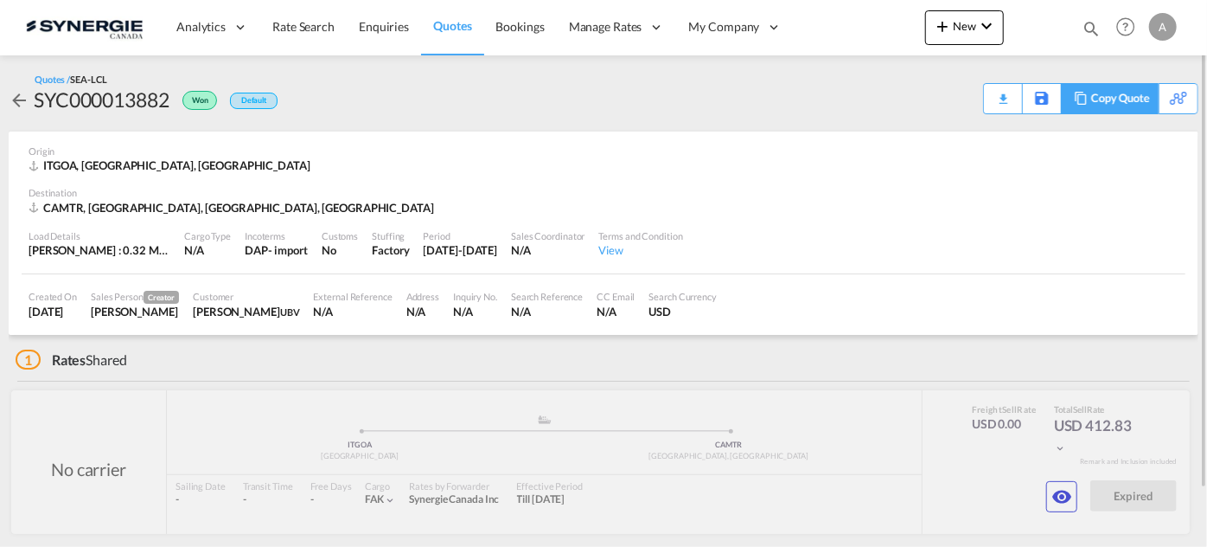
click at [1124, 99] on div "Copy Quote" at bounding box center [1120, 98] width 59 height 29
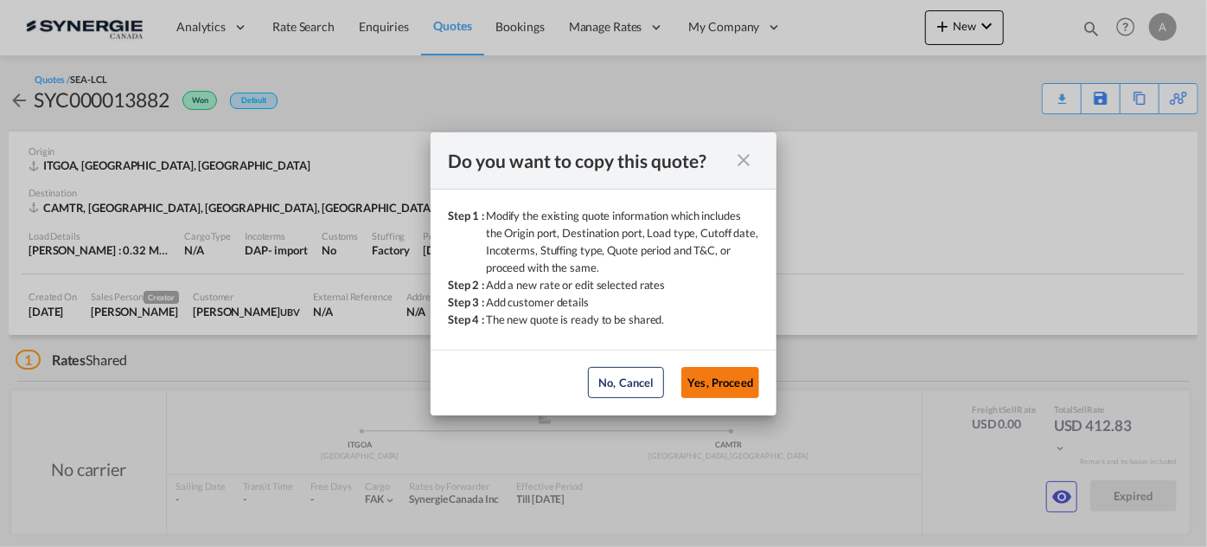
click at [738, 384] on button "Yes, Proceed" at bounding box center [721, 382] width 78 height 31
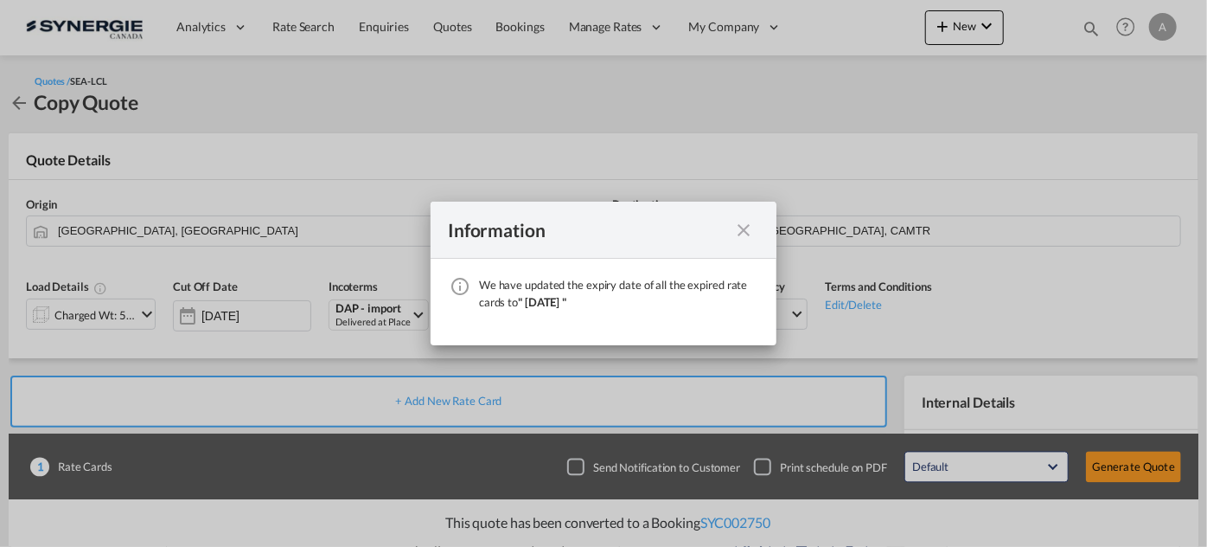
click at [748, 227] on md-icon "icon-close fg-AAA8AD cursor" at bounding box center [743, 230] width 21 height 21
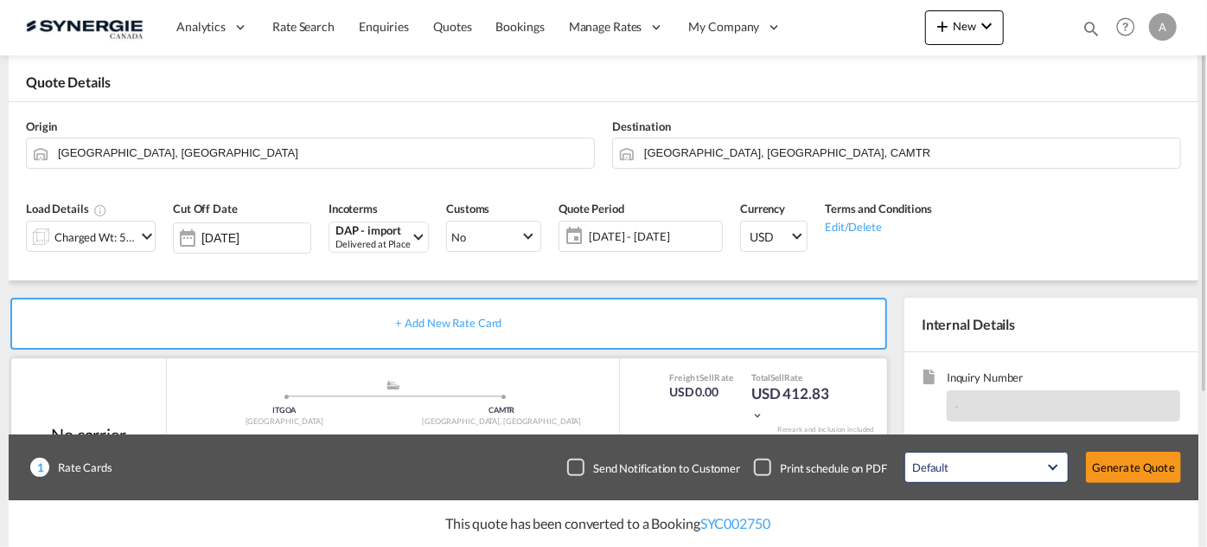
scroll to position [235, 0]
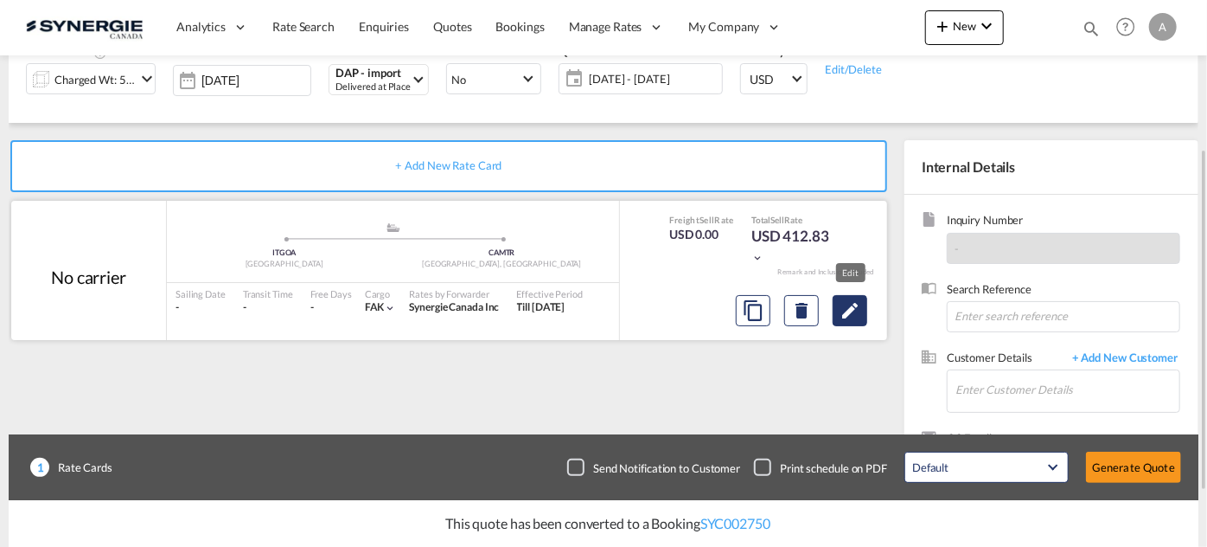
click at [853, 308] on md-icon "Edit" at bounding box center [850, 310] width 21 height 21
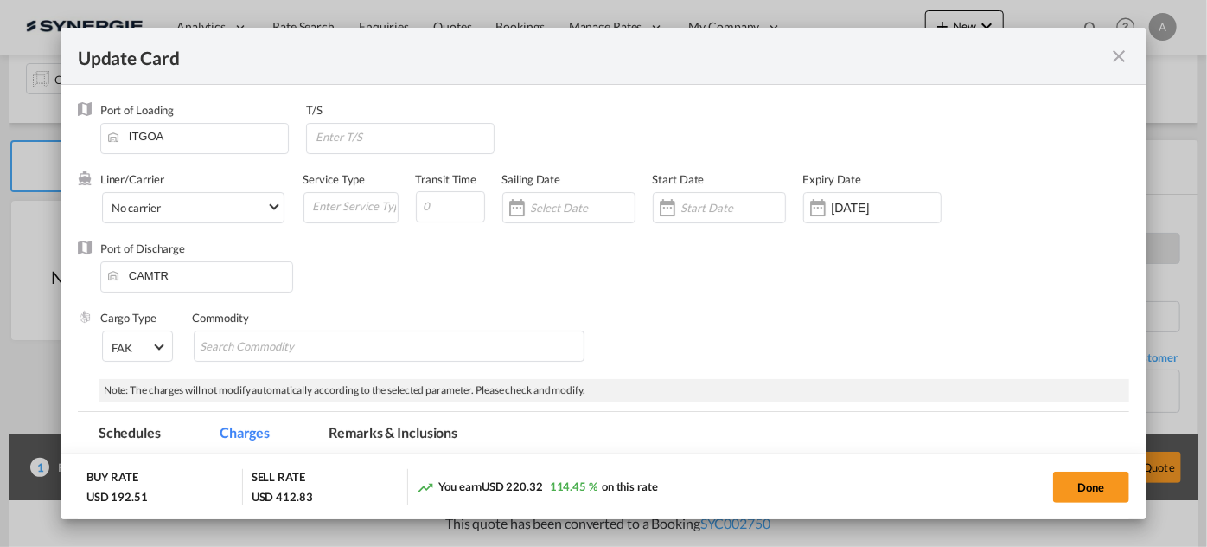
click at [451, 435] on md-tab-item "Remarks & Inclusions" at bounding box center [393, 436] width 170 height 48
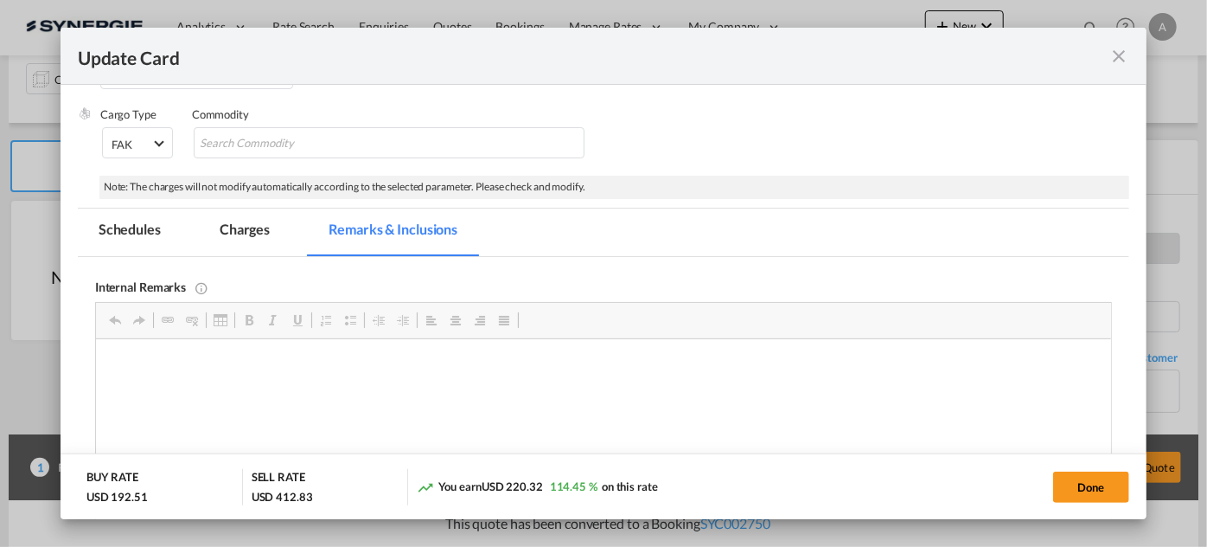
select select "per_hbl"
select select "per_w/m"
select select "flat"
select select "per_bl"
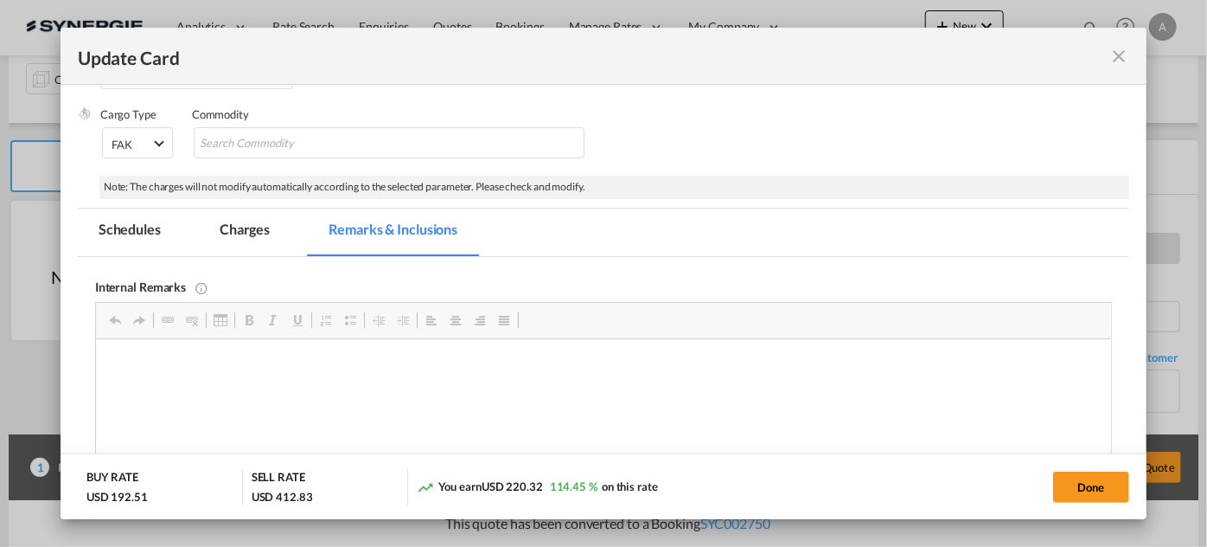
select select "per_bl"
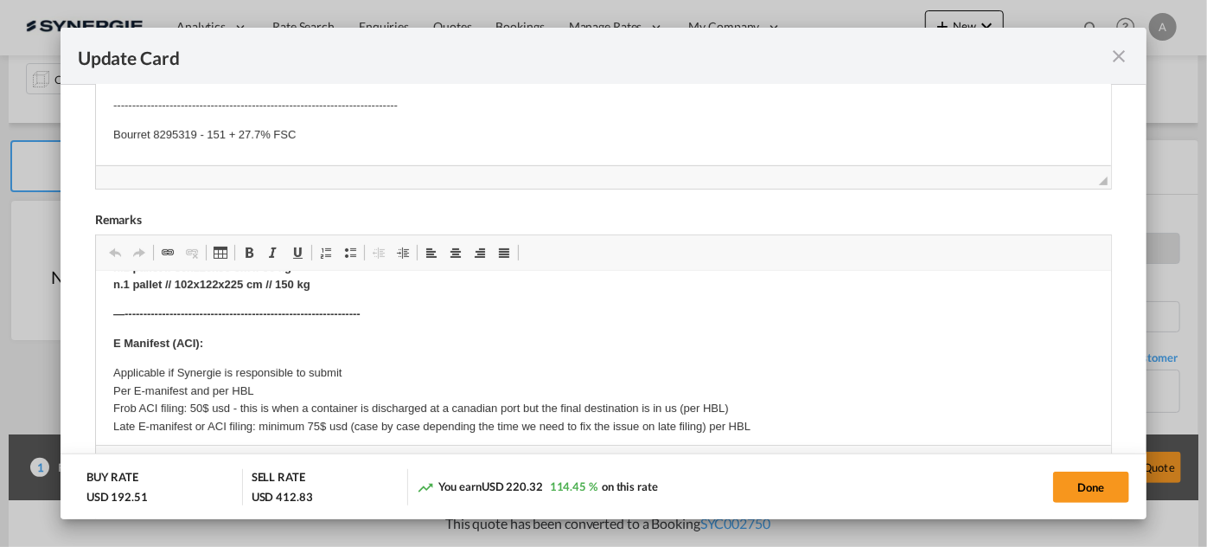
scroll to position [0, 0]
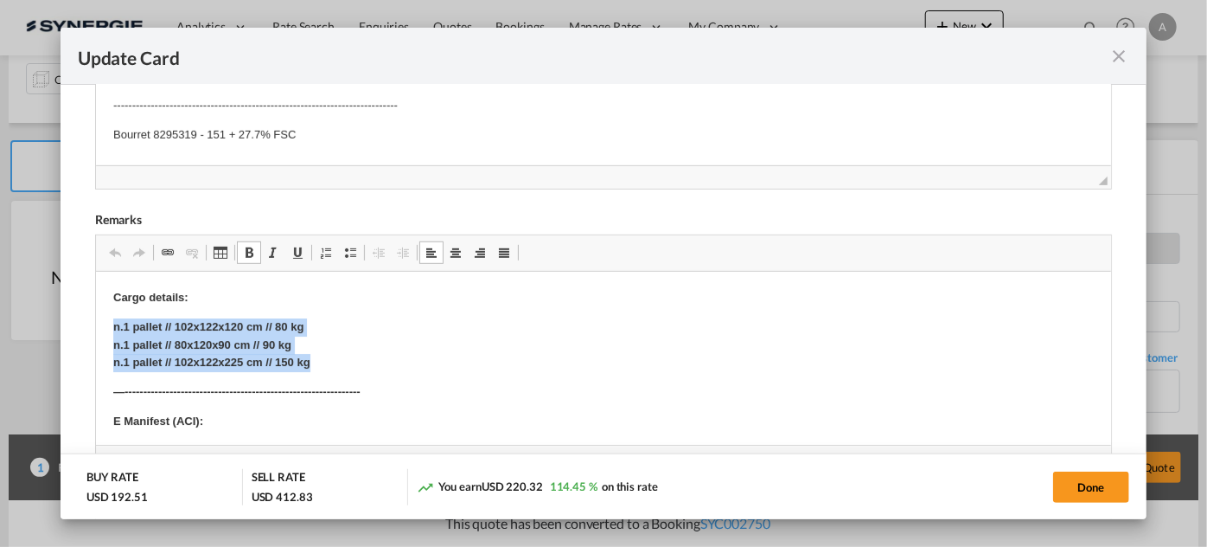
drag, startPoint x: 111, startPoint y: 326, endPoint x: 391, endPoint y: 365, distance: 282.9
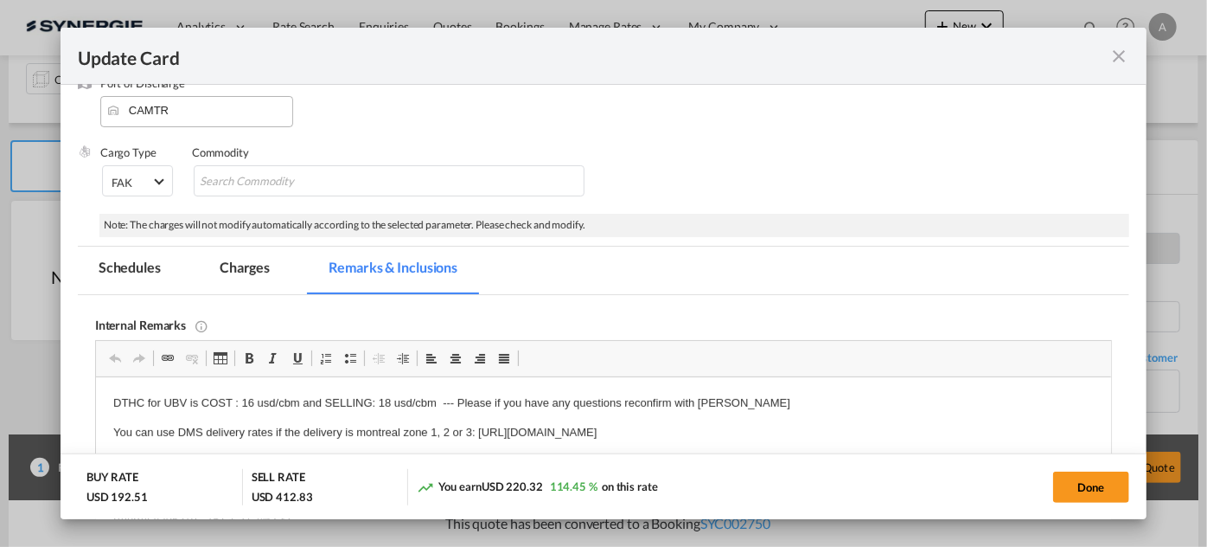
scroll to position [78, 0]
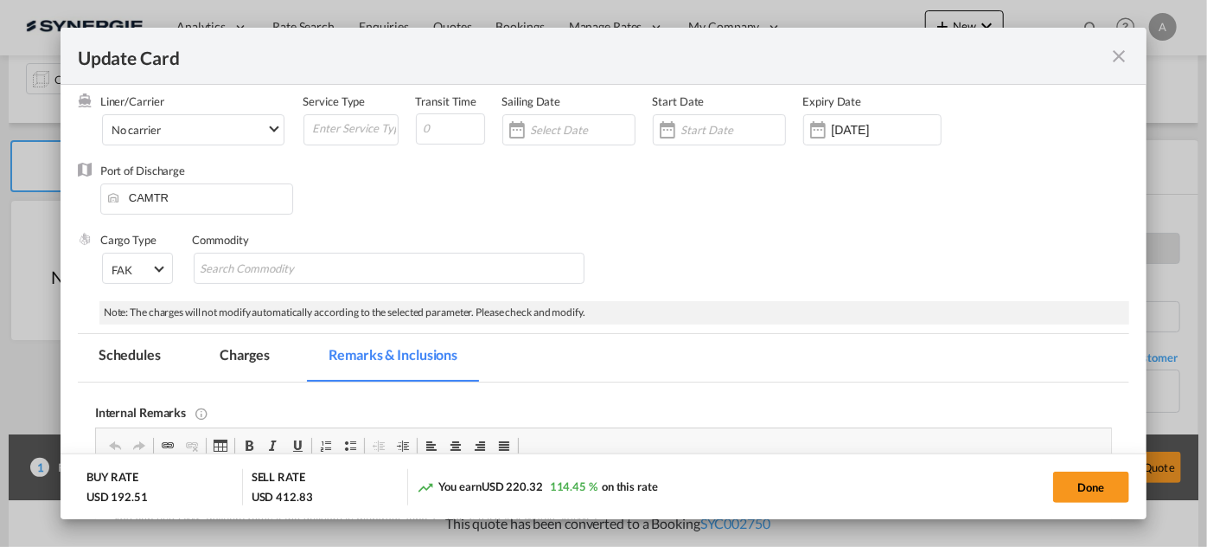
drag, startPoint x: 1094, startPoint y: 483, endPoint x: 4, endPoint y: 200, distance: 1126.1
click at [1093, 483] on button "Done" at bounding box center [1091, 486] width 76 height 31
type input "[DATE]"
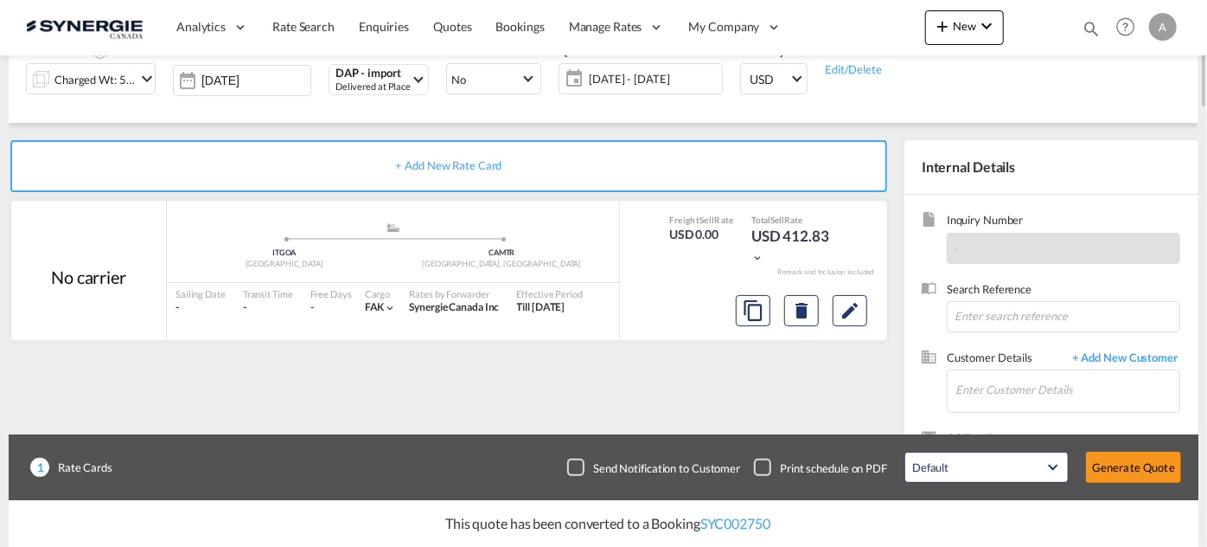
scroll to position [0, 0]
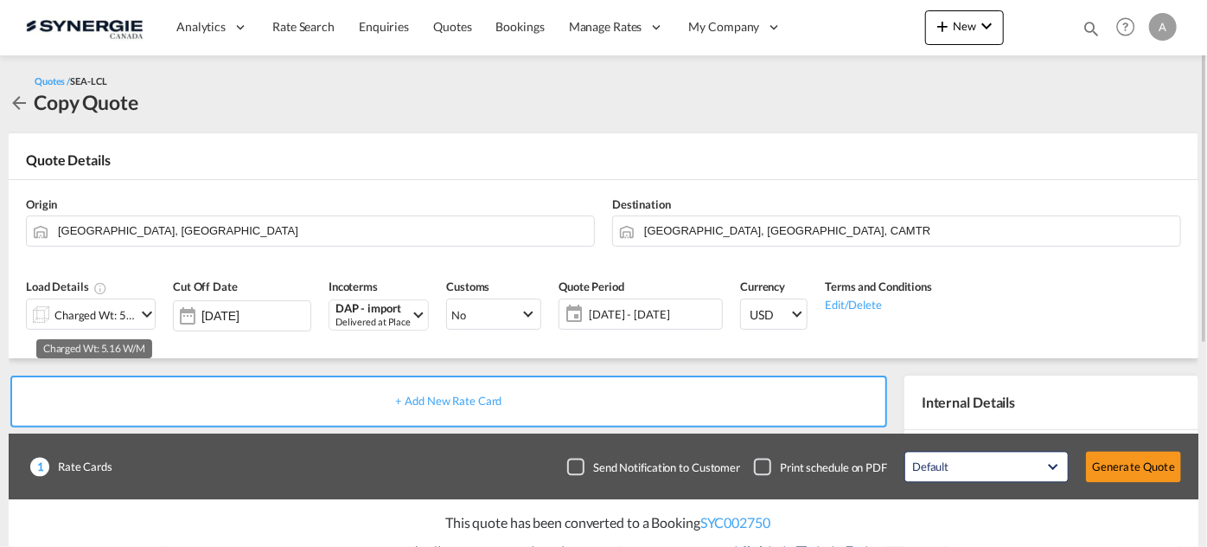
click at [85, 308] on div "Charged Wt: 5.16 W/M" at bounding box center [94, 315] width 81 height 24
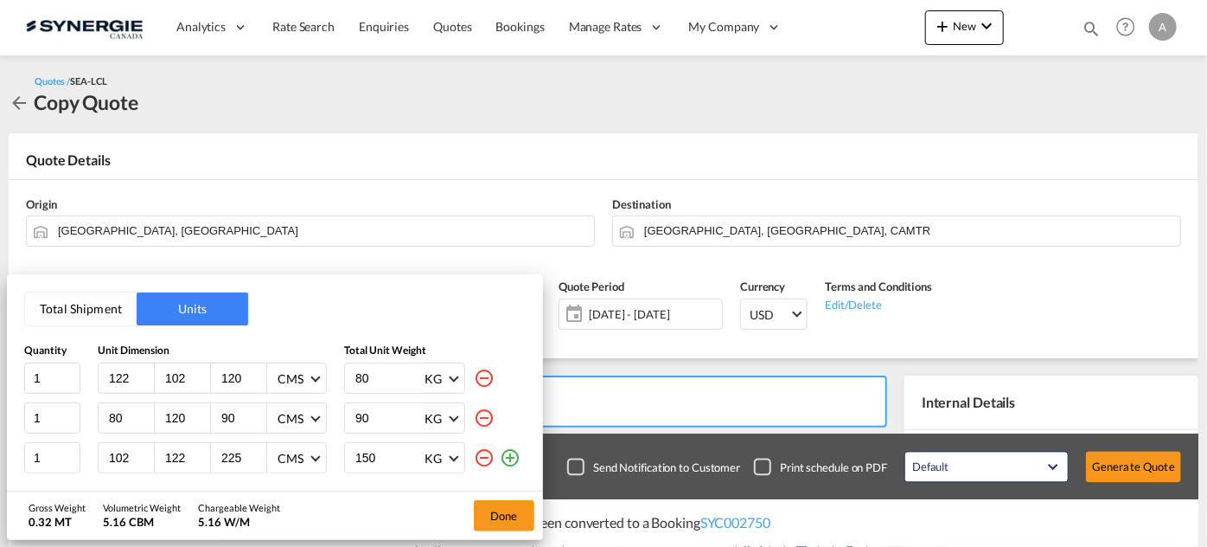
click at [479, 455] on md-icon "icon-minus-circle-outline" at bounding box center [484, 457] width 21 height 21
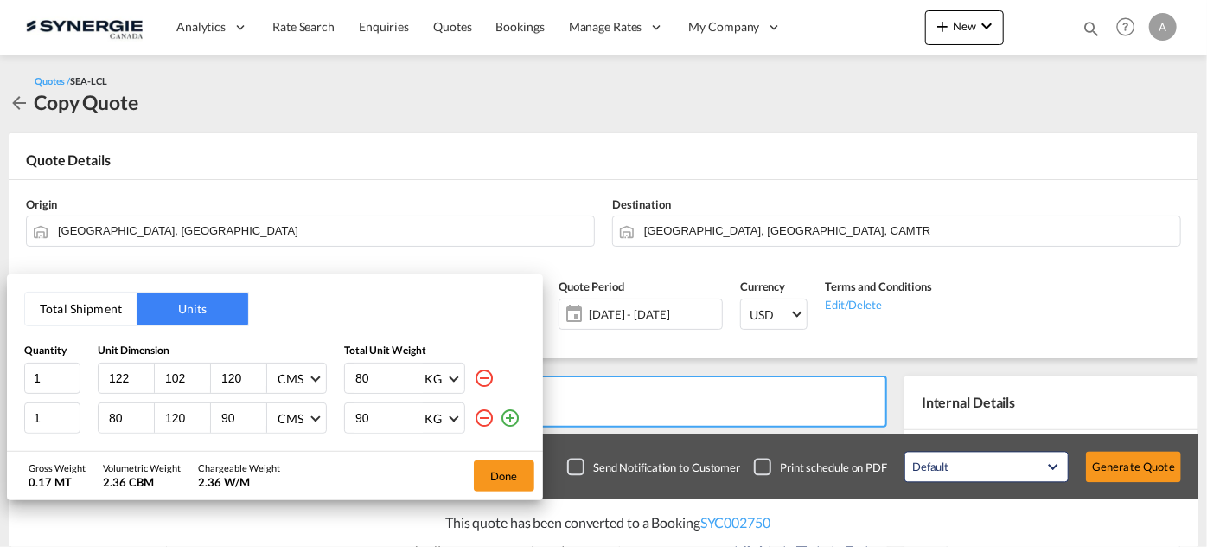
click at [477, 412] on md-icon "icon-minus-circle-outline" at bounding box center [484, 417] width 21 height 21
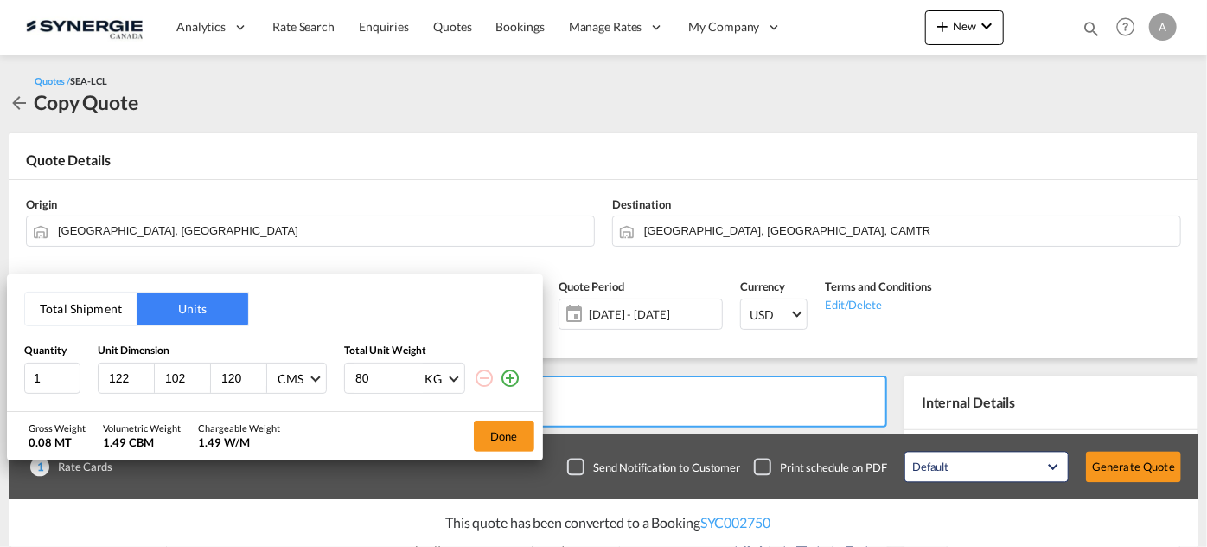
drag, startPoint x: 85, startPoint y: 308, endPoint x: 82, endPoint y: 317, distance: 9.9
click at [80, 319] on button "Total Shipment" at bounding box center [81, 308] width 112 height 33
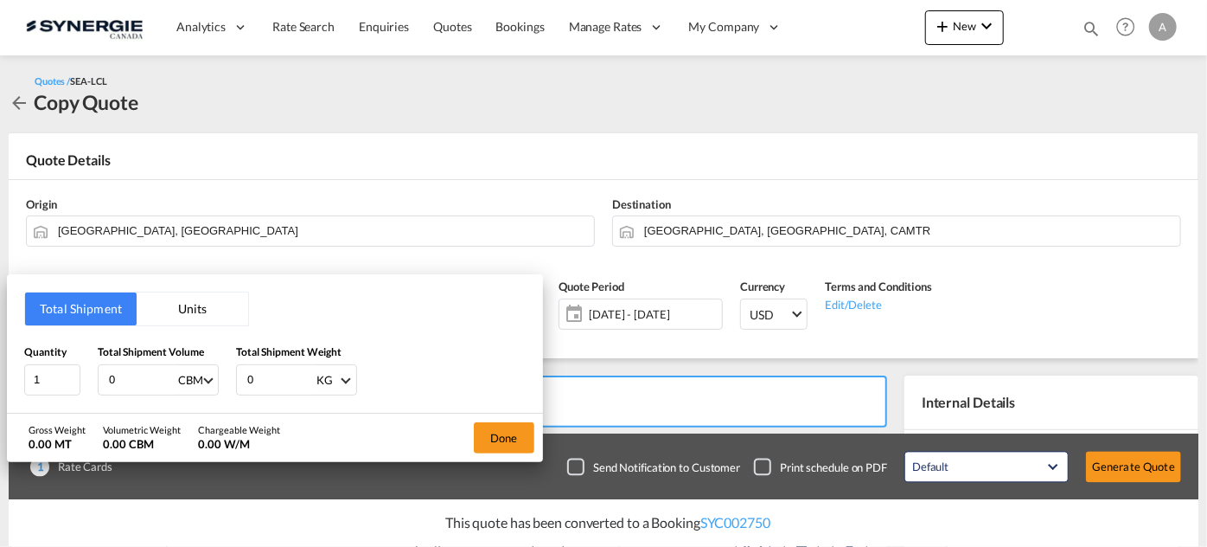
click at [79, 300] on button "Total Shipment" at bounding box center [81, 308] width 112 height 33
drag, startPoint x: 30, startPoint y: 380, endPoint x: 0, endPoint y: 372, distance: 31.3
click at [0, 377] on div "Total Shipment Units Quantity 1 Total Shipment Volume 0 CBM CBM CFT Total Shipm…" at bounding box center [603, 273] width 1207 height 547
type input "2"
type input "0.76"
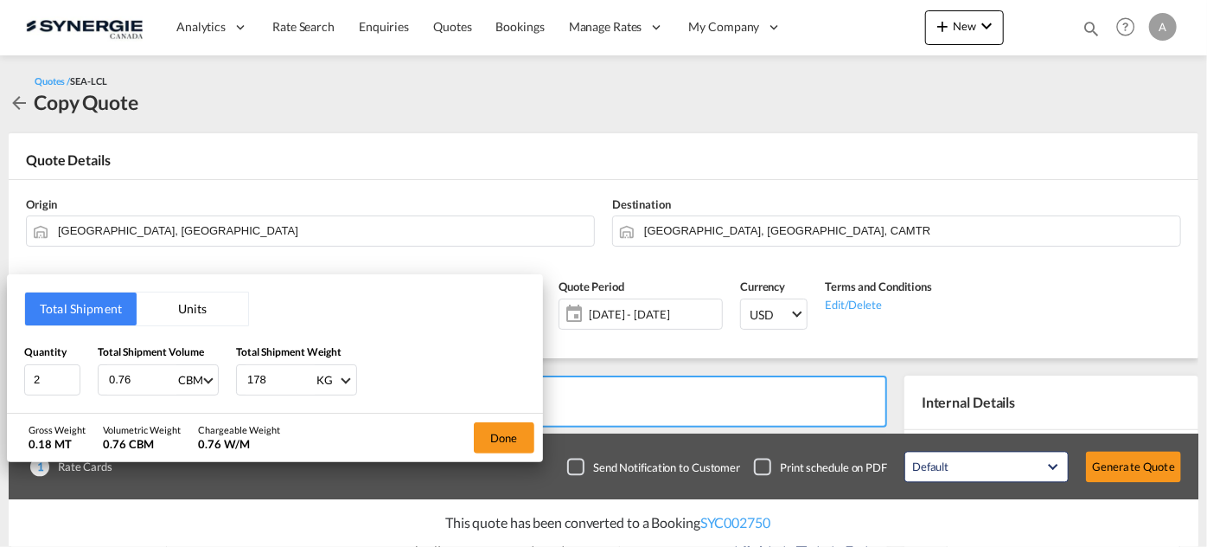
type input "178"
click at [509, 431] on button "Done" at bounding box center [504, 437] width 61 height 31
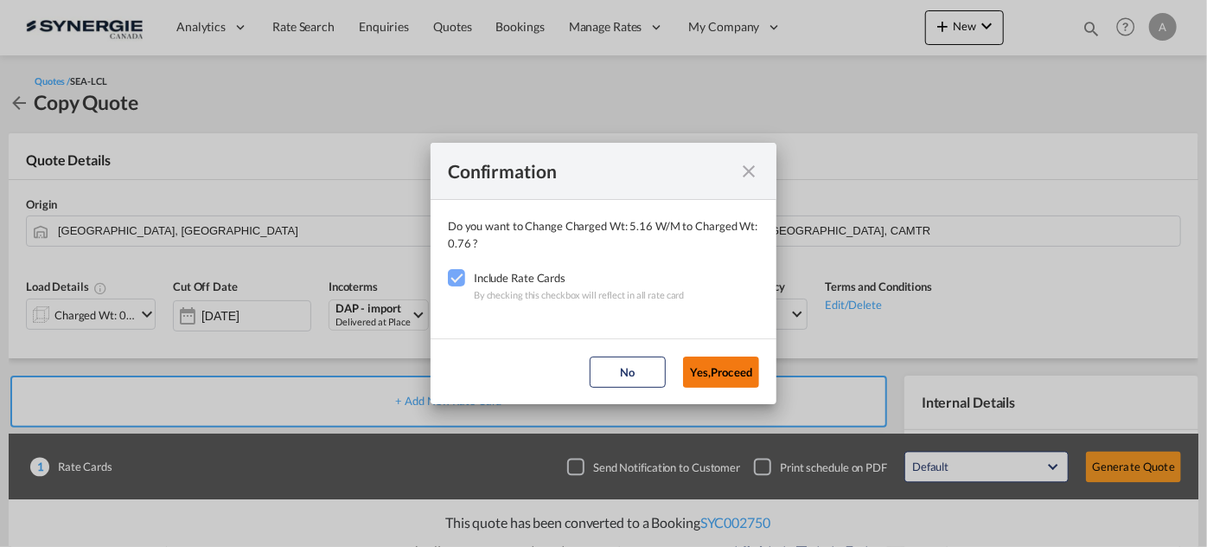
drag, startPoint x: 725, startPoint y: 368, endPoint x: 694, endPoint y: 350, distance: 36.0
click at [726, 368] on button "Yes,Proceed" at bounding box center [721, 371] width 76 height 31
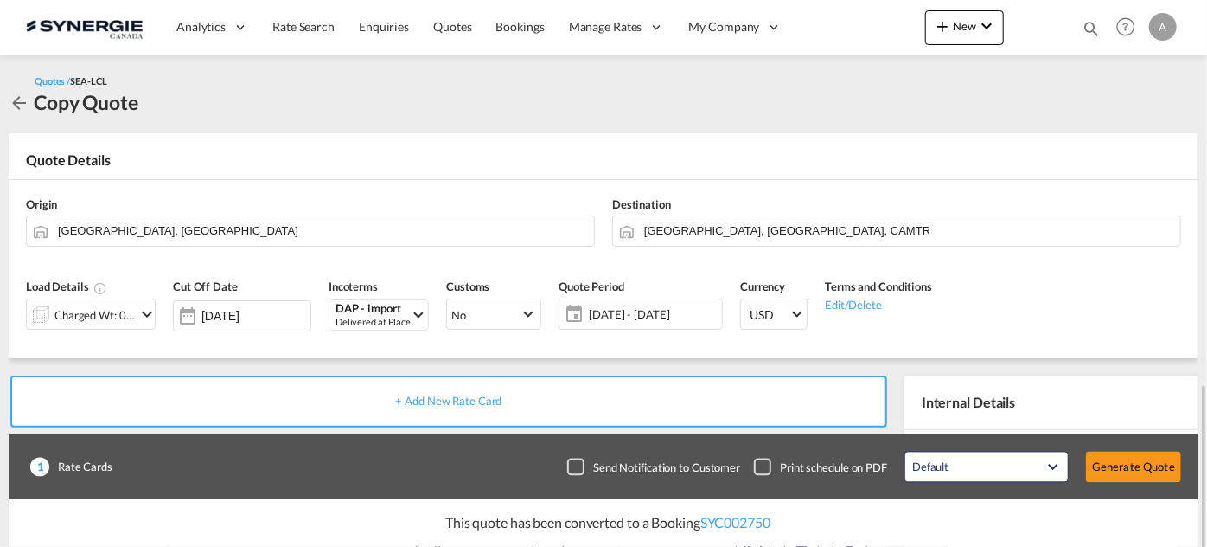
scroll to position [235, 0]
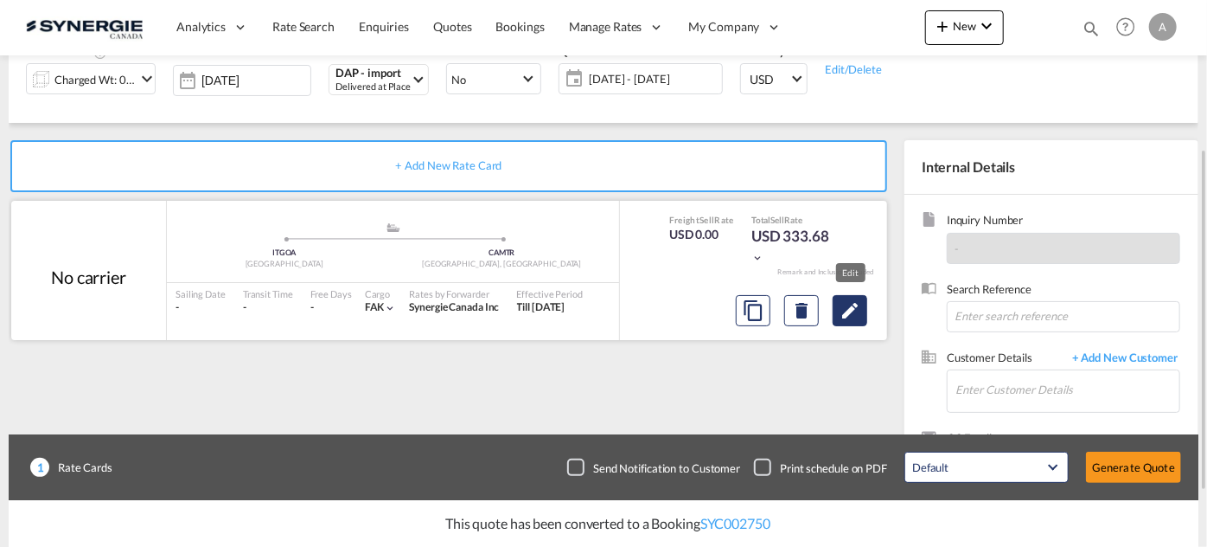
click at [861, 309] on button "Edit" at bounding box center [850, 310] width 35 height 31
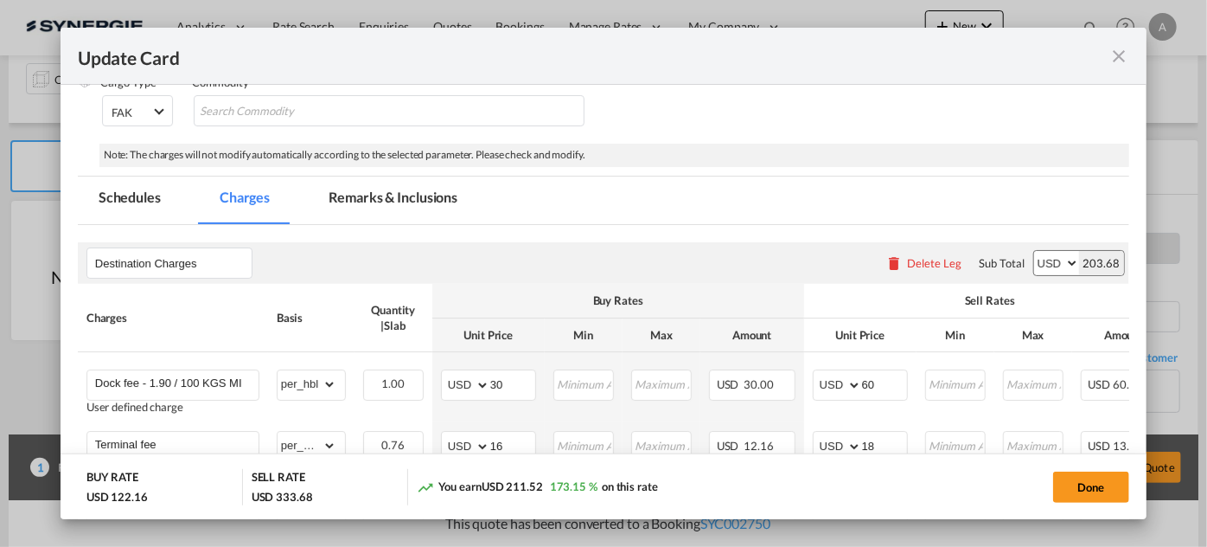
click at [373, 201] on md-tab-item "Remarks & Inclusions" at bounding box center [393, 200] width 170 height 48
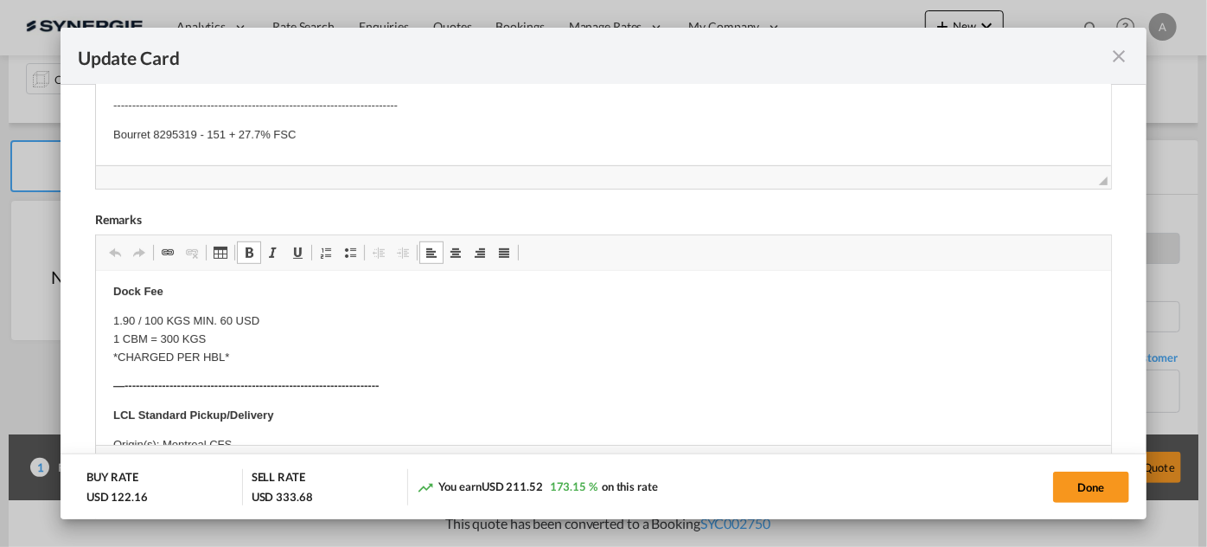
scroll to position [314, 0]
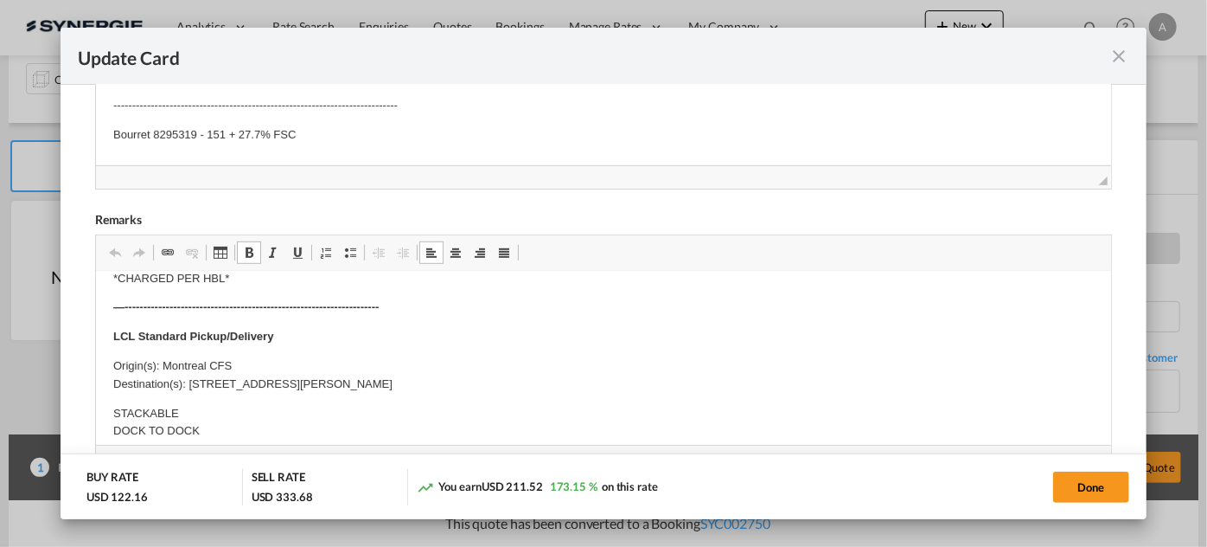
click at [489, 382] on p "Origin(s): Montreal CFS Destination(s): 212 Rue Poirier local 77, J7R 6B1 Saint…" at bounding box center [602, 375] width 981 height 36
drag, startPoint x: 489, startPoint y: 382, endPoint x: 201, endPoint y: 378, distance: 288.0
click at [201, 378] on p "Origin(s): Montreal CFS Destination(s): 212 Rue Poirier local 77, J7R 6B1 Saint…" at bounding box center [602, 375] width 981 height 36
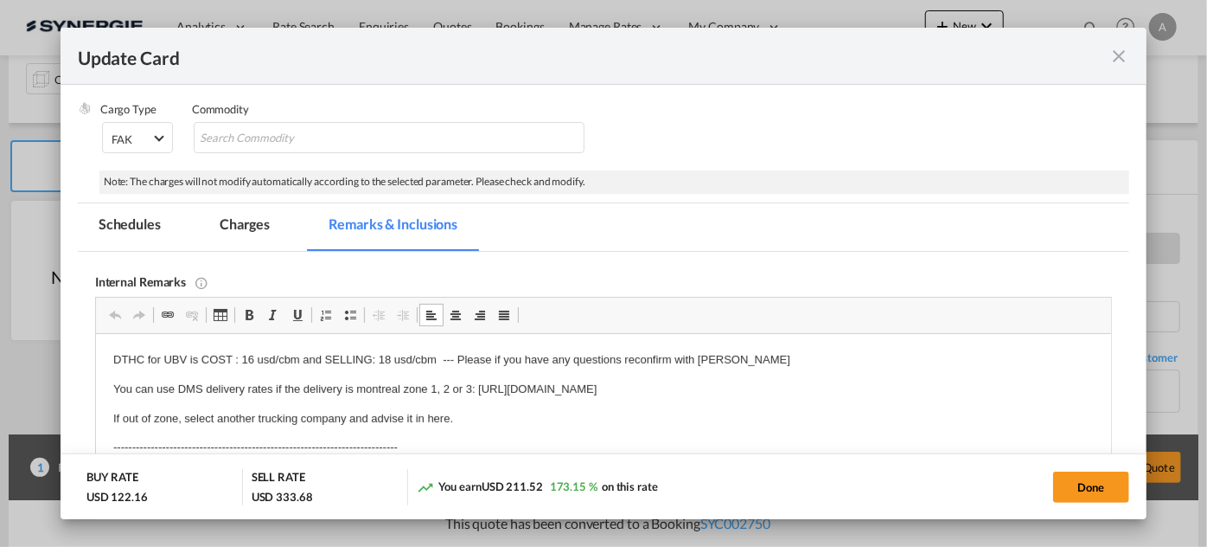
scroll to position [343, 0]
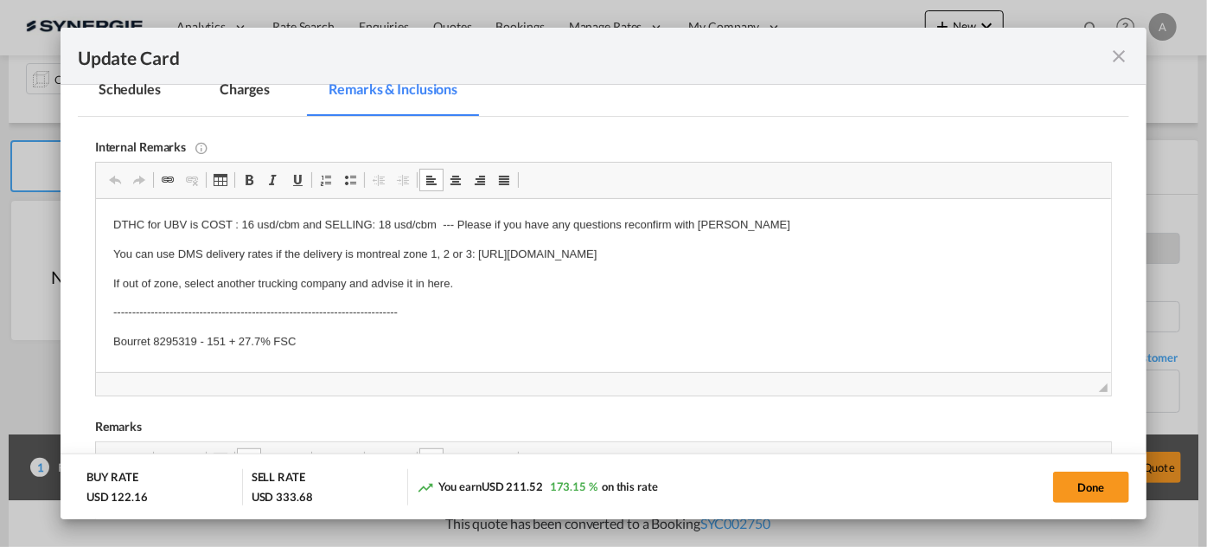
click at [304, 345] on p "Bourret 8295319 - 151 + 27.7% FSC" at bounding box center [602, 342] width 981 height 18
drag, startPoint x: 330, startPoint y: 342, endPoint x: 91, endPoint y: 349, distance: 239.6
click at [95, 349] on html "DTHC for UBV is COST : 16 usd/cbm and SELLING: 18 usd/cbm --- Please if you hav…" at bounding box center [602, 284] width 1015 height 170
click at [146, 342] on p "S&J - 65+35%FSC =" at bounding box center [602, 342] width 981 height 18
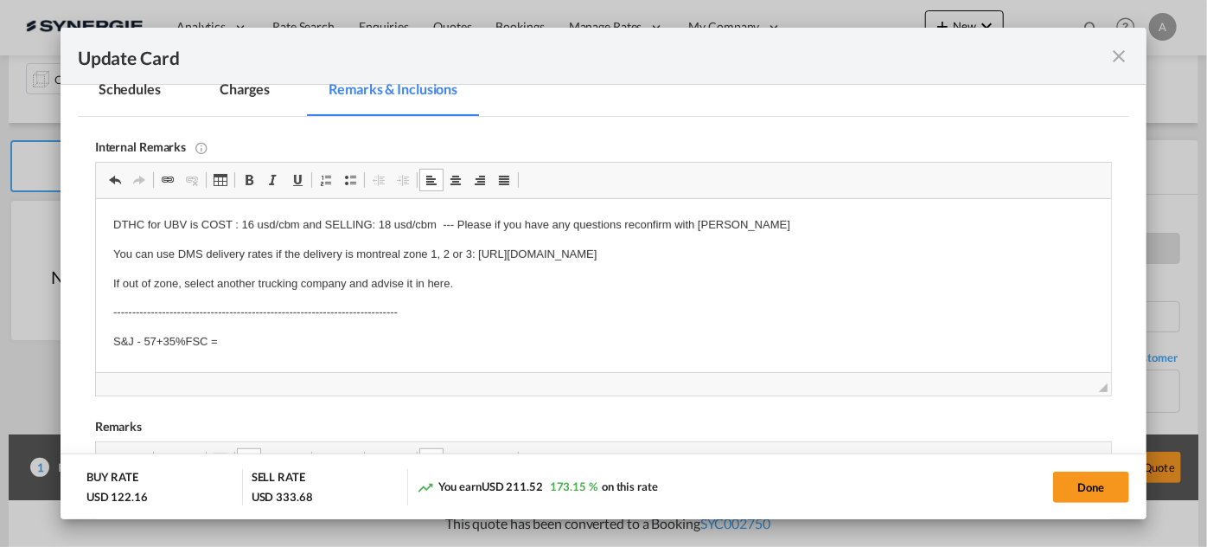
click at [159, 304] on body "DTHC for UBV is COST : 16 usd/cbm and SELLING: 18 usd/cbm --- Please if you hav…" at bounding box center [602, 283] width 981 height 135
click at [233, 343] on p "S&J - 57+35%FSC =" at bounding box center [602, 342] width 981 height 18
click at [238, 100] on md-tab-item "Charges" at bounding box center [245, 92] width 92 height 48
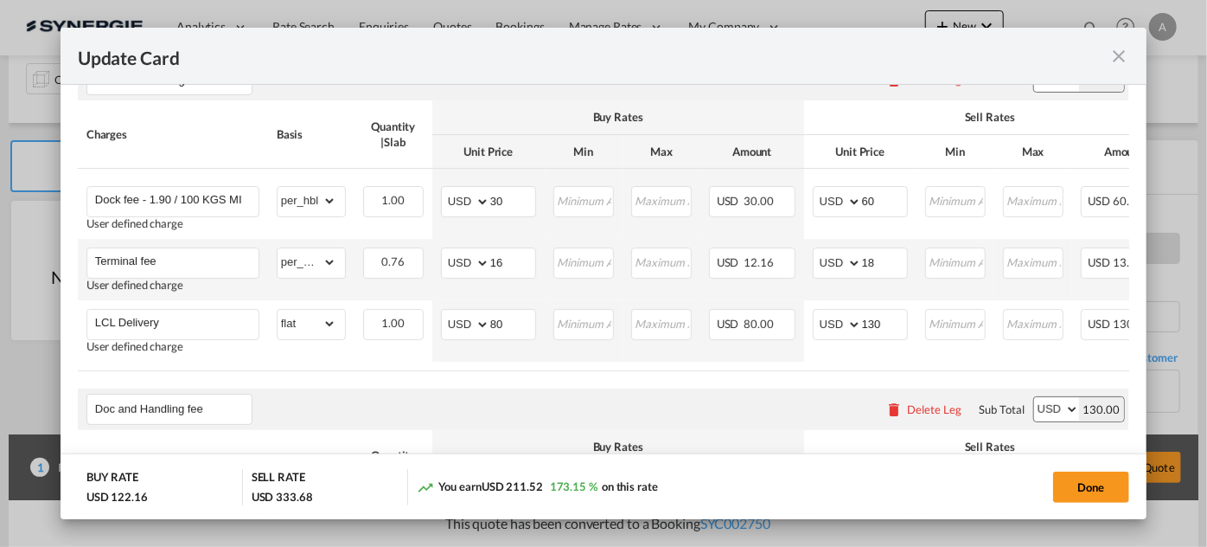
scroll to position [501, 0]
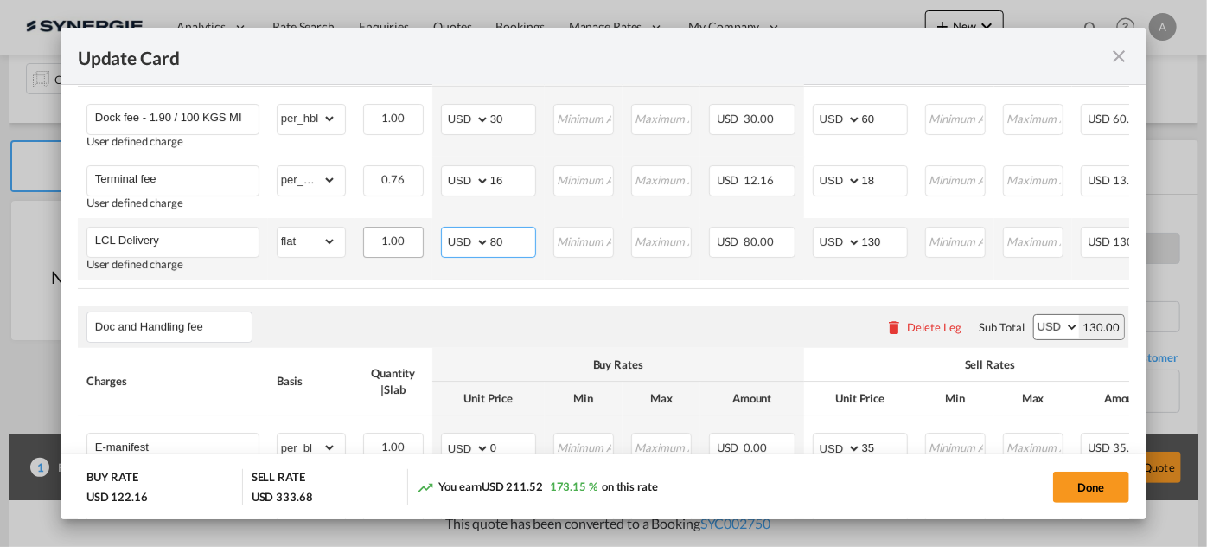
click at [436, 239] on td "AED AFN ALL AMD ANG AOA ARS AUD AWG AZN BAM BBD BDT BGN BHD BIF BMD BND BOB BRL…" at bounding box center [488, 248] width 112 height 61
type input "60"
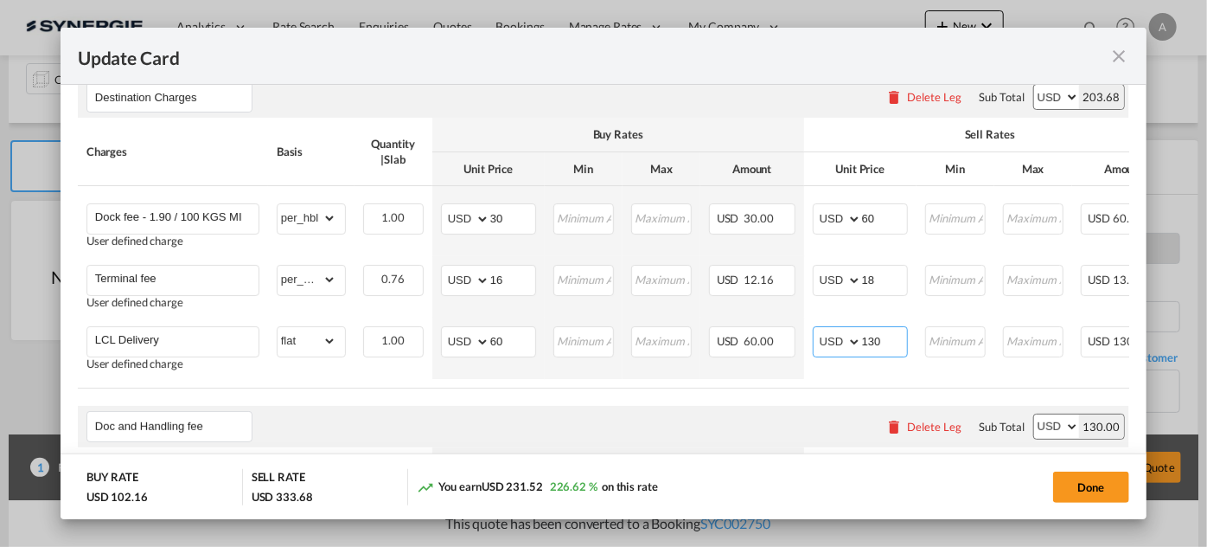
scroll to position [378, 0]
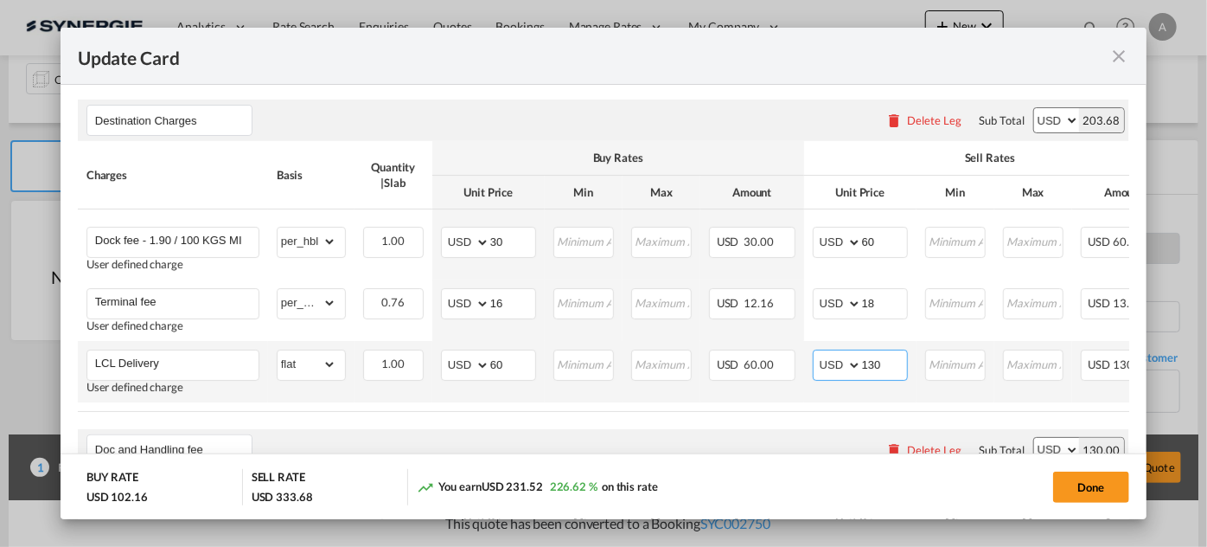
click at [887, 370] on input "130" at bounding box center [884, 363] width 45 height 26
drag, startPoint x: 887, startPoint y: 368, endPoint x: 797, endPoint y: 362, distance: 90.2
click at [797, 362] on tr "LCL Delivery User defined charge Please Enter Already Exists gross_weight volum…" at bounding box center [691, 371] width 1226 height 61
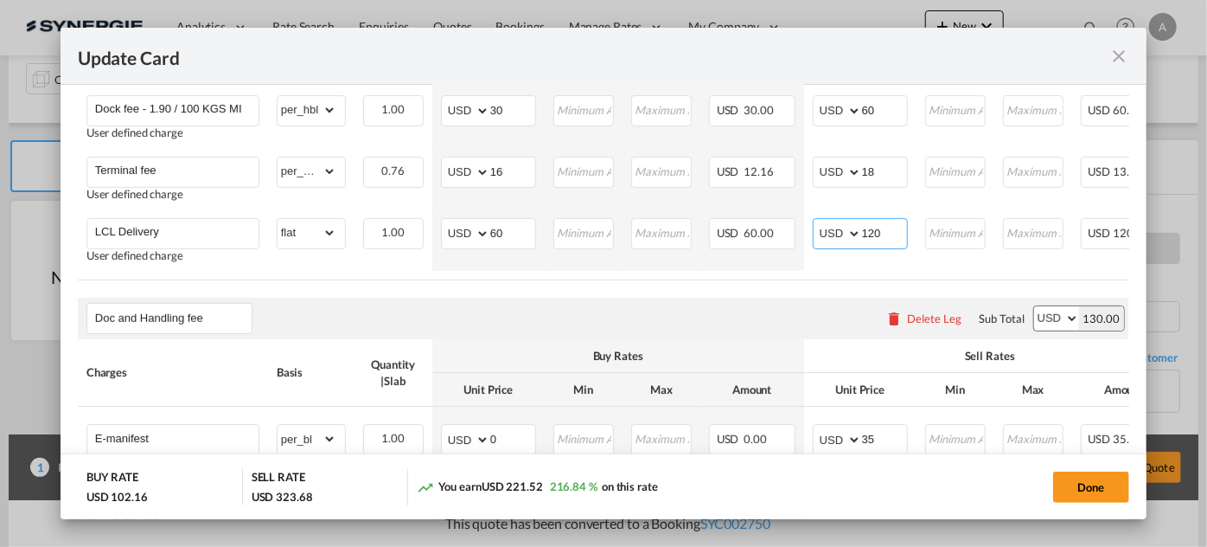
scroll to position [535, 0]
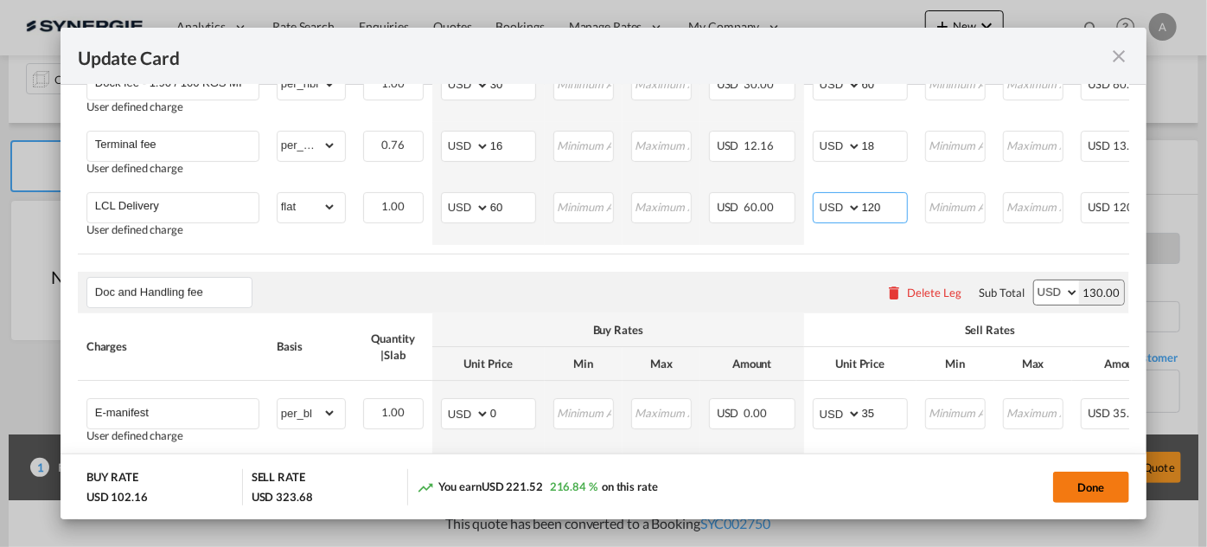
type input "120"
click at [1086, 476] on button "Done" at bounding box center [1091, 486] width 76 height 31
type input "09 Oct 2025"
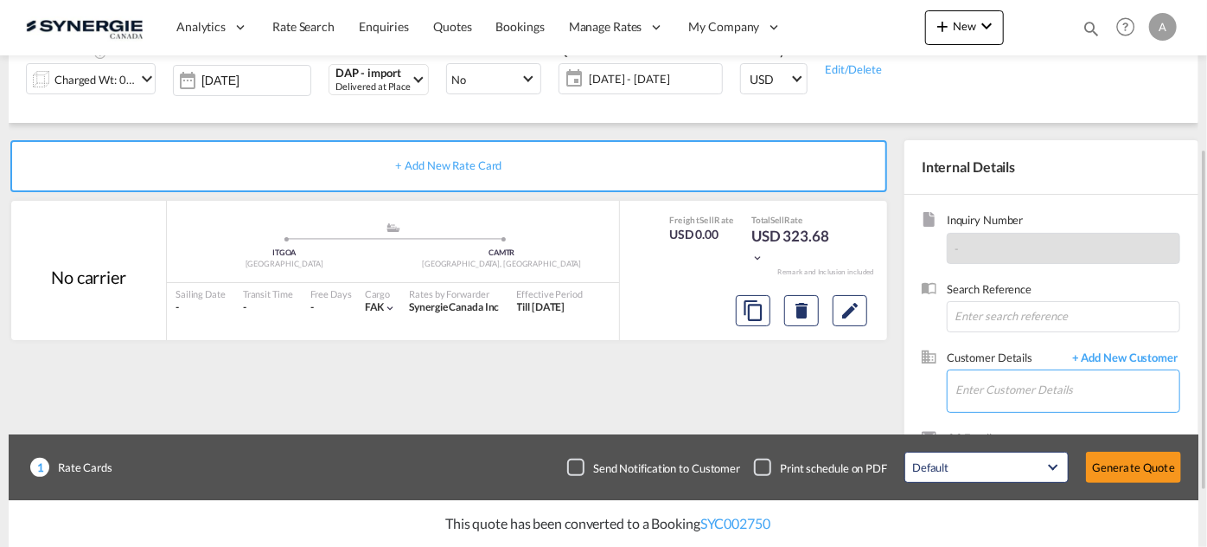
click at [1041, 382] on input "Enter Customer Details" at bounding box center [1068, 389] width 224 height 39
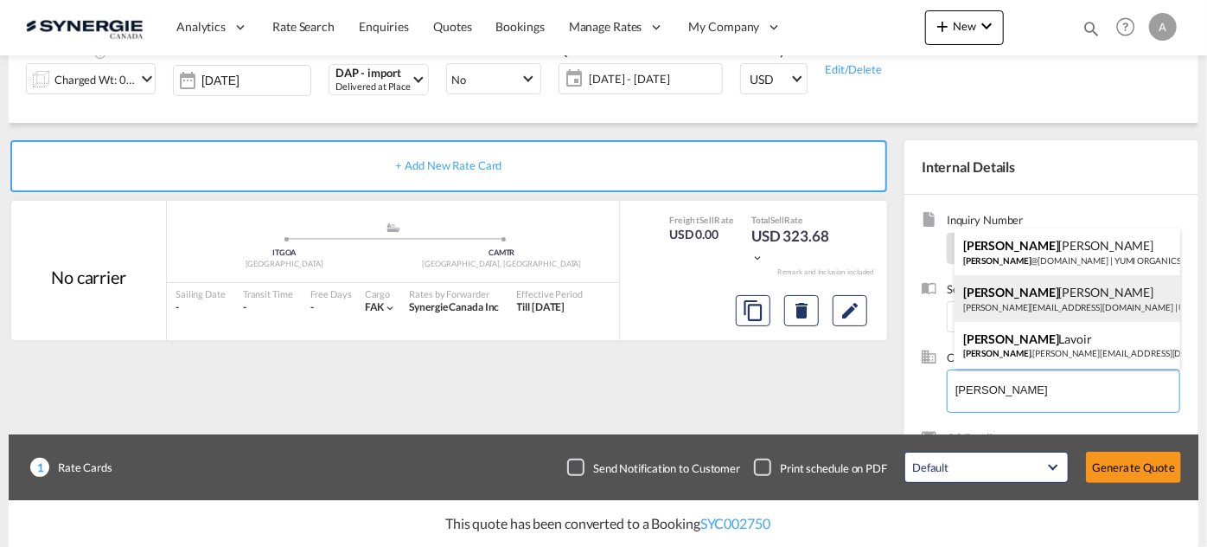
click at [1057, 294] on div "Enrico Marzola e.marzola@ubv.it | UBV" at bounding box center [1068, 298] width 226 height 47
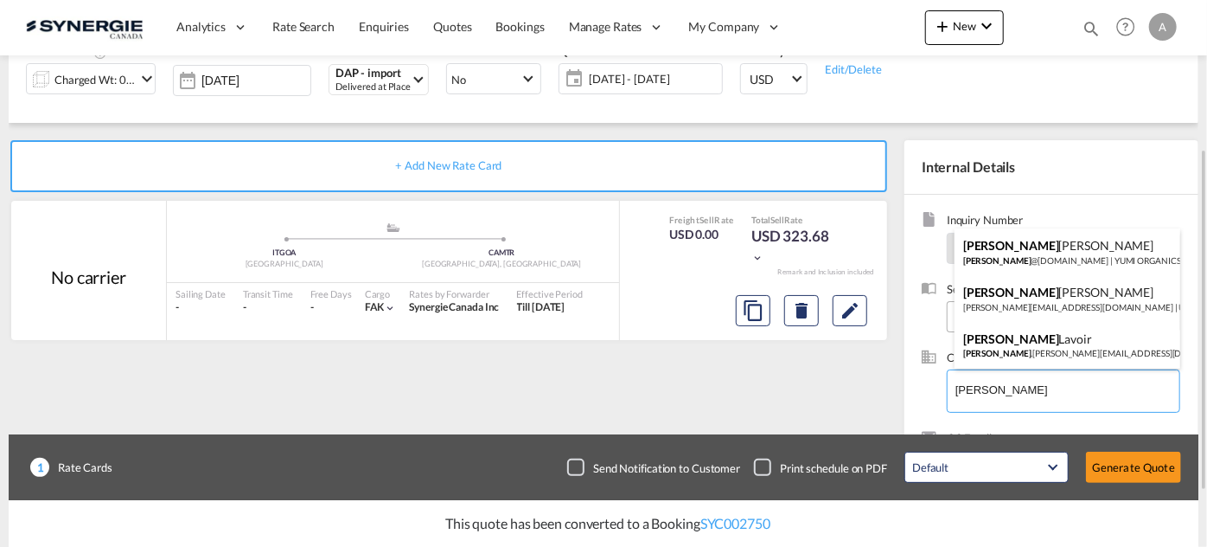
type input "UBV, Enrico Marzola, e.marzola@ubv.it"
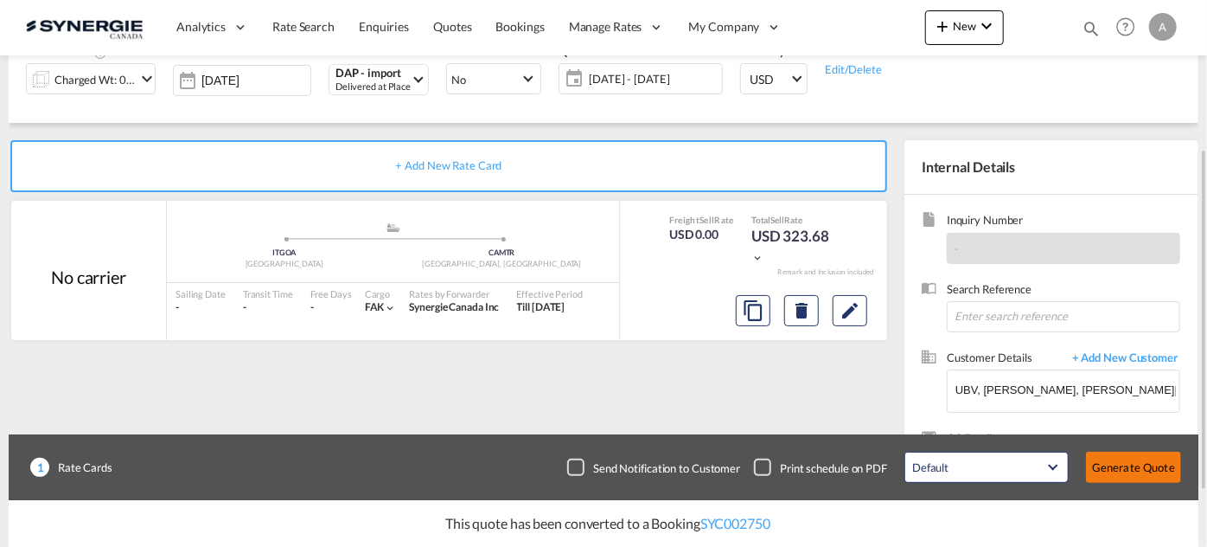
click at [1146, 467] on button "Generate Quote" at bounding box center [1133, 466] width 95 height 31
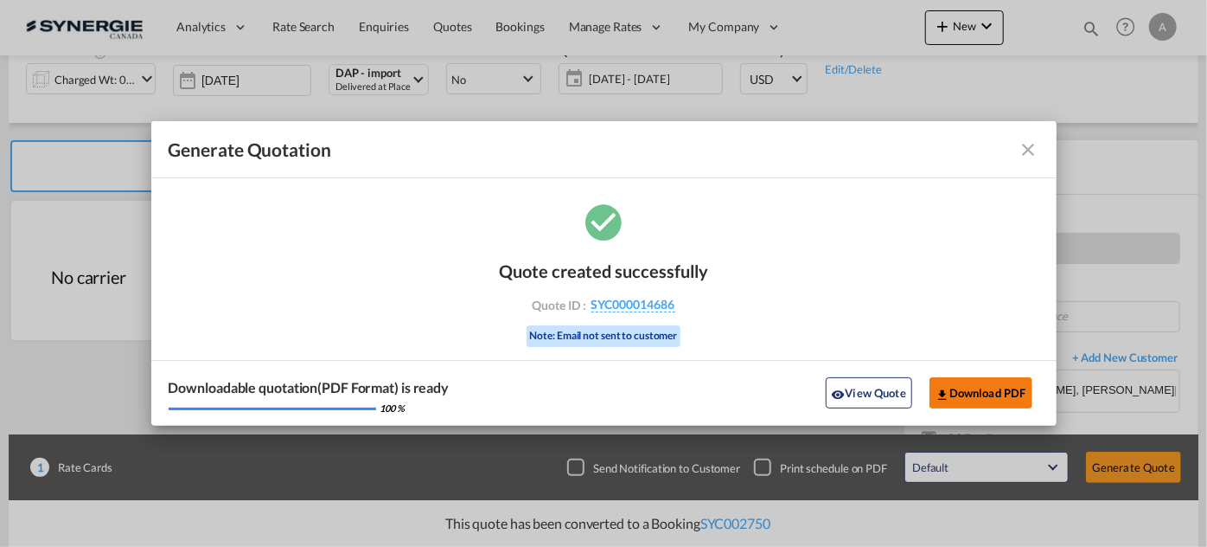
click at [985, 403] on button "Download PDF" at bounding box center [981, 392] width 103 height 31
click at [858, 394] on button "View Quote" at bounding box center [869, 392] width 86 height 31
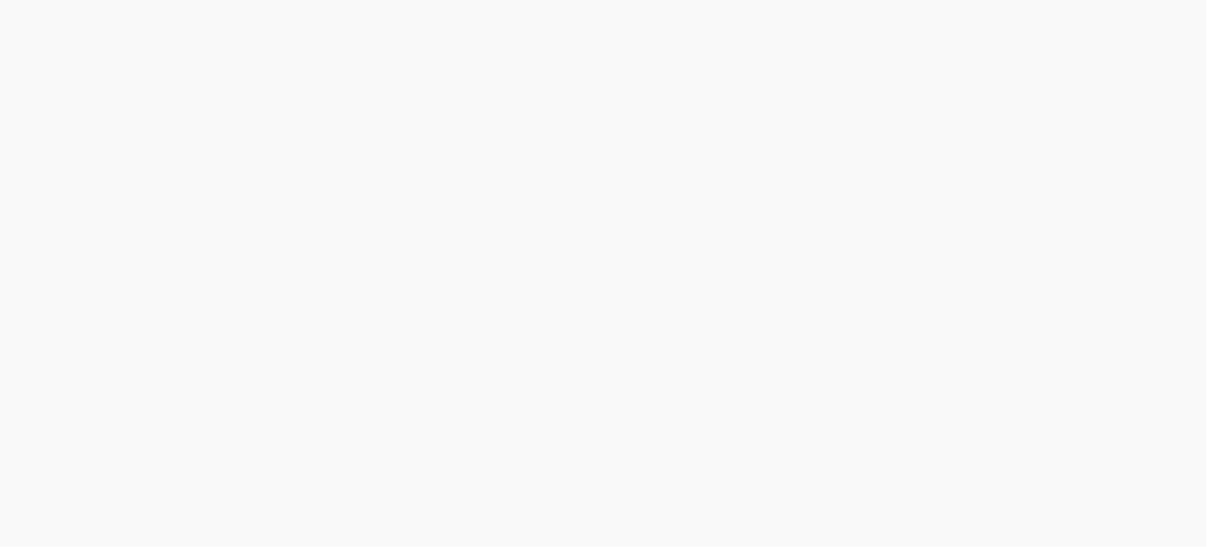
scroll to position [550, 0]
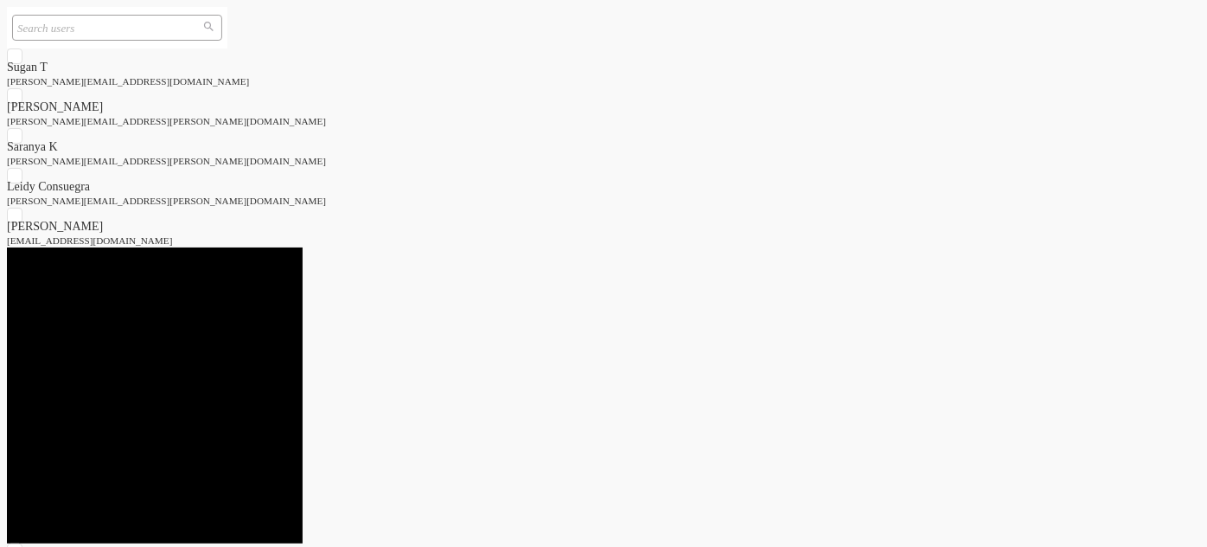
click at [72, 234] on div "[PERSON_NAME]" at bounding box center [94, 227] width 174 height 14
drag, startPoint x: 132, startPoint y: 457, endPoint x: 145, endPoint y: 451, distance: 14.0
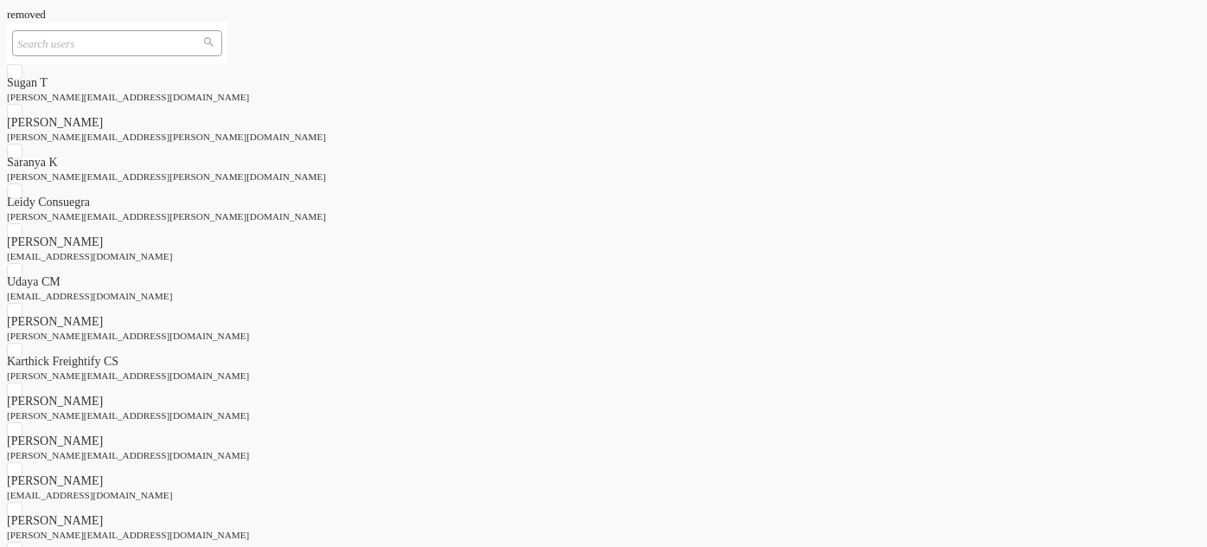
scroll to position [314, 0]
click at [109, 474] on div "daniel Dico" at bounding box center [94, 481] width 174 height 14
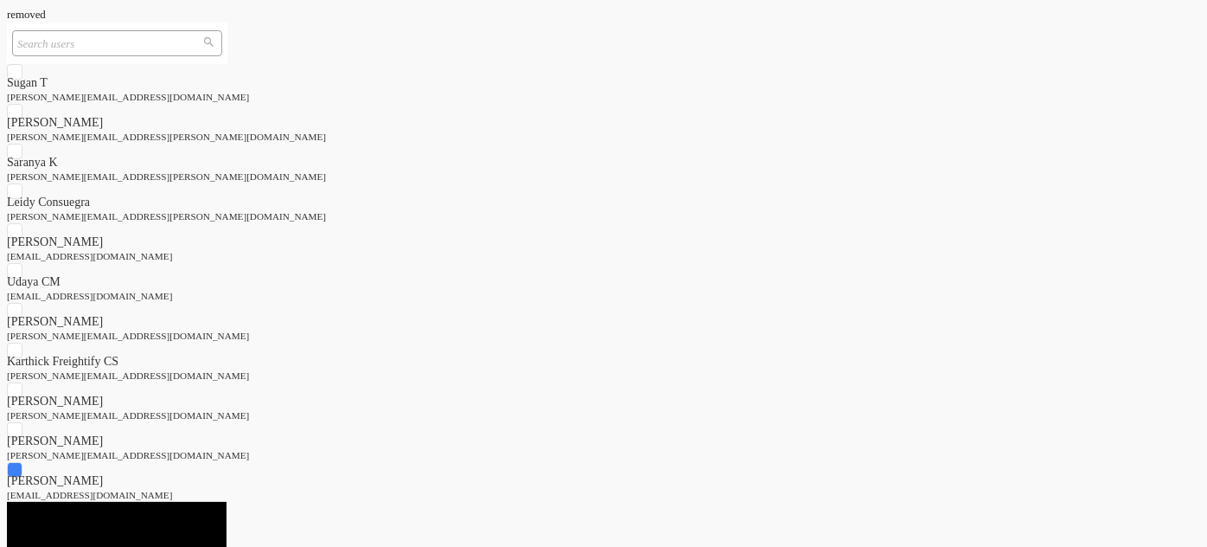
drag, startPoint x: 123, startPoint y: 520, endPoint x: 131, endPoint y: 511, distance: 11.6
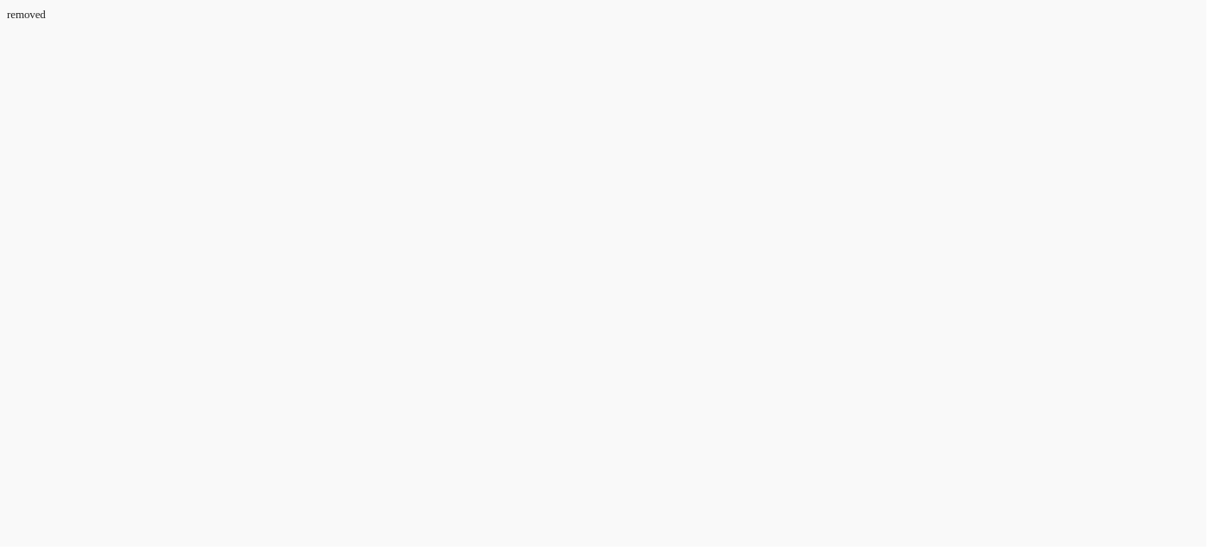
scroll to position [2516, 0]
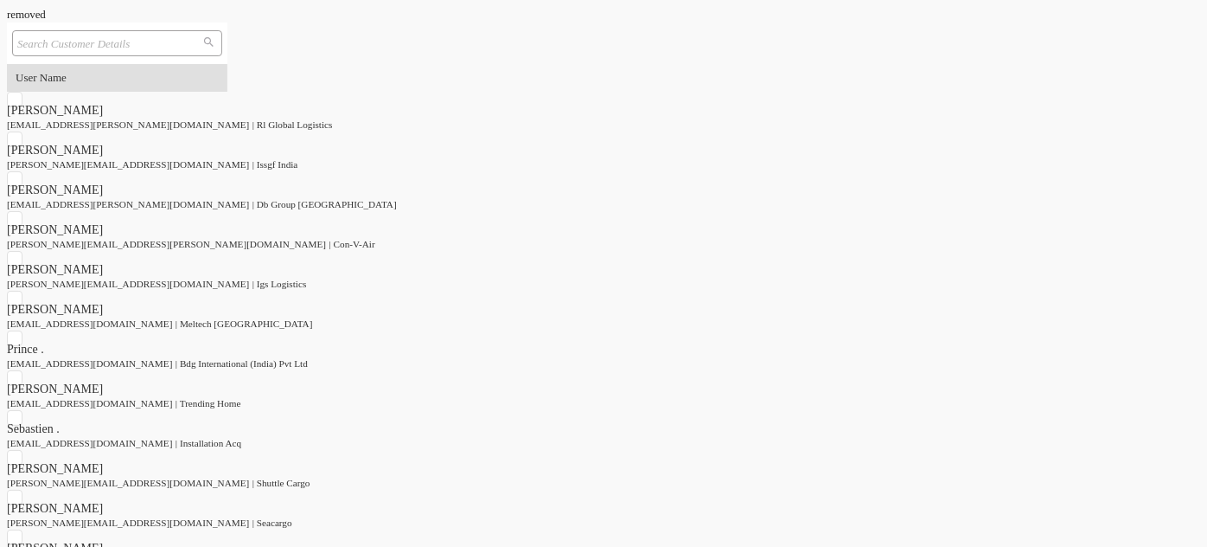
click at [99, 51] on input "search" at bounding box center [110, 43] width 186 height 16
paste input "9164-8592 Qc Inc"
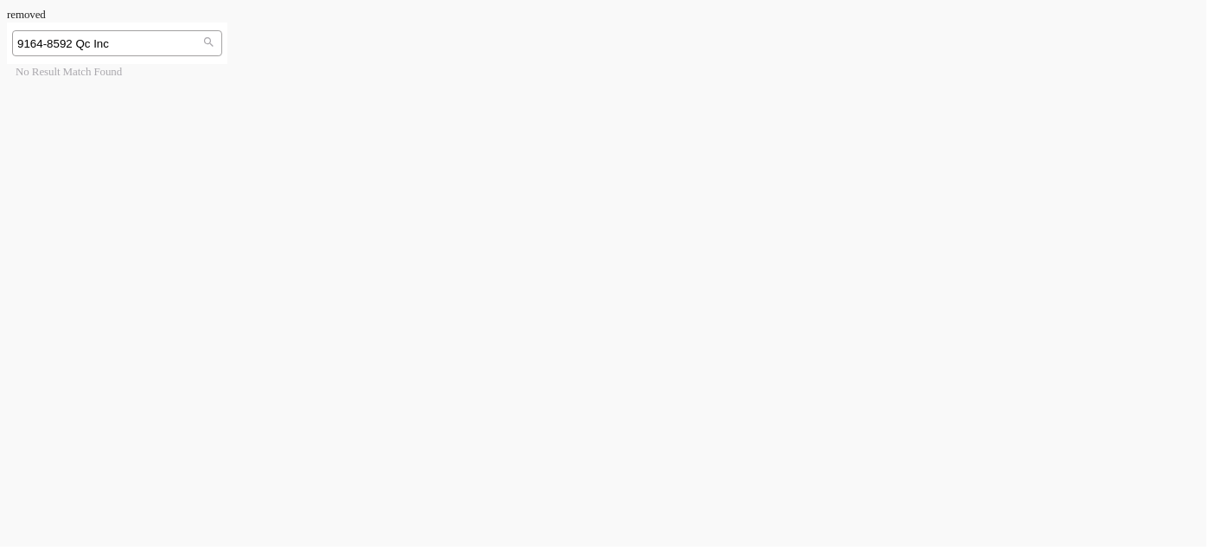
type input "9164-8592 Qc Inc"
click at [7, 7] on md-backdrop at bounding box center [7, 7] width 0 height 0
click at [67, 64] on span "New" at bounding box center [37, 70] width 60 height 13
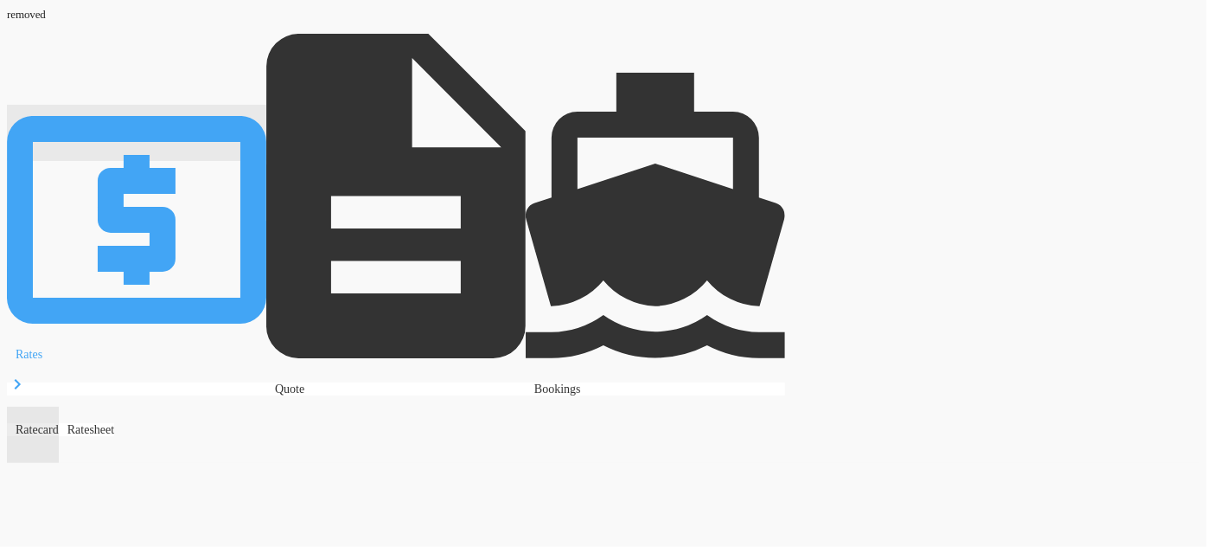
click at [42, 348] on span "Rates" at bounding box center [29, 354] width 27 height 13
click at [7, 7] on md-backdrop at bounding box center [7, 7] width 0 height 0
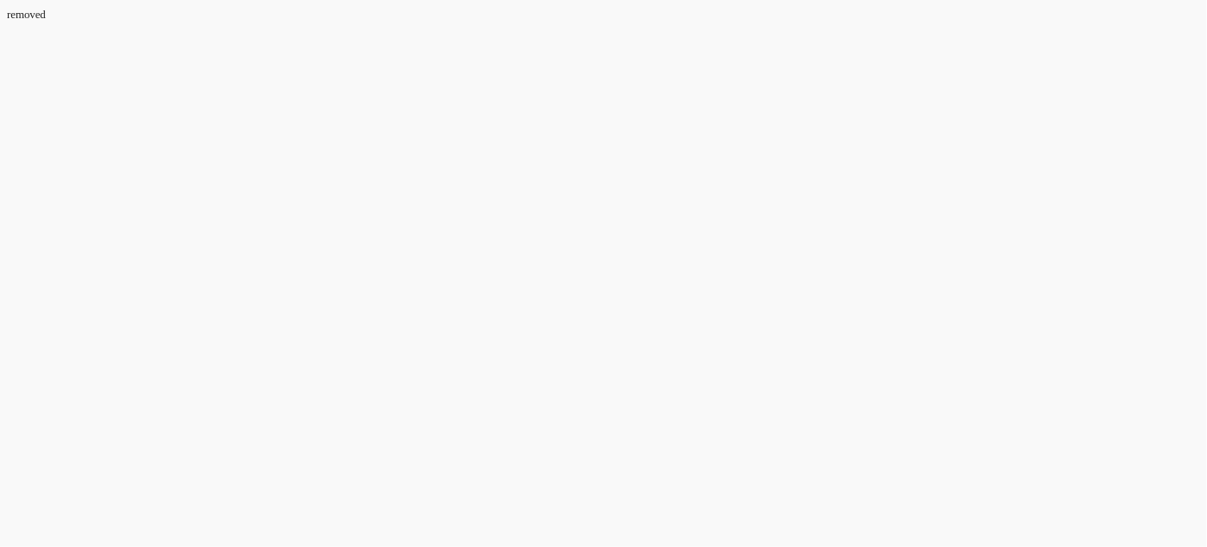
click at [67, 64] on span "New" at bounding box center [37, 70] width 60 height 13
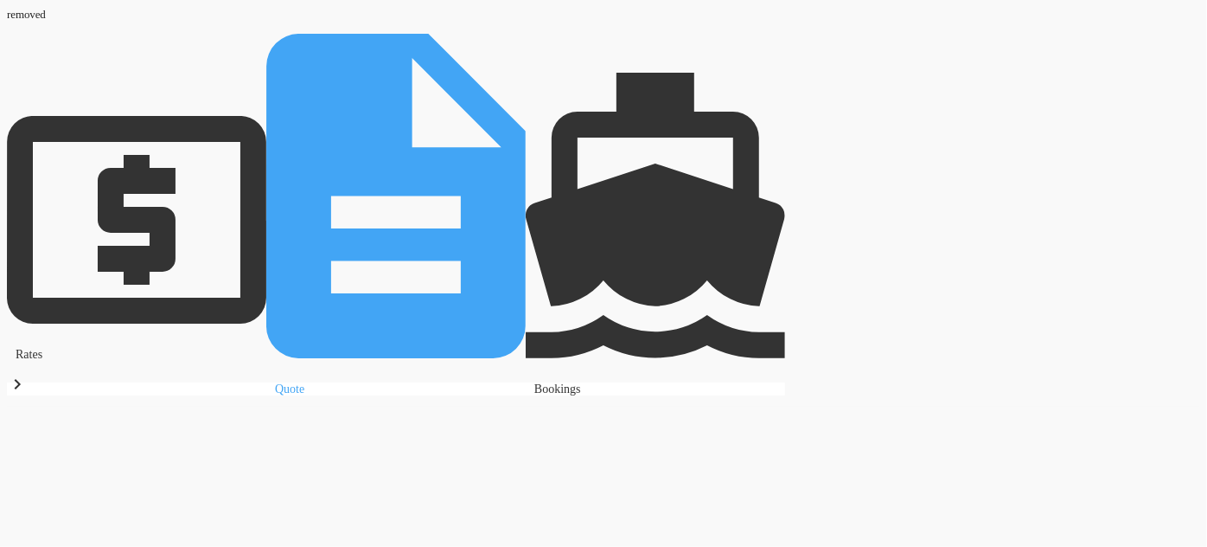
click at [304, 382] on span "Quote" at bounding box center [289, 388] width 29 height 13
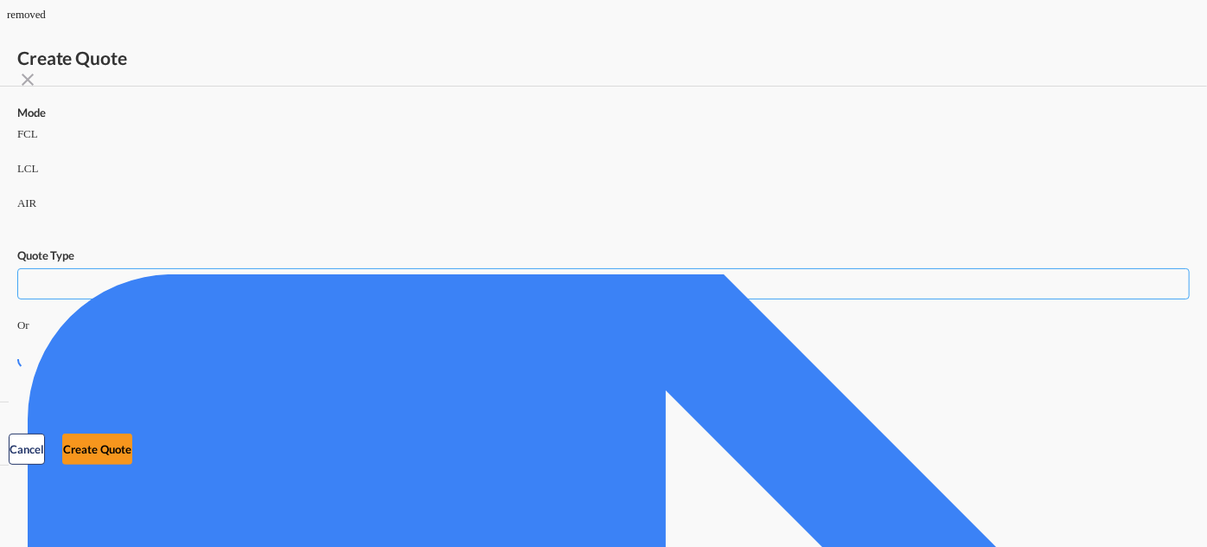
click at [545, 177] on md-radio-button "LCL" at bounding box center [603, 168] width 1173 height 17
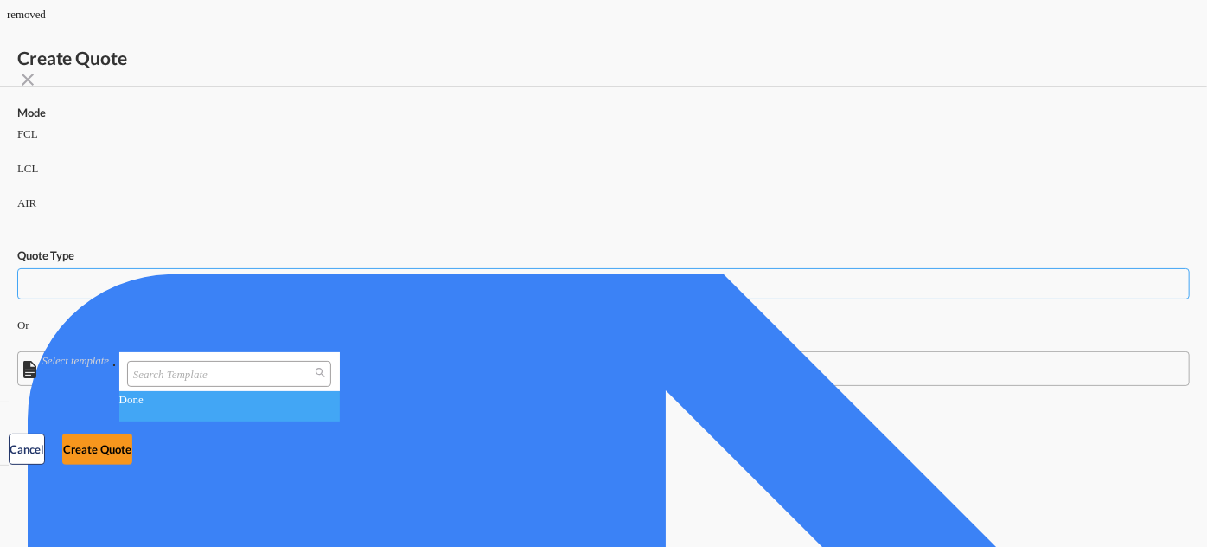
click at [542, 351] on md-select "Select template *NEW* FCL FREEHAND / DAP Pablo Gomez Saldarriaga | 10 Jul 2025 …" at bounding box center [603, 368] width 1173 height 35
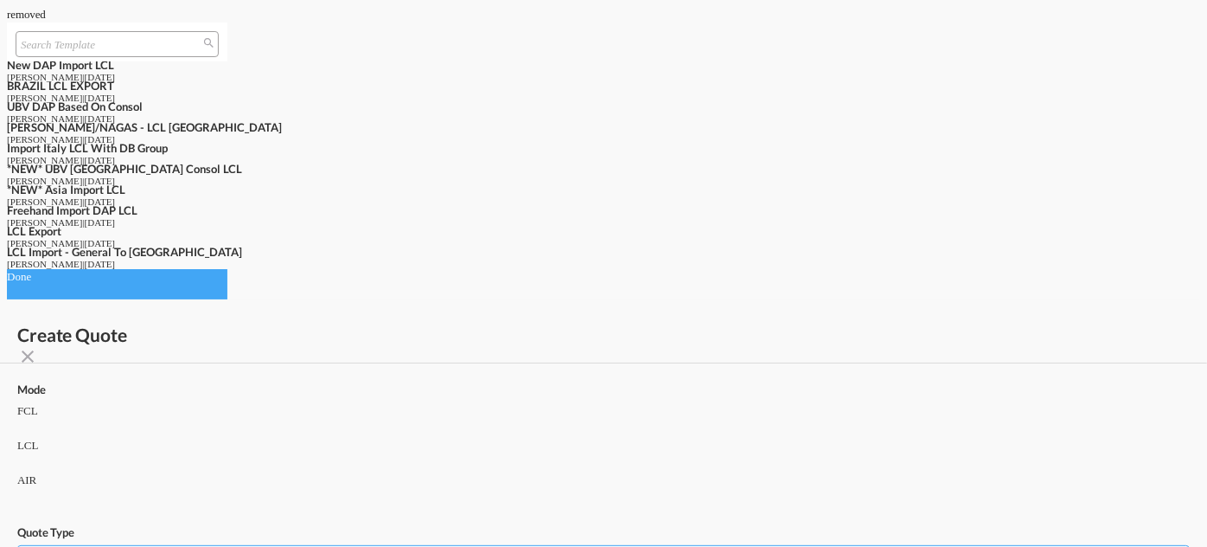
scroll to position [224, 0]
click at [227, 238] on div "LCL Export" at bounding box center [117, 231] width 221 height 14
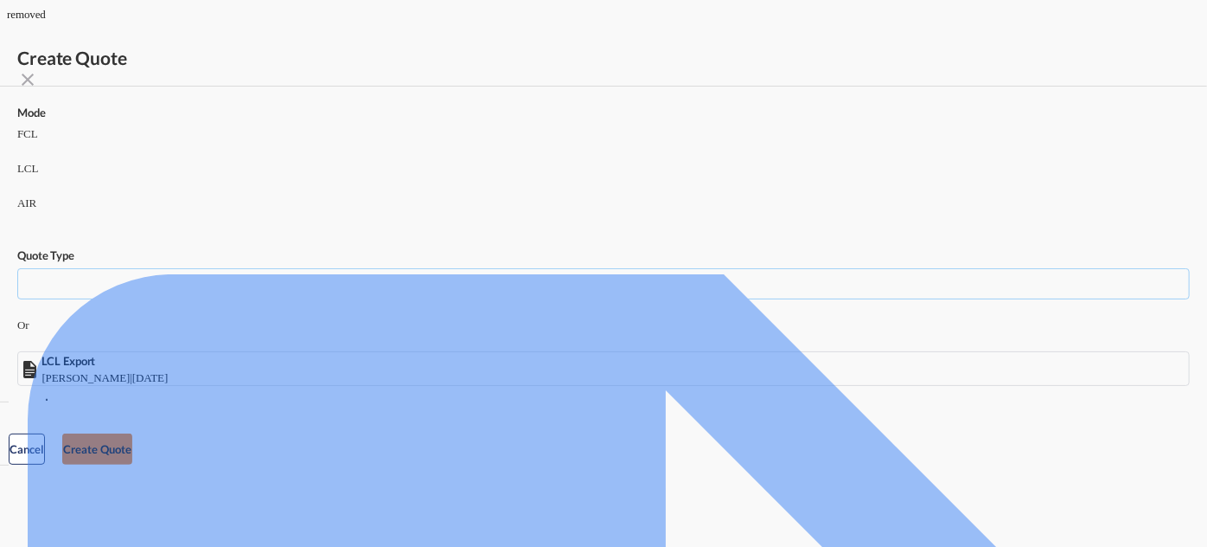
click at [132, 433] on button "Create Quote" at bounding box center [97, 448] width 70 height 31
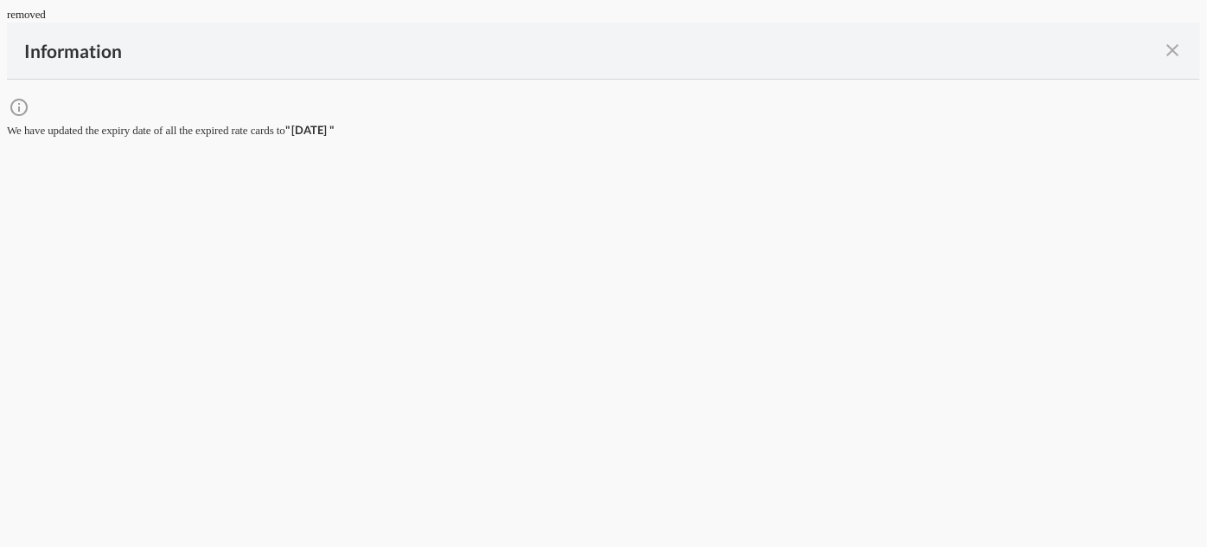
click at [754, 80] on div "Information" at bounding box center [604, 50] width 1194 height 57
click at [1162, 61] on md-icon "icon-close fg-AAA8AD cursor" at bounding box center [1172, 50] width 21 height 22
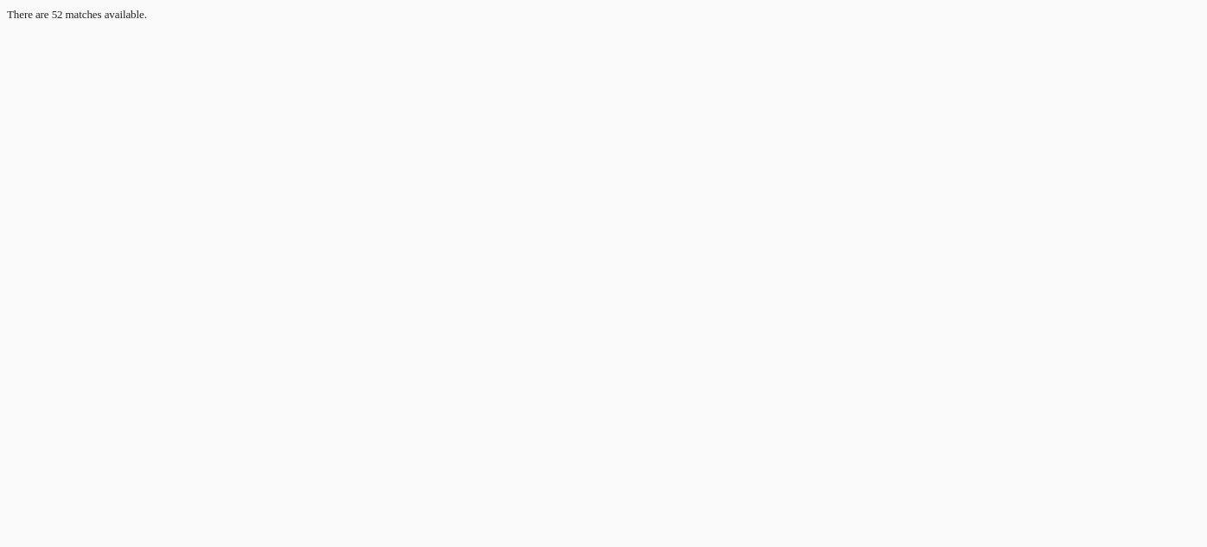
type input "HONG KONG"
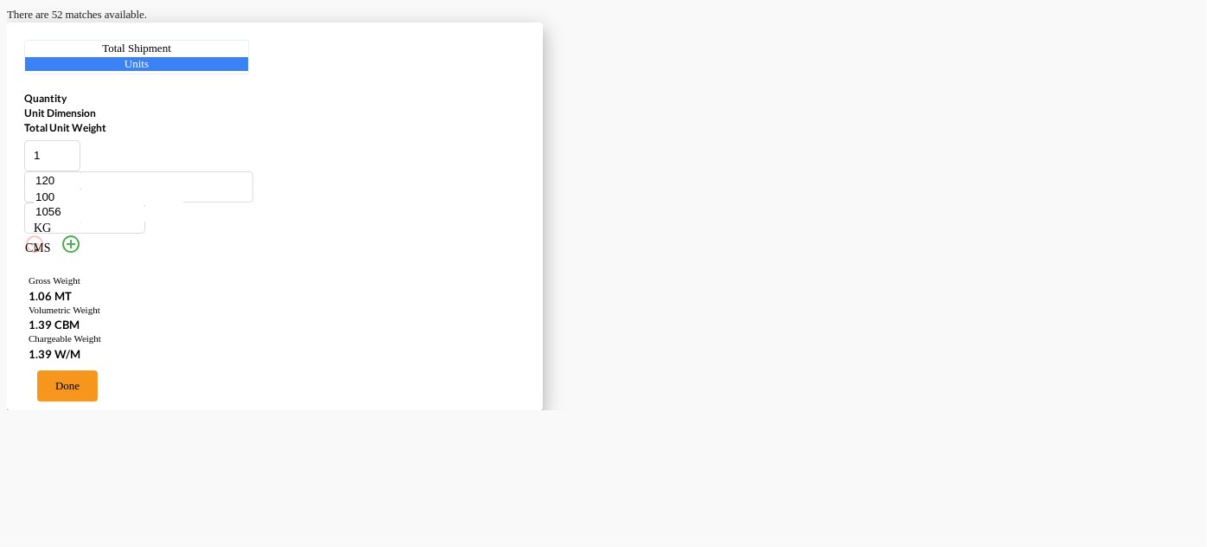
drag, startPoint x: 129, startPoint y: 277, endPoint x: 95, endPoint y: 267, distance: 35.0
click at [86, 258] on div "1 120 100 116 CMS CMS Inches 1056 KG KG LB" at bounding box center [275, 199] width 502 height 118
type input "36"
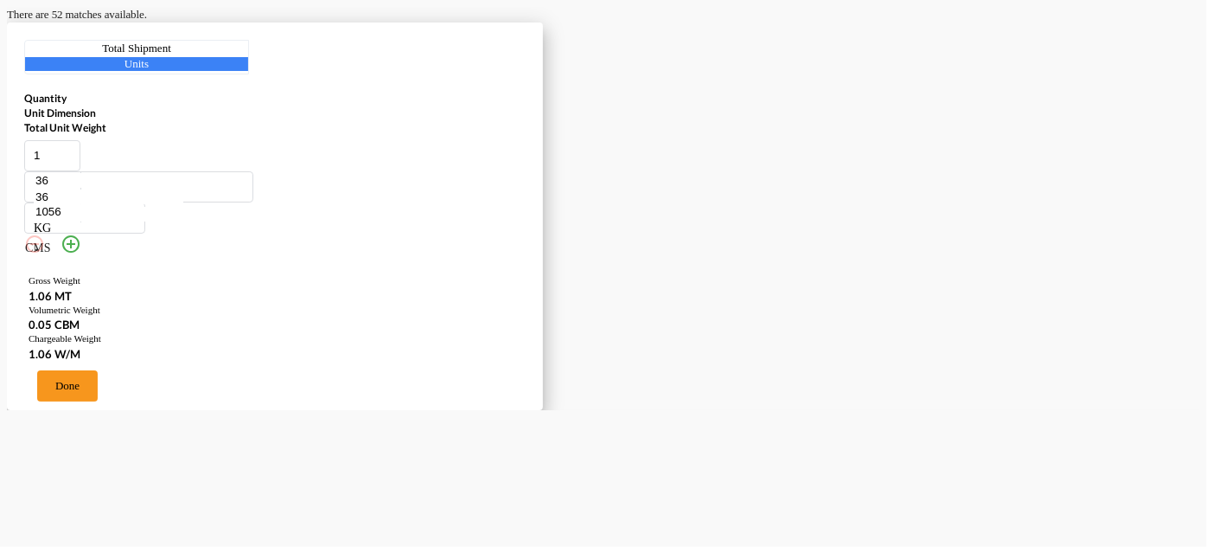
click at [253, 257] on div "CMS" at bounding box center [138, 248] width 227 height 17
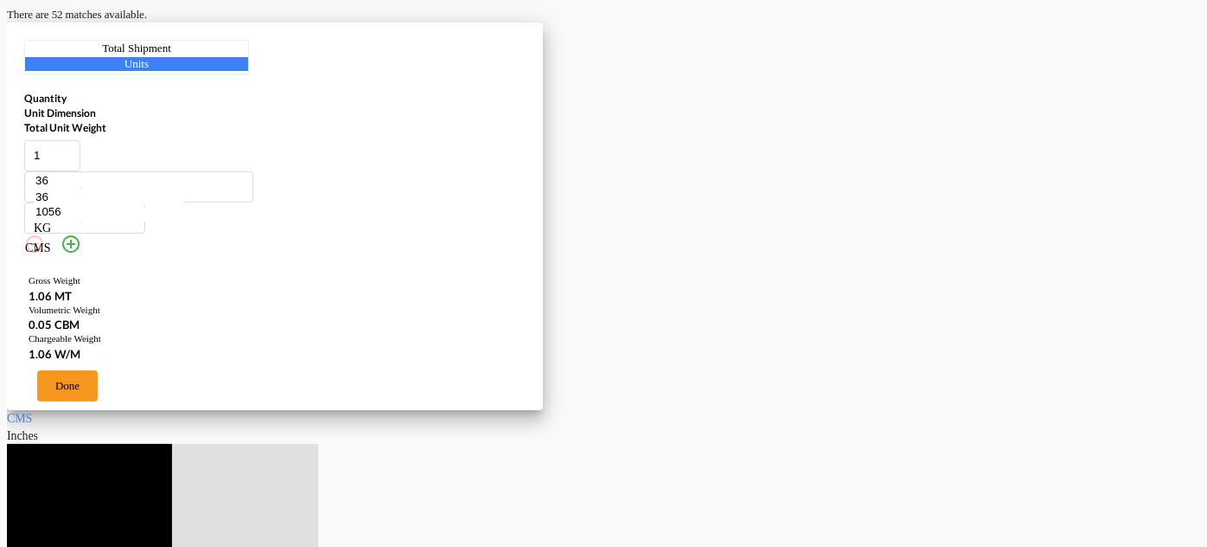
click at [301, 427] on div "Inches" at bounding box center [162, 435] width 311 height 17
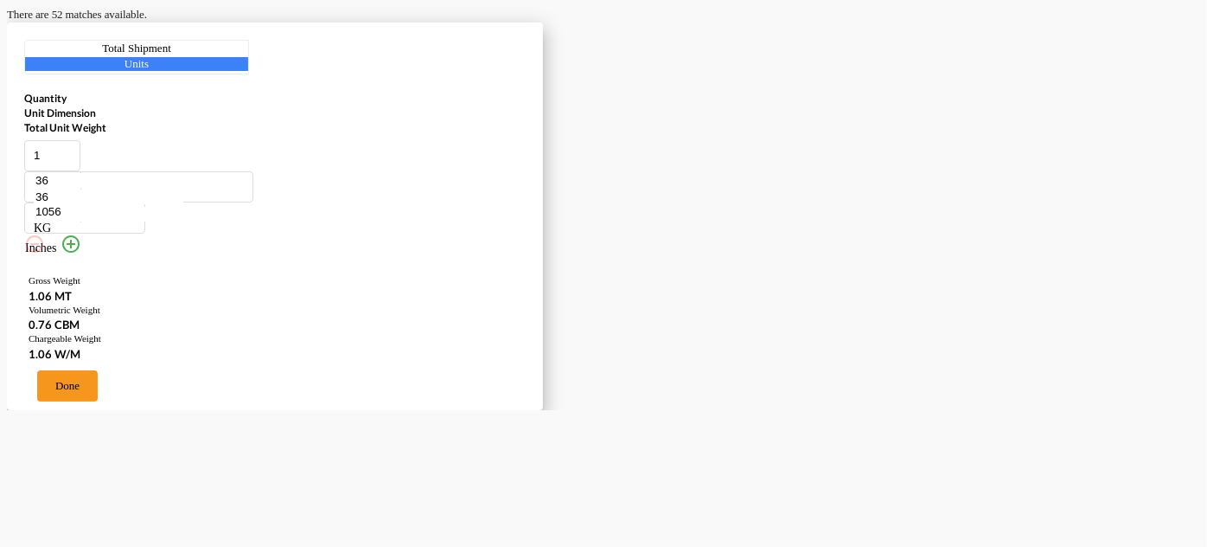
drag, startPoint x: 398, startPoint y: 276, endPoint x: 281, endPoint y: 248, distance: 120.0
click at [313, 258] on div "1 36 36 36 Inches 1056 KG KG LB" at bounding box center [275, 199] width 502 height 118
type input "200"
click at [98, 370] on button "Done" at bounding box center [67, 385] width 61 height 31
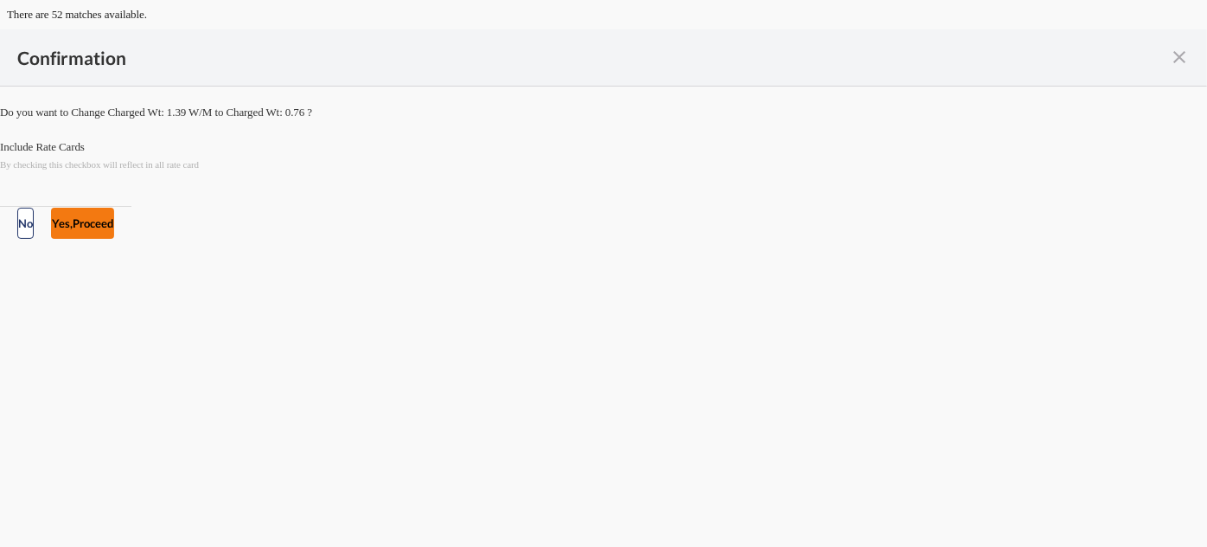
click at [114, 239] on button "Yes,Proceed" at bounding box center [82, 223] width 63 height 31
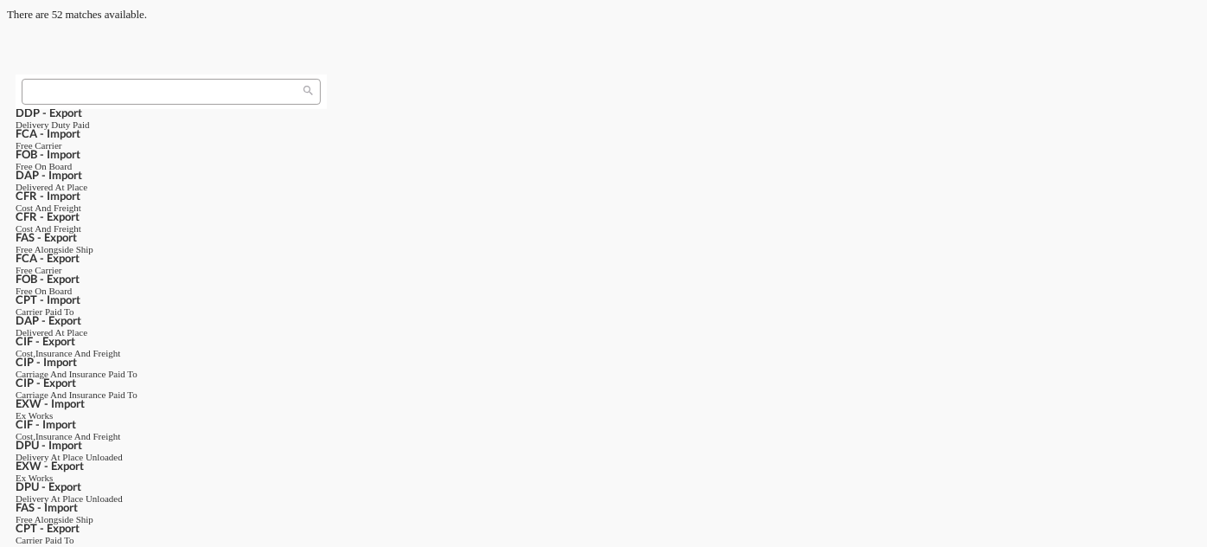
click at [302, 99] on input "search" at bounding box center [164, 92] width 275 height 16
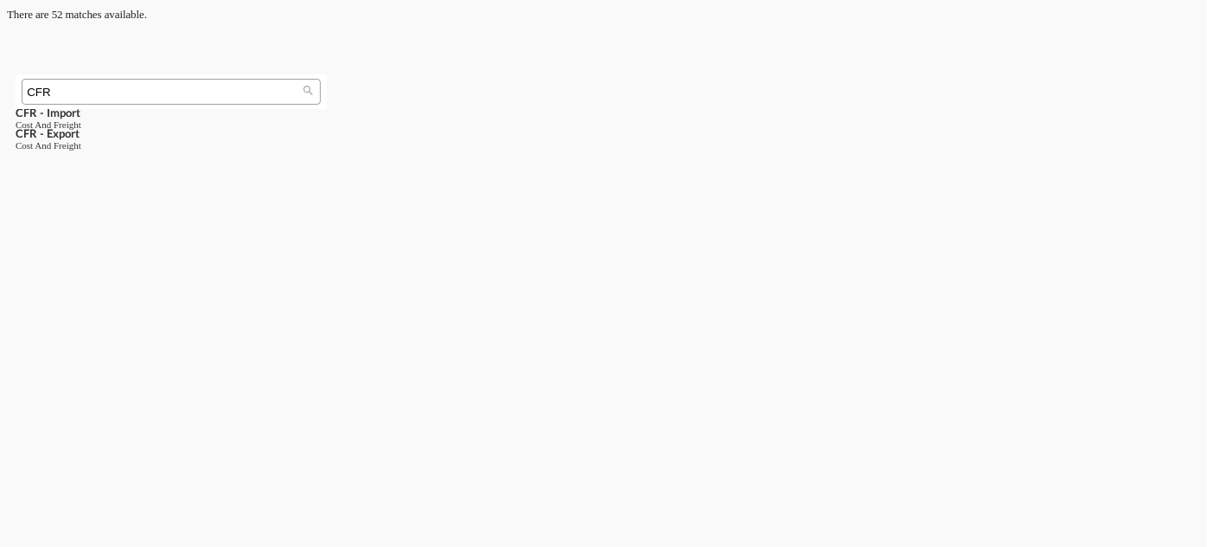
type input "CFR"
click at [327, 140] on div "CFR - export" at bounding box center [171, 133] width 311 height 14
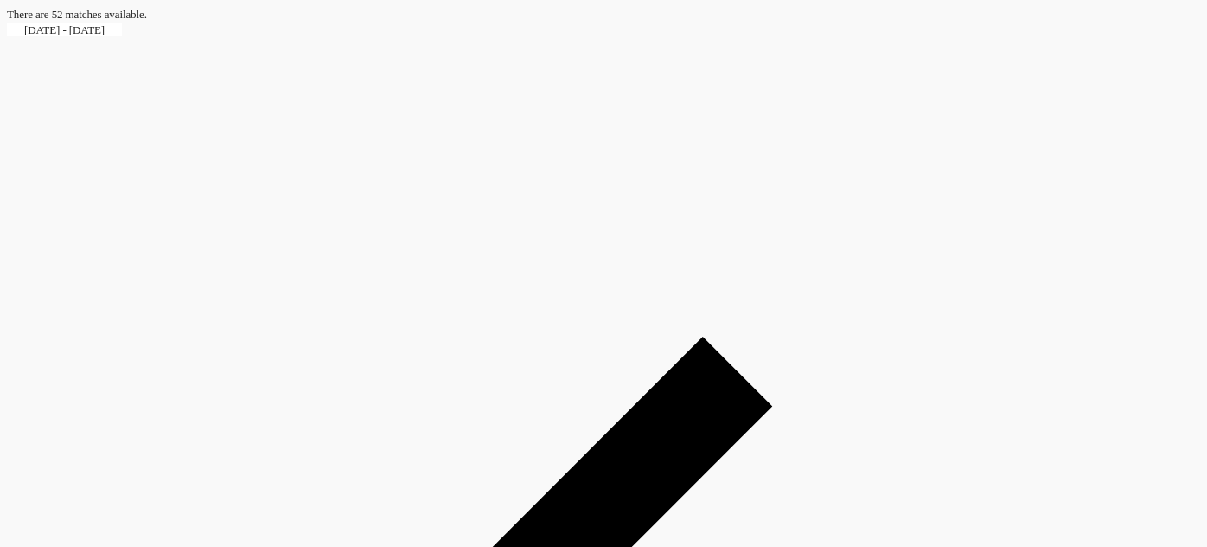
click at [7, 7] on md-backdrop at bounding box center [7, 7] width 0 height 0
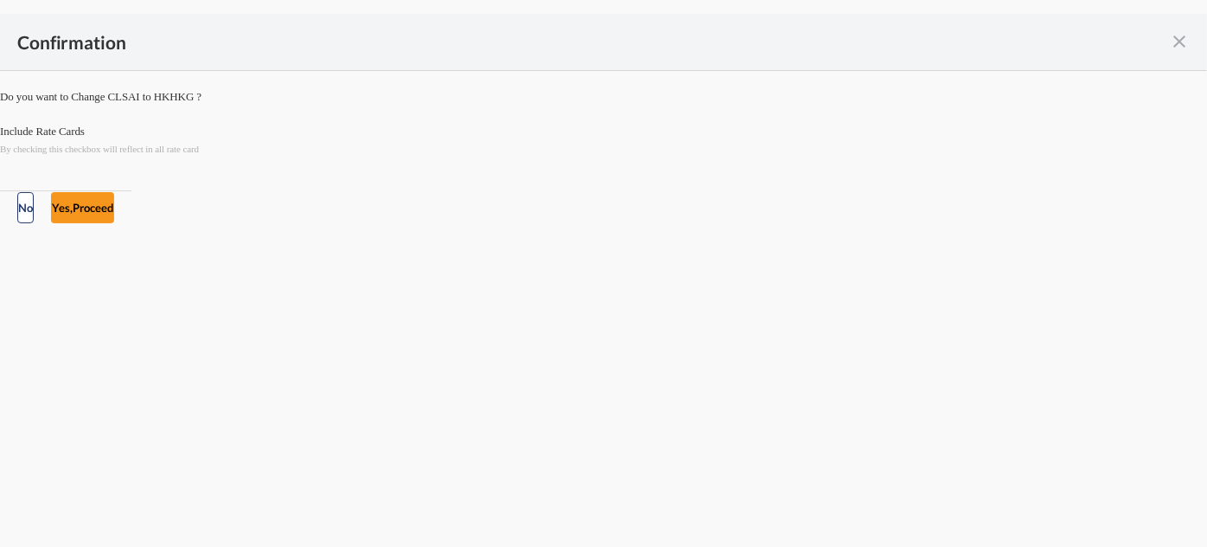
type input "Hong Kong, HKHKG"
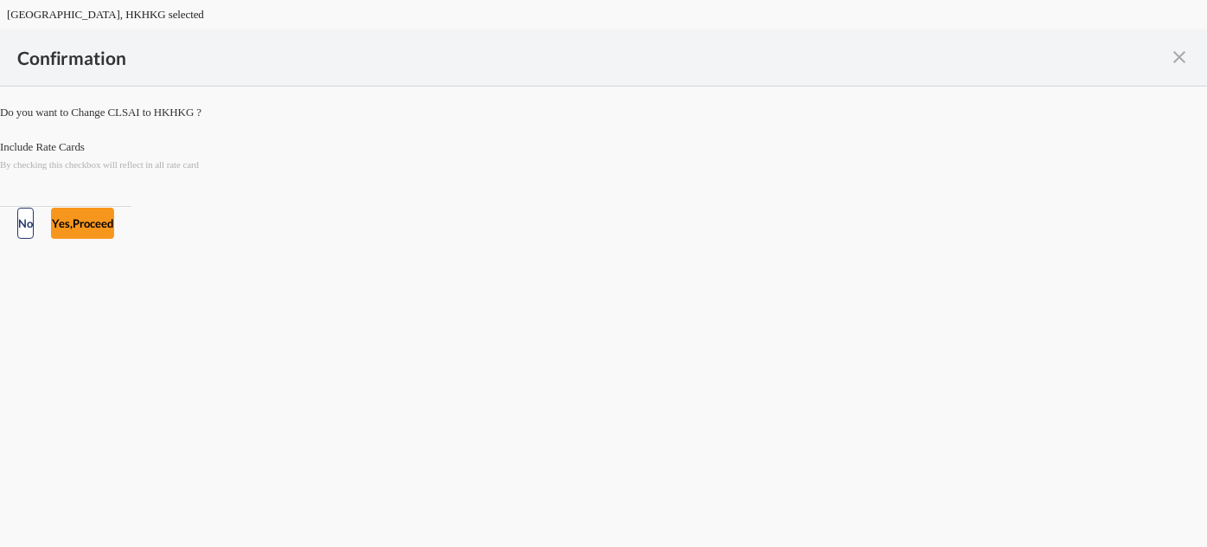
click at [453, 138] on div "Checkbox No Ink" at bounding box center [603, 138] width 1207 height 0
click at [114, 239] on button "Yes,Proceed" at bounding box center [82, 223] width 63 height 31
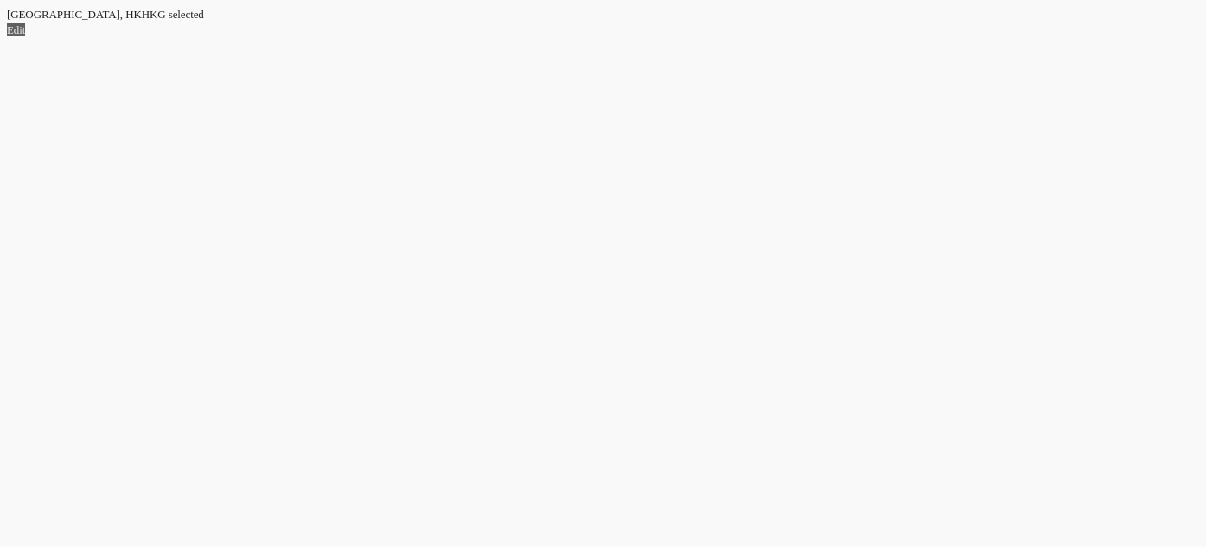
select select "flat"
select select "per_bl"
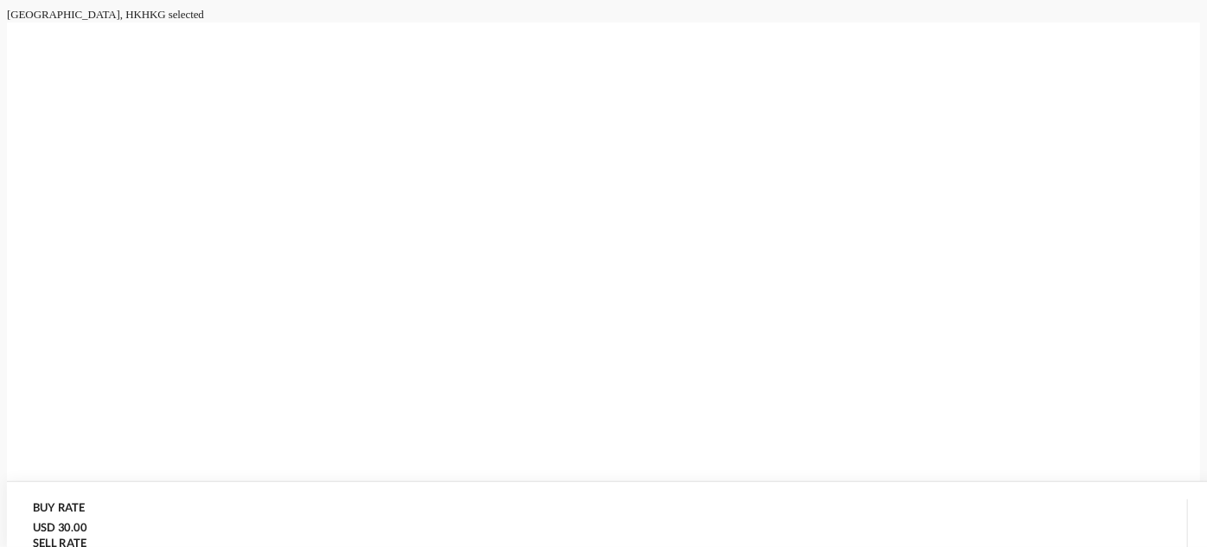
select select "per_bl"
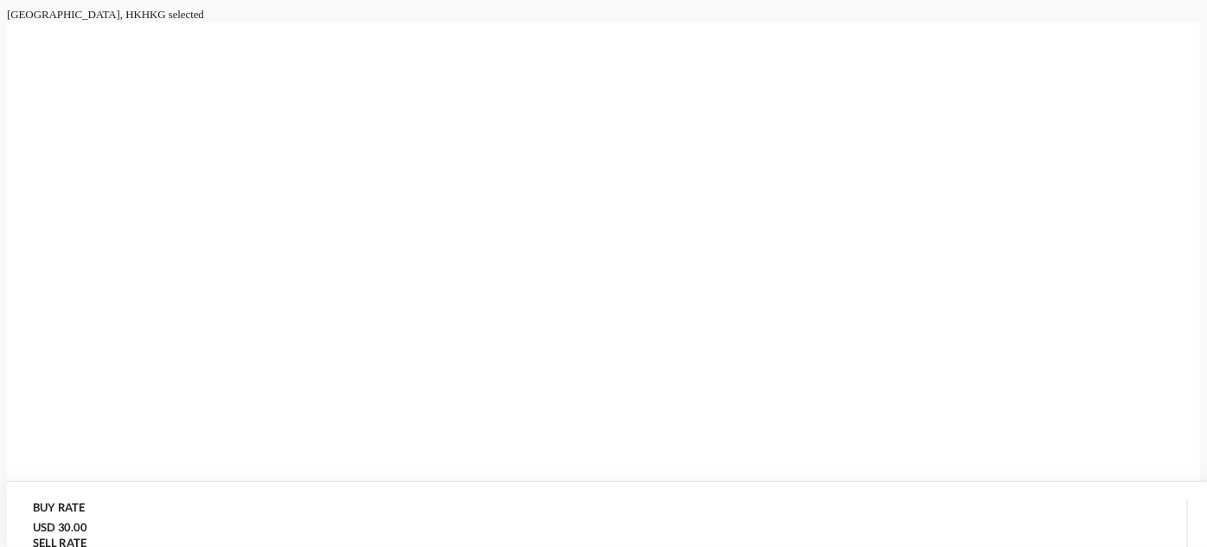
scroll to position [264, 0]
select select "per_cbm"
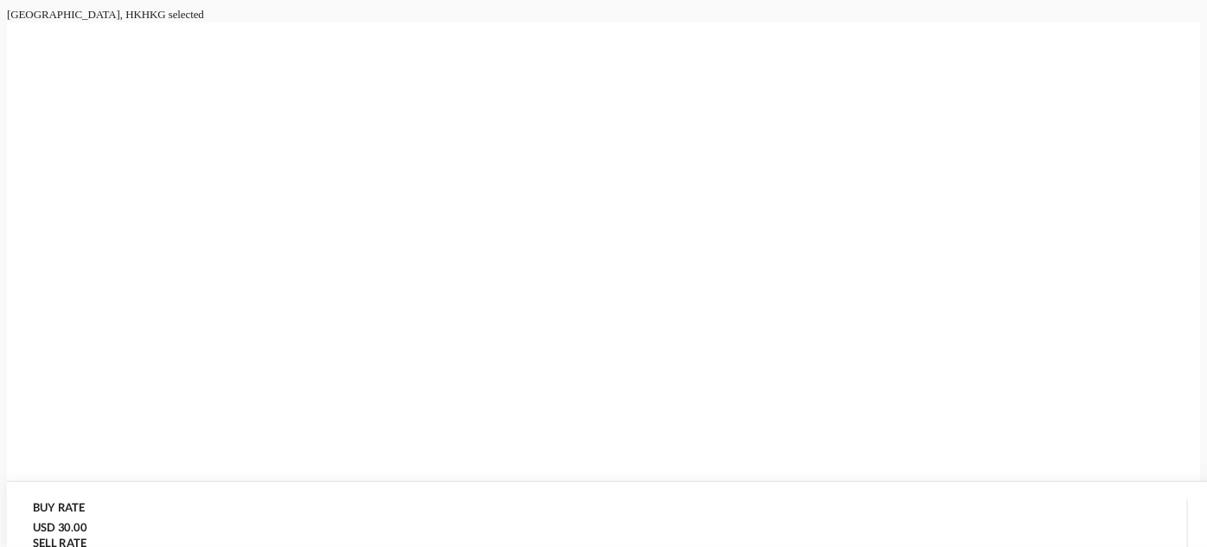
drag, startPoint x: 500, startPoint y: 360, endPoint x: 374, endPoint y: 341, distance: 127.7
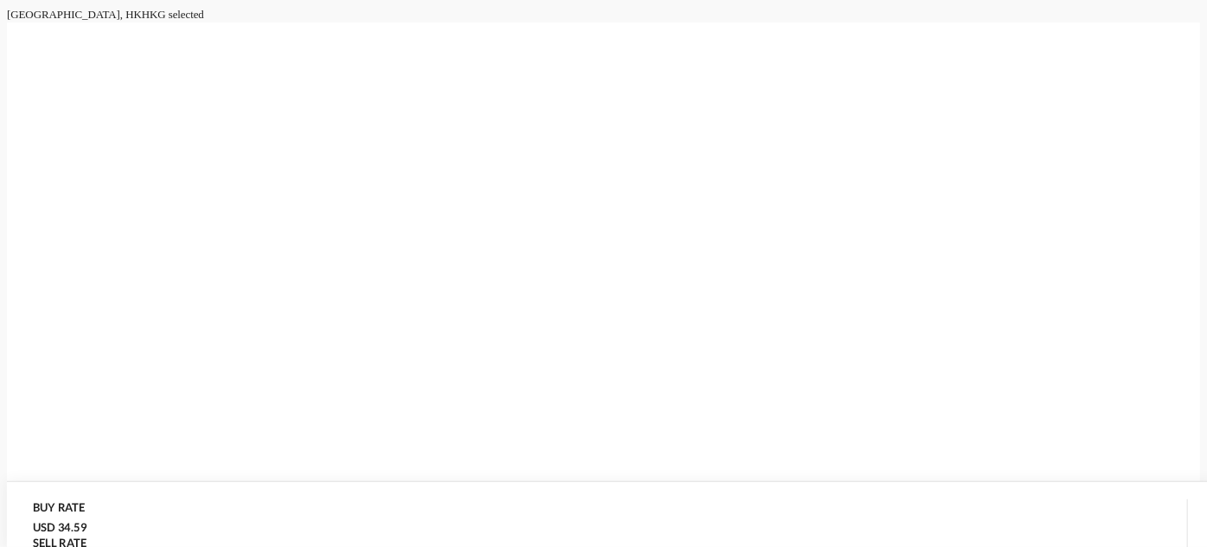
type input "68"
type input "83"
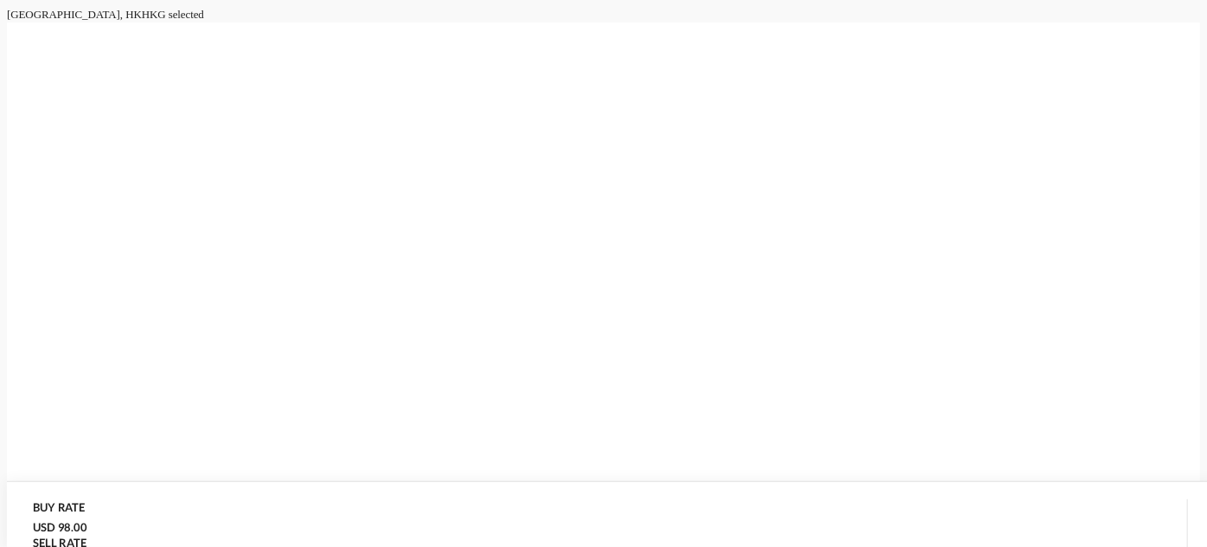
scroll to position [735, 0]
type input "Doc and Handling fees"
type input "SOLAS/VGM Fee"
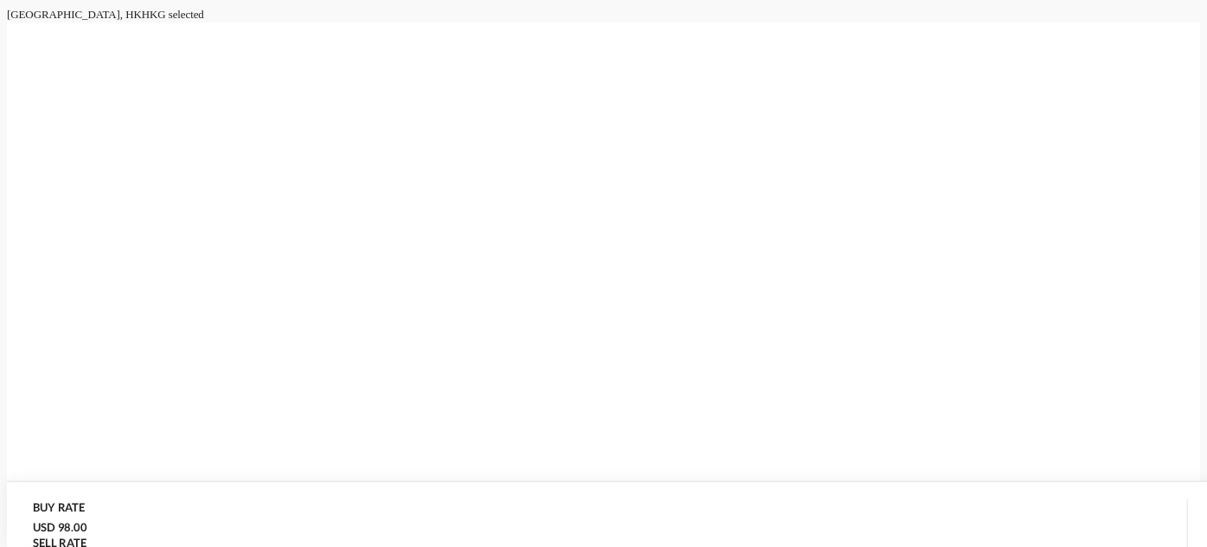
select select "per_bl"
type input "10"
type input "30"
type input "B13 Export declaration"
select select "per_bl"
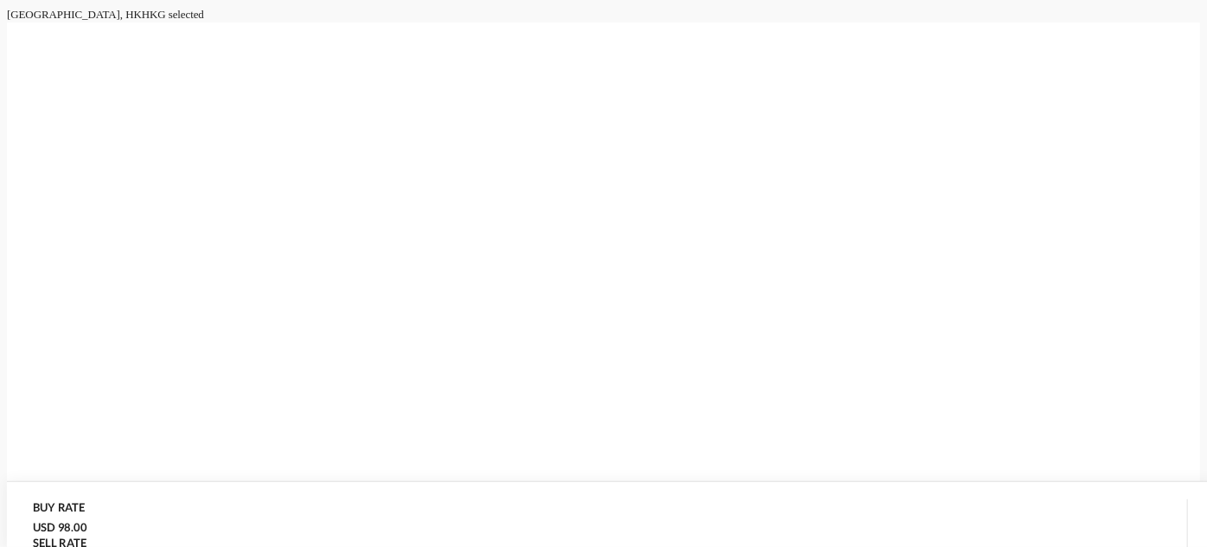
type input "35"
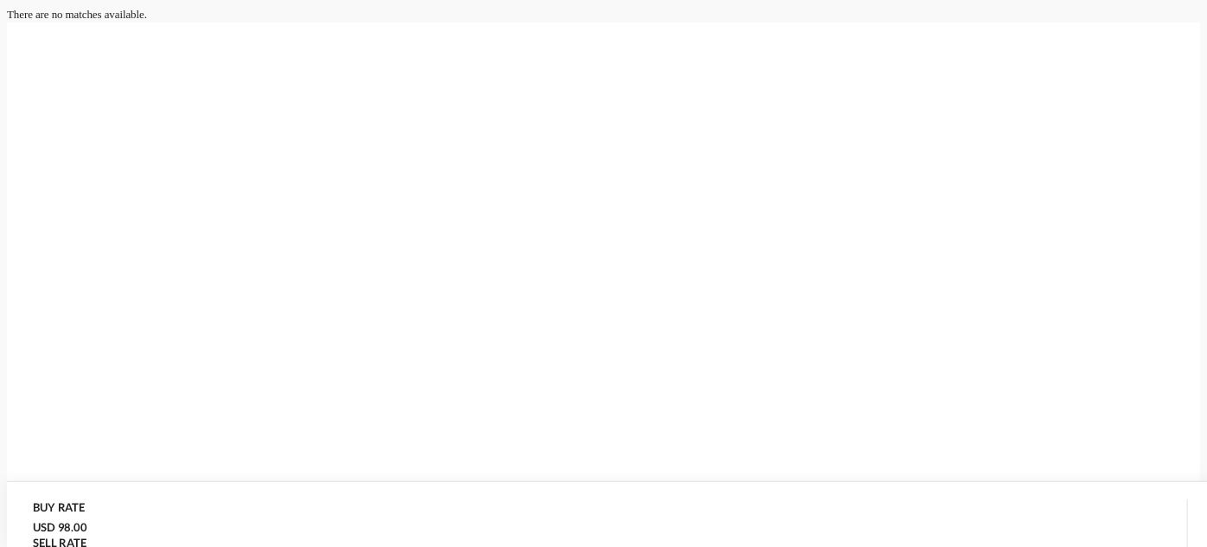
click at [222, 80] on div "Update Card" at bounding box center [604, 50] width 1194 height 57
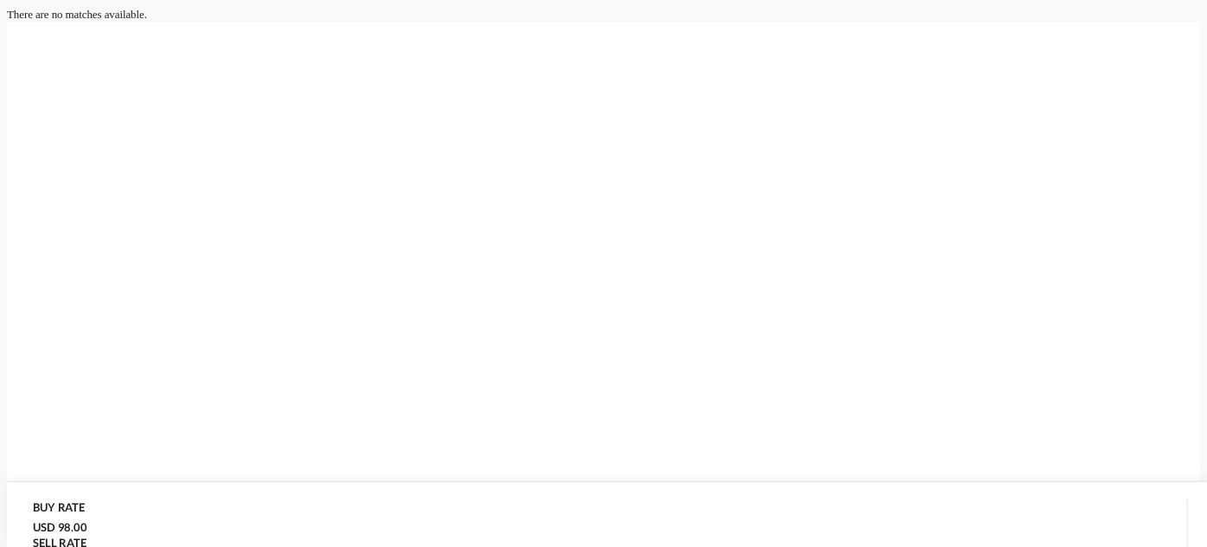
drag, startPoint x: 413, startPoint y: 242, endPoint x: 353, endPoint y: 240, distance: 59.7
type input "43"
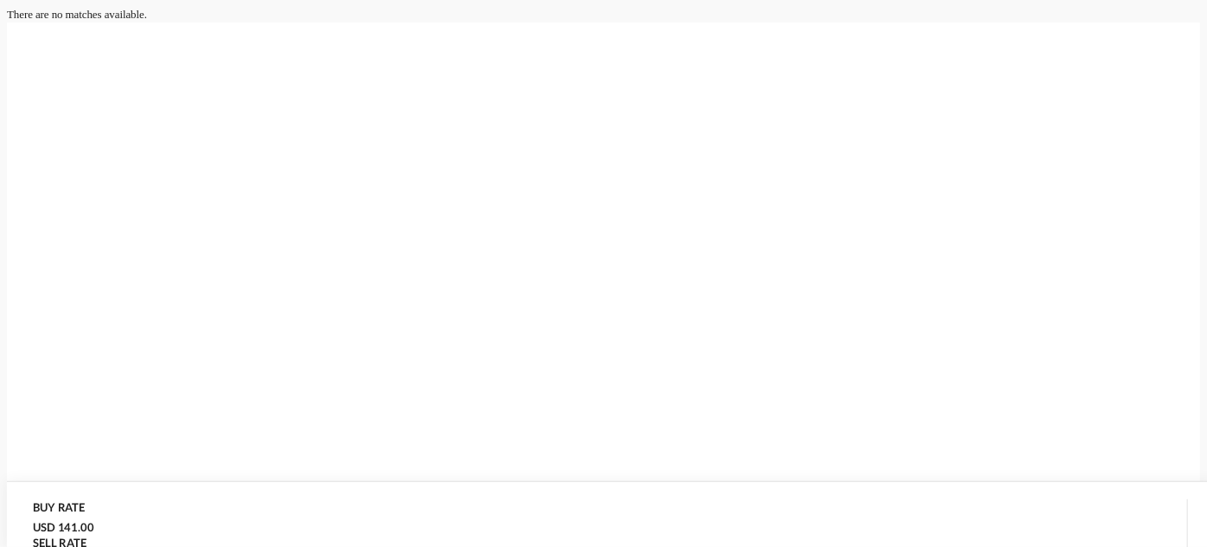
type input "90"
type input "27"
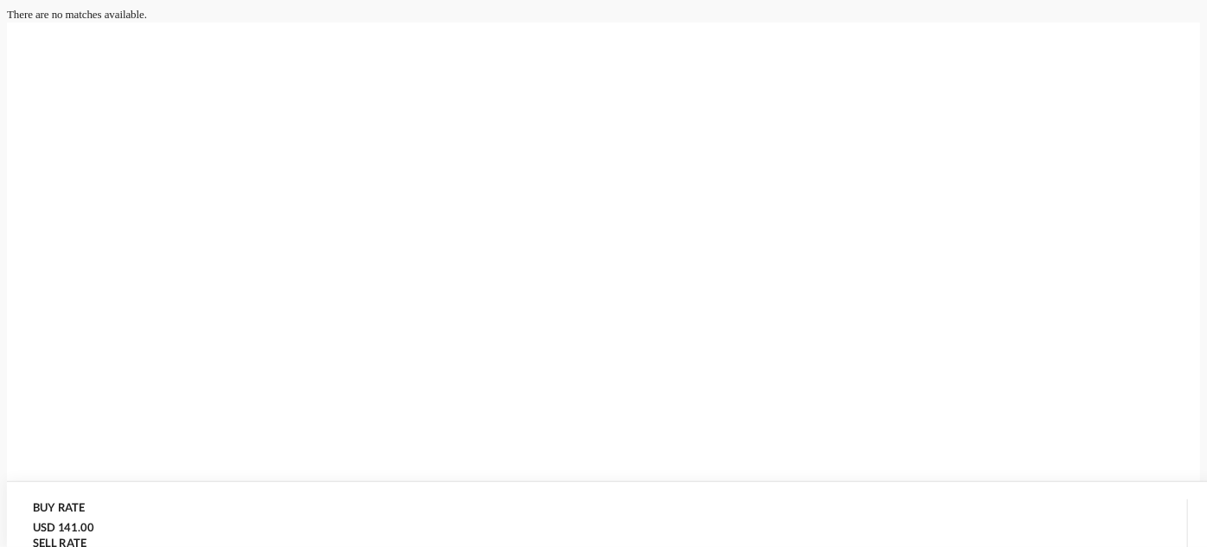
type input "VANCOUVER"
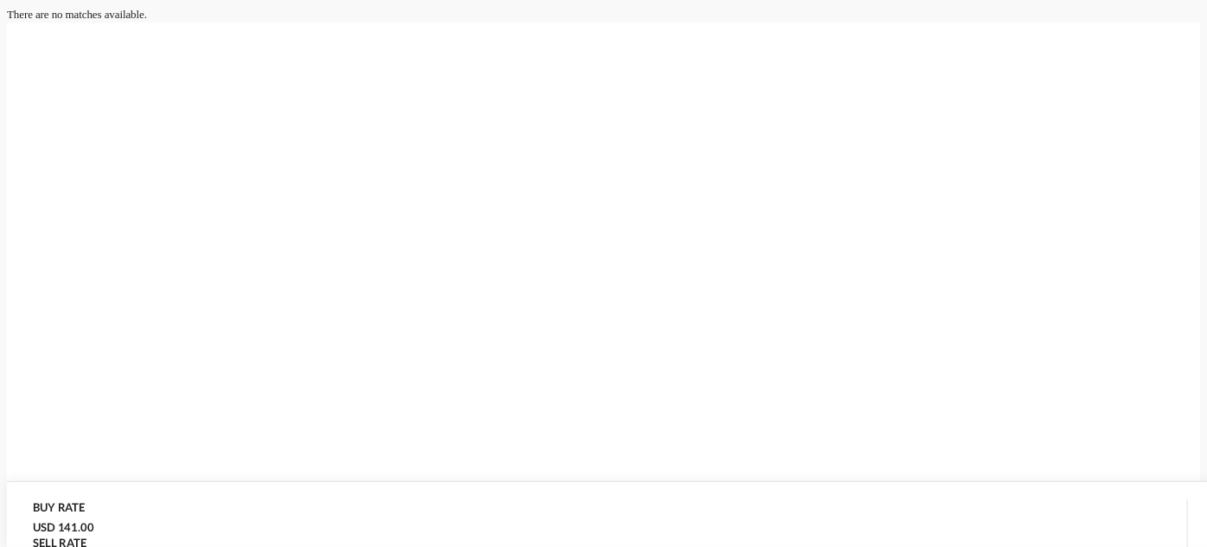
drag, startPoint x: 1078, startPoint y: 483, endPoint x: 985, endPoint y: 357, distance: 157.1
type input "09 Oct 2025"
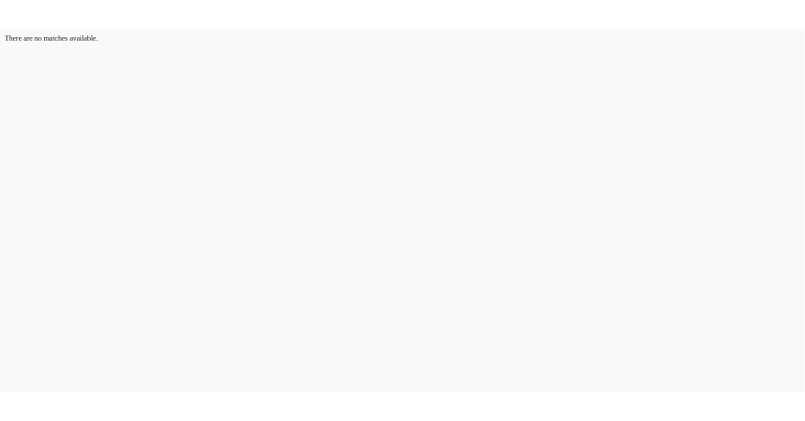
scroll to position [277, 0]
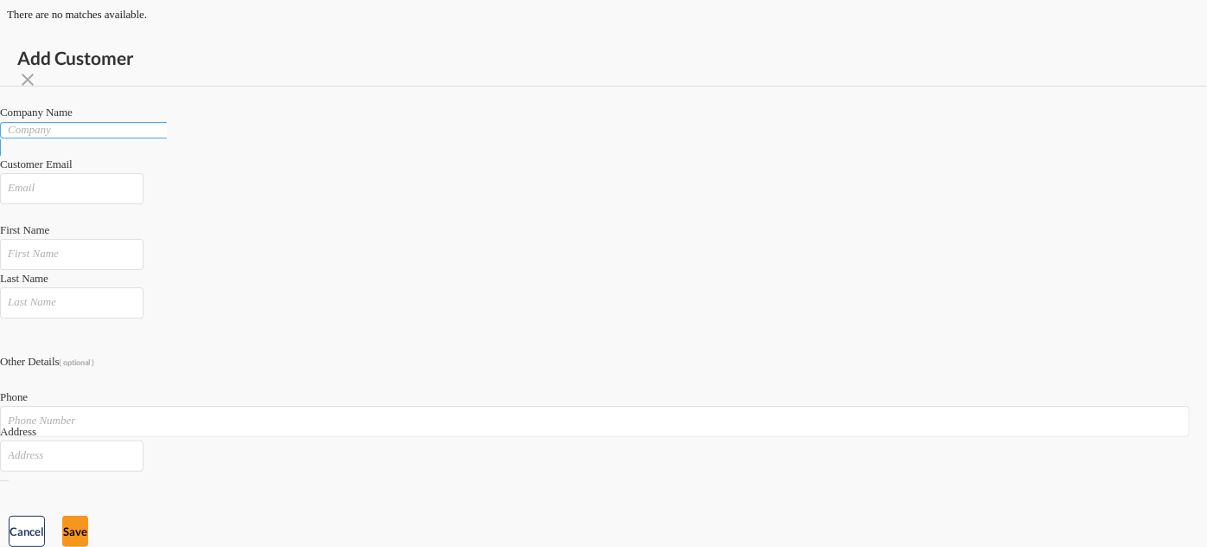
click at [167, 136] on input "Company" at bounding box center [87, 129] width 159 height 13
paste input "9164-8592 Qc Inc"
type input "9164-8592 Qc Inc"
click at [144, 187] on input "Add Customer Company ..." at bounding box center [72, 188] width 144 height 31
click at [144, 190] on input "Add Customer Company ..." at bounding box center [72, 188] width 144 height 31
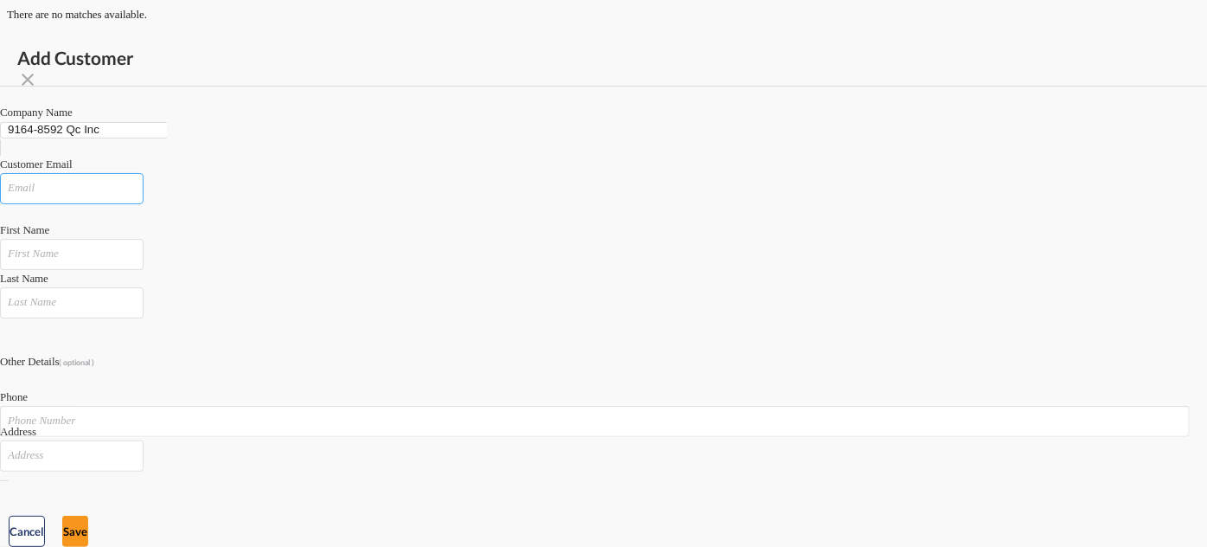
paste input "Rubi Rodriguez <rrodriguez@lazr.io>"
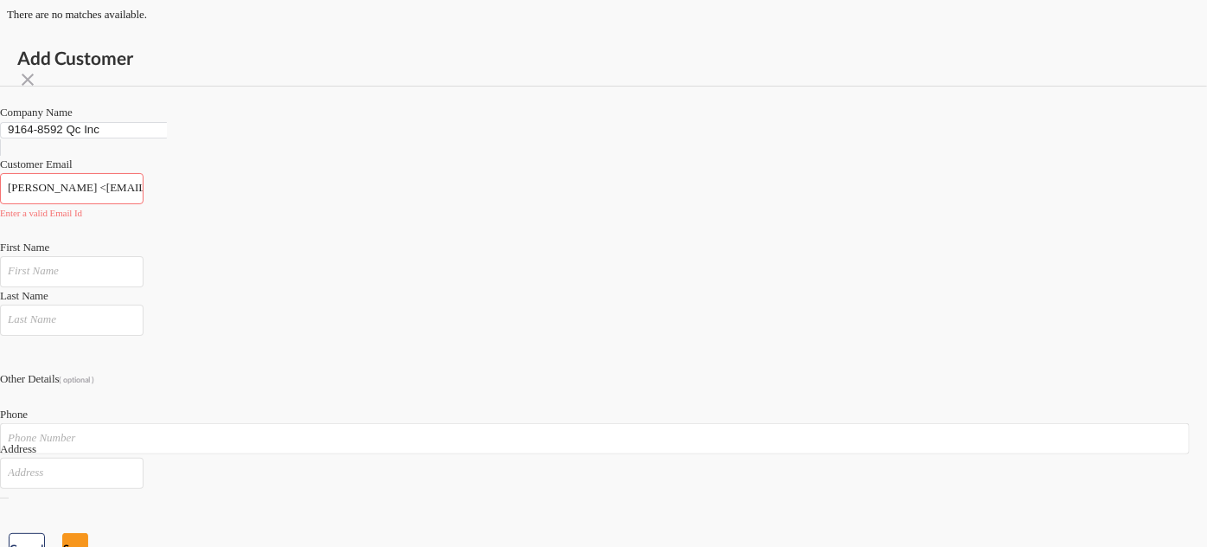
drag, startPoint x: 692, startPoint y: 185, endPoint x: 277, endPoint y: 175, distance: 415.3
click at [285, 180] on div "Add Customer Company Name 9164-8592 Qc Inc Customer Email Rubi Rodriguez <rrodr…" at bounding box center [603, 302] width 1207 height 547
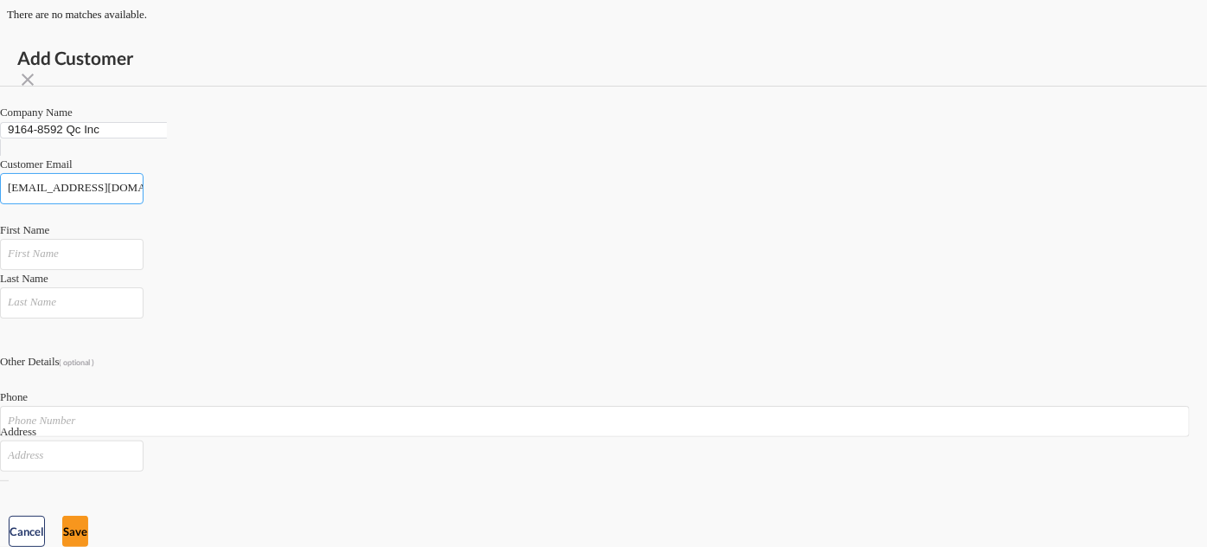
click at [144, 183] on input "rrodriguez@lazr.io" at bounding box center [72, 188] width 144 height 31
type input "rrodriguez@lazr.io"
click at [144, 259] on input "Add Customer Company ..." at bounding box center [72, 254] width 144 height 31
type input "RUBI"
click at [144, 287] on input "Add Customer Company ..." at bounding box center [72, 302] width 144 height 31
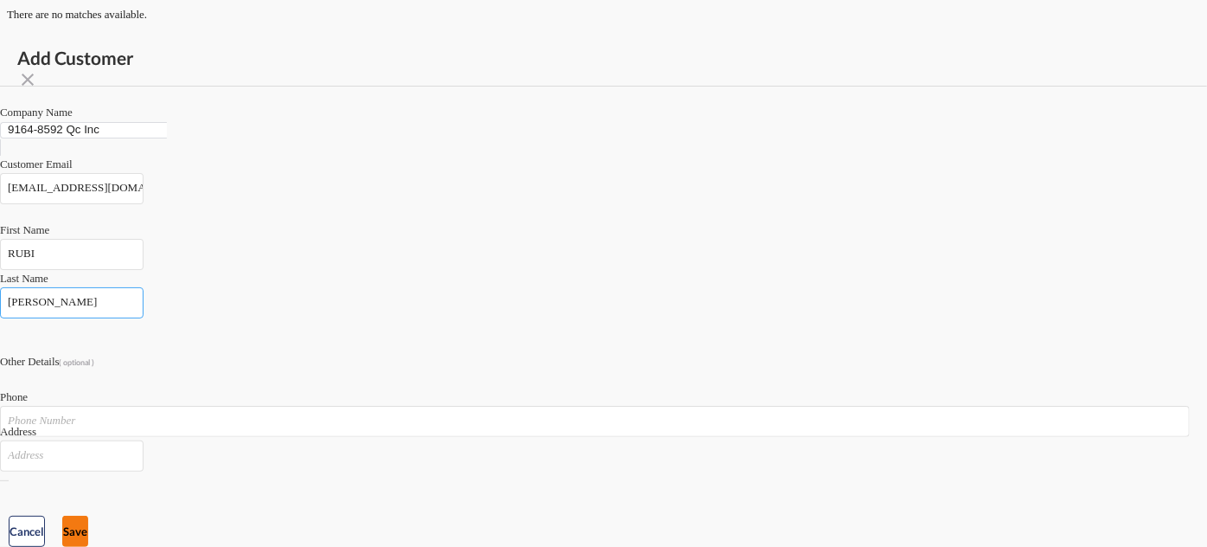
type input "RODRIGUEZ"
click at [88, 515] on button "Save" at bounding box center [75, 530] width 26 height 31
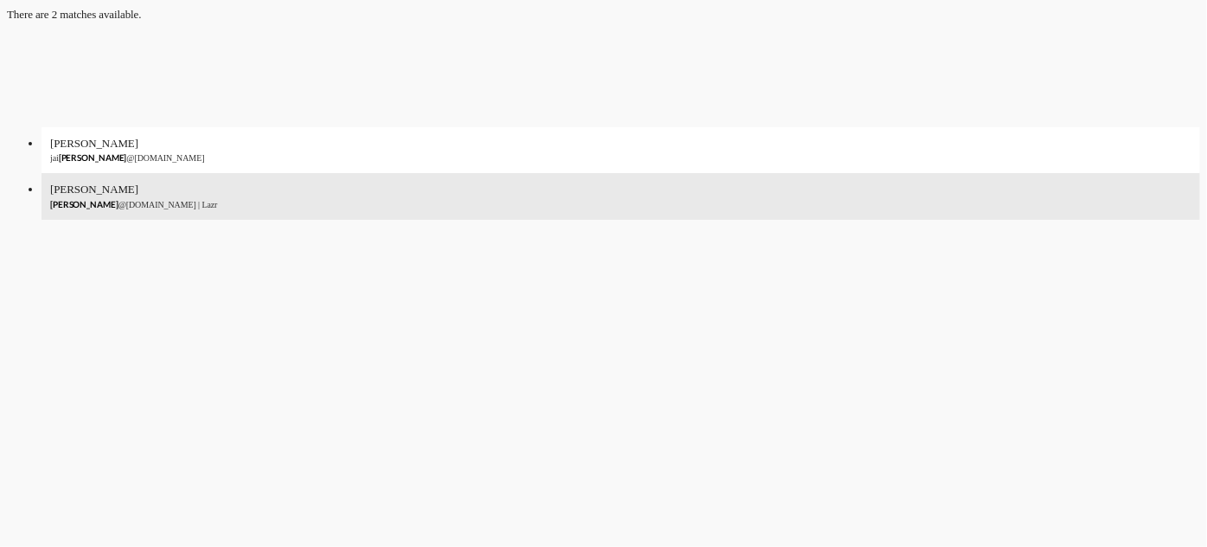
click at [997, 219] on div "RUBI RODRIGUEZ r.rodriguez @gosynergie.com | Lazr" at bounding box center [621, 196] width 1159 height 46
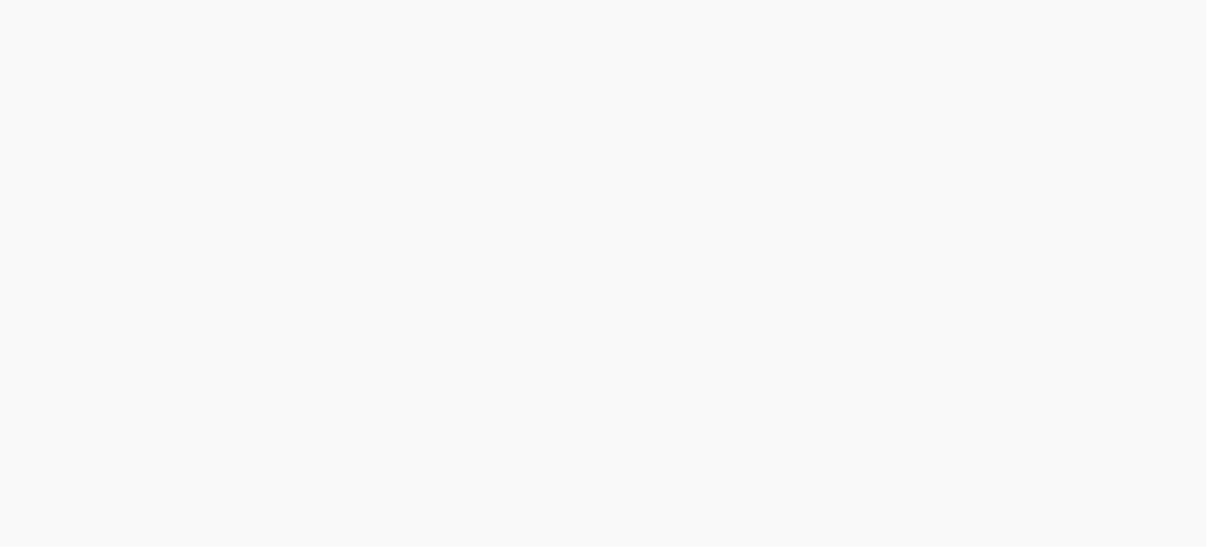
type input "Lazr, RUBI RODRIGUEZ, r.rodriguez@gosynergie.com"
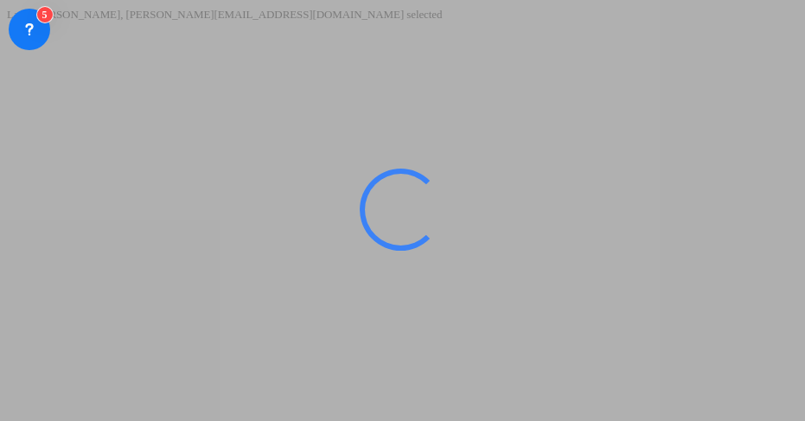
scroll to position [275, 0]
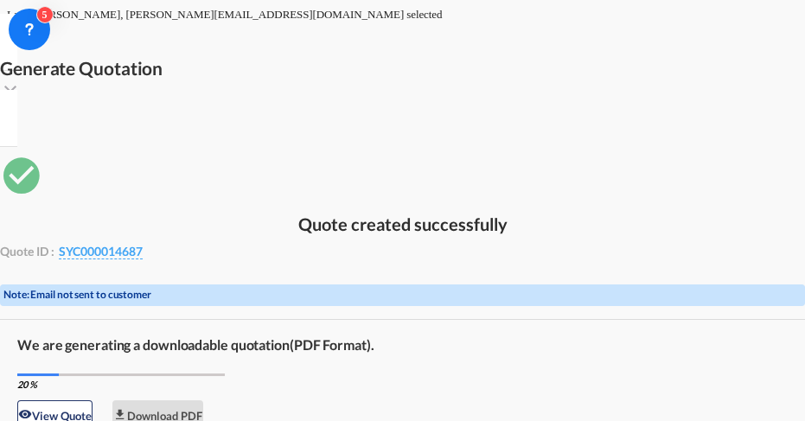
drag, startPoint x: 129, startPoint y: 155, endPoint x: 340, endPoint y: 270, distance: 240.3
click at [129, 155] on div "Quote created successfully Quote ID : SYC000014687 Note: Email not sent to cust…" at bounding box center [402, 300] width 805 height 295
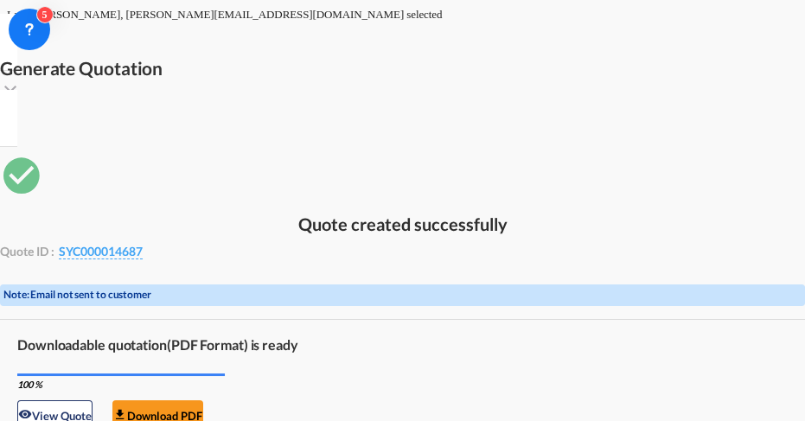
drag, startPoint x: 175, startPoint y: 189, endPoint x: 267, endPoint y: 238, distance: 104.4
click at [175, 189] on div "Quote created successfully Quote ID : SYC000014687 Note: Email not sent to cust…" at bounding box center [402, 300] width 805 height 295
drag, startPoint x: 133, startPoint y: 179, endPoint x: 418, endPoint y: 322, distance: 318.3
click at [133, 179] on div "Quote created successfully Quote ID : SYC000014687 Note: Email not sent to cust…" at bounding box center [402, 300] width 805 height 295
click at [203, 400] on button "Download PDF" at bounding box center [157, 415] width 91 height 31
